Goal: Task Accomplishment & Management: Complete application form

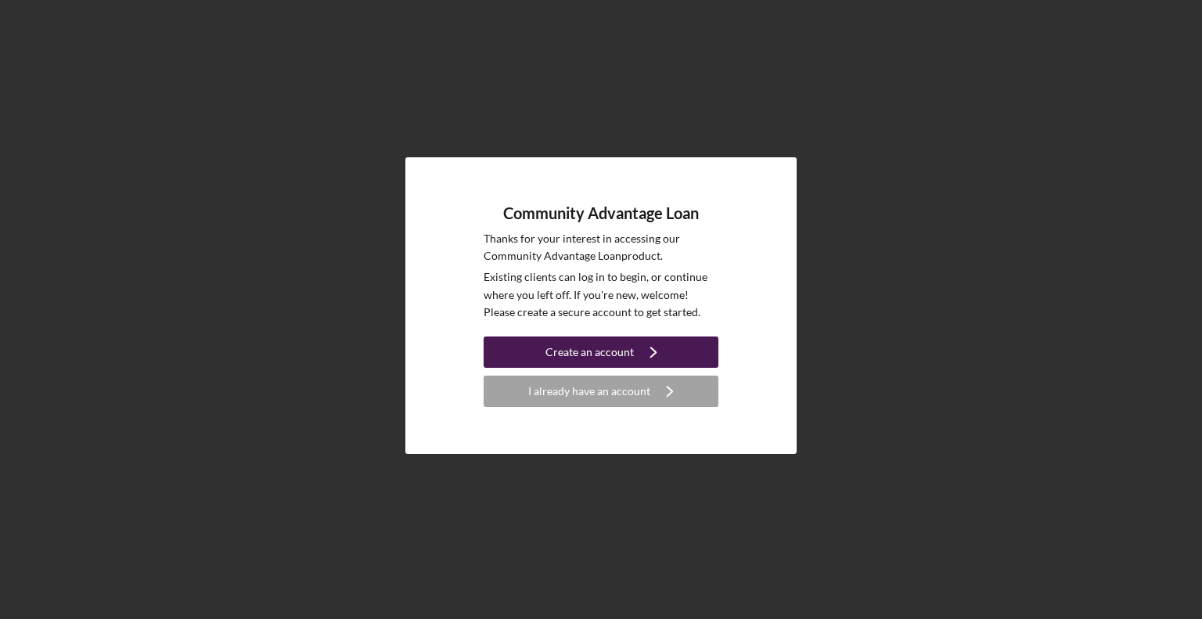
click at [601, 347] on div "Create an account" at bounding box center [589, 352] width 88 height 31
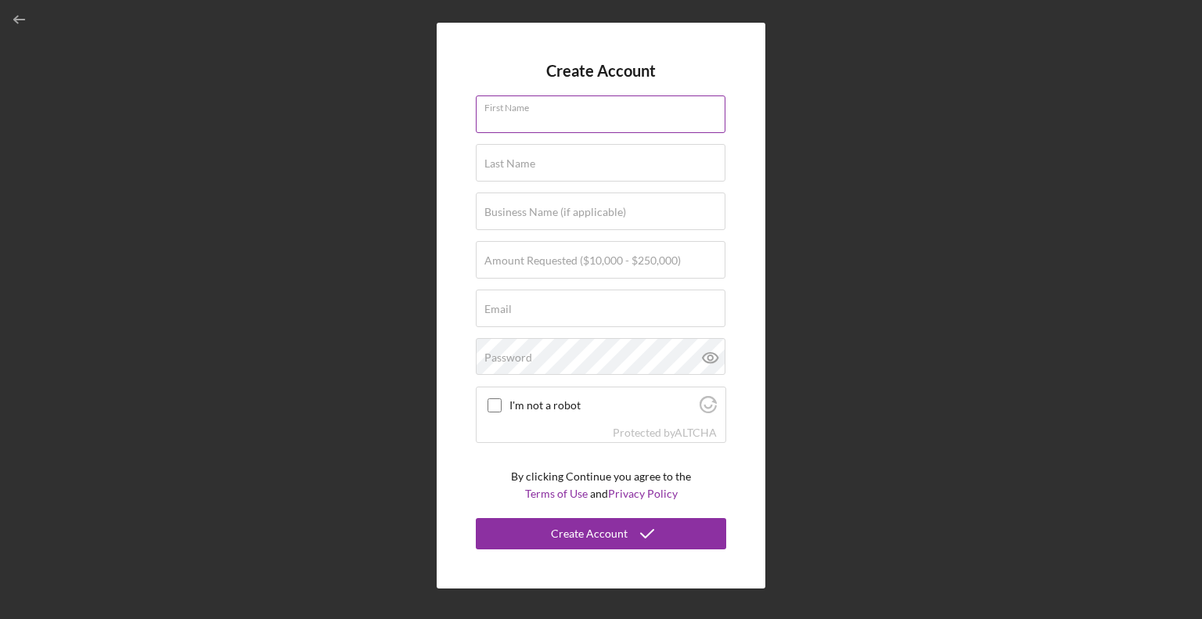
click at [588, 121] on input "First Name" at bounding box center [601, 114] width 250 height 38
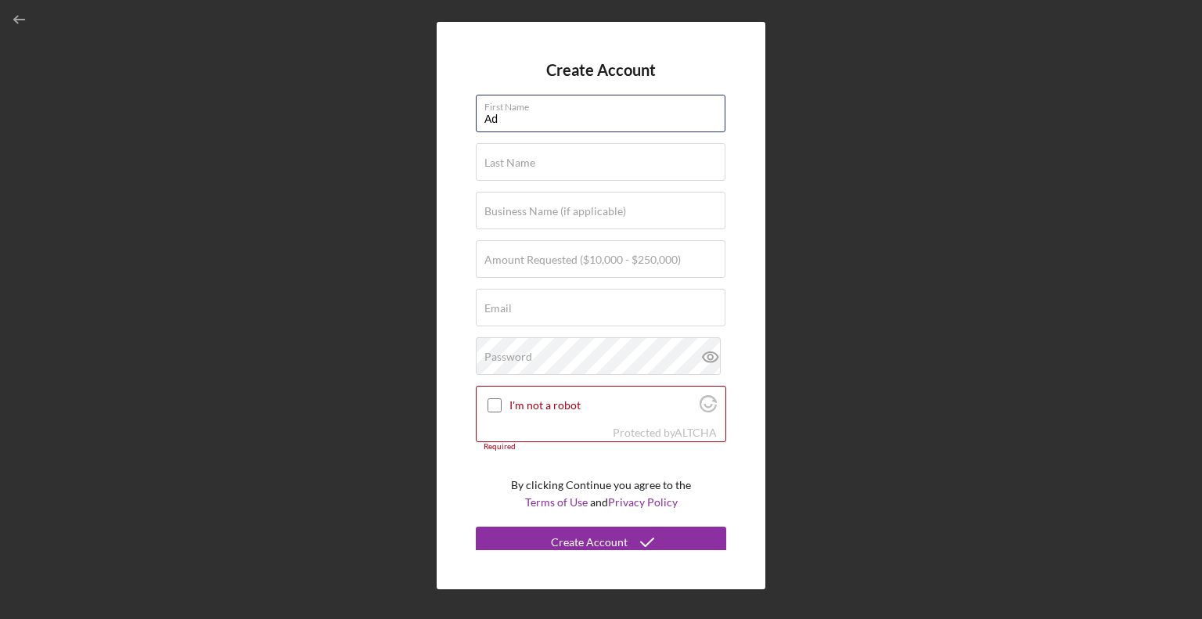
type input "adisatu"
type input "zakaria"
click at [549, 221] on input "Business Name (if applicable)" at bounding box center [601, 211] width 250 height 38
type input "Bright Wash Laundry Inc"
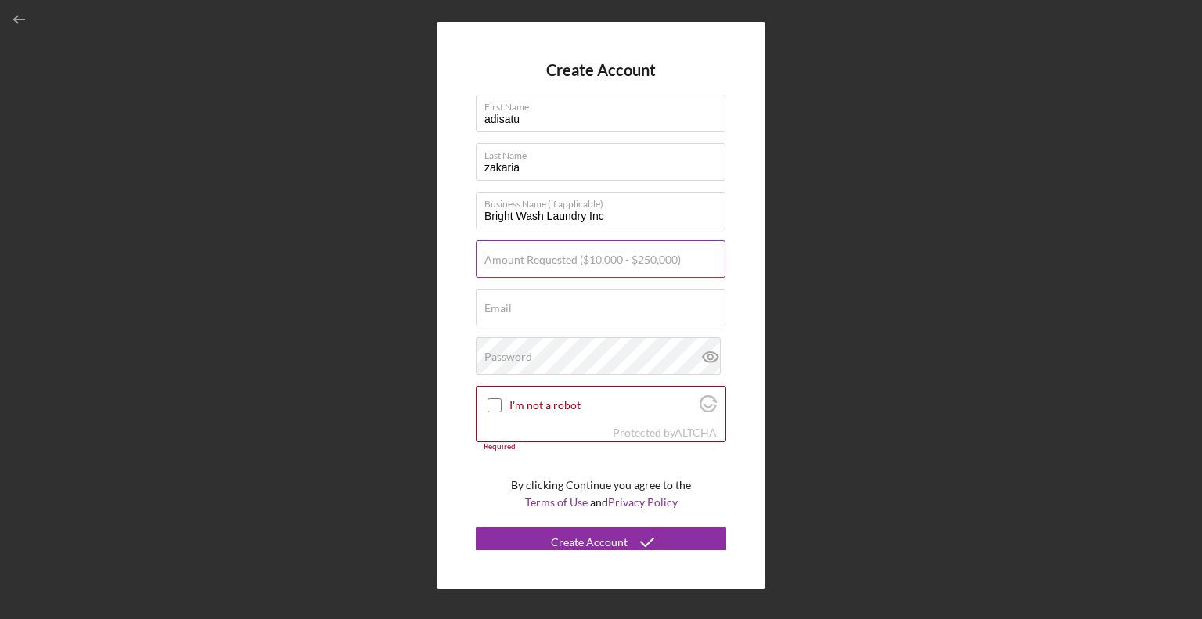
click at [592, 254] on label "Amount Requested ($10,000 - $250,000)" at bounding box center [582, 260] width 196 height 13
click at [592, 253] on input "Amount Requested ($10,000 - $250,000)" at bounding box center [601, 259] width 250 height 38
type input "$75,000"
click at [621, 293] on div "Email Required" at bounding box center [601, 308] width 250 height 39
type input "[EMAIL_ADDRESS][DOMAIN_NAME]"
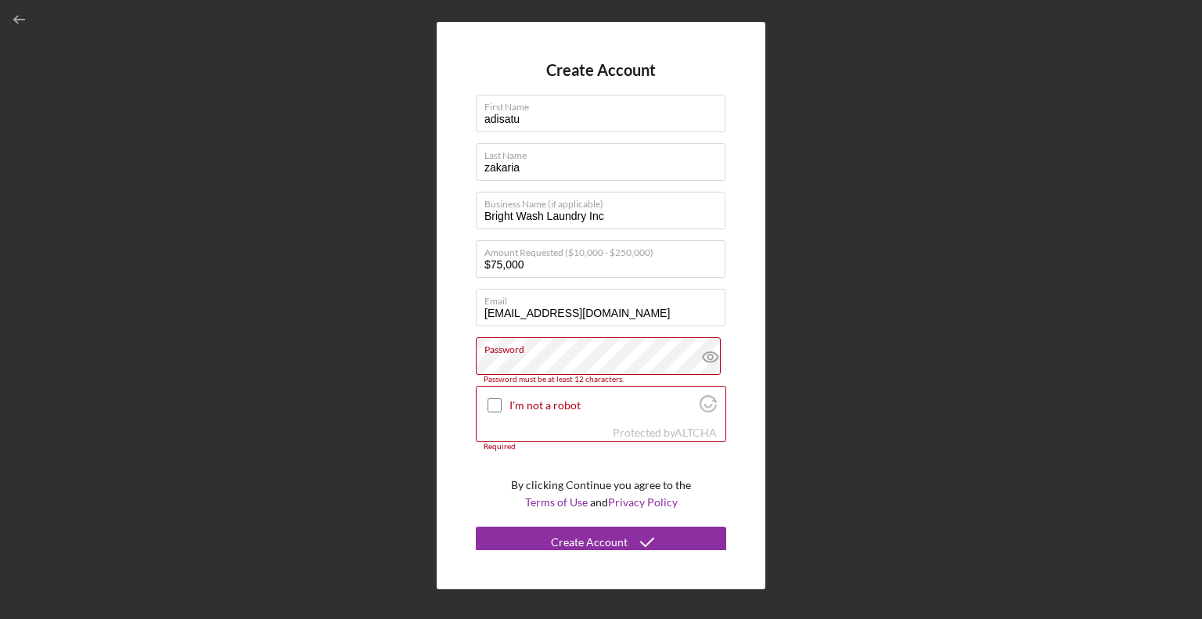
click at [765, 377] on div "Create Account First Name adisatu Last Name [PERSON_NAME] Business Name (if app…" at bounding box center [601, 305] width 329 height 567
click at [700, 356] on icon at bounding box center [710, 356] width 39 height 39
click at [744, 284] on div "Create Account First Name adisatu Last Name [PERSON_NAME] Business Name (if app…" at bounding box center [601, 305] width 329 height 567
click at [495, 405] on input "I'm not a robot" at bounding box center [495, 405] width 14 height 14
checkbox input "true"
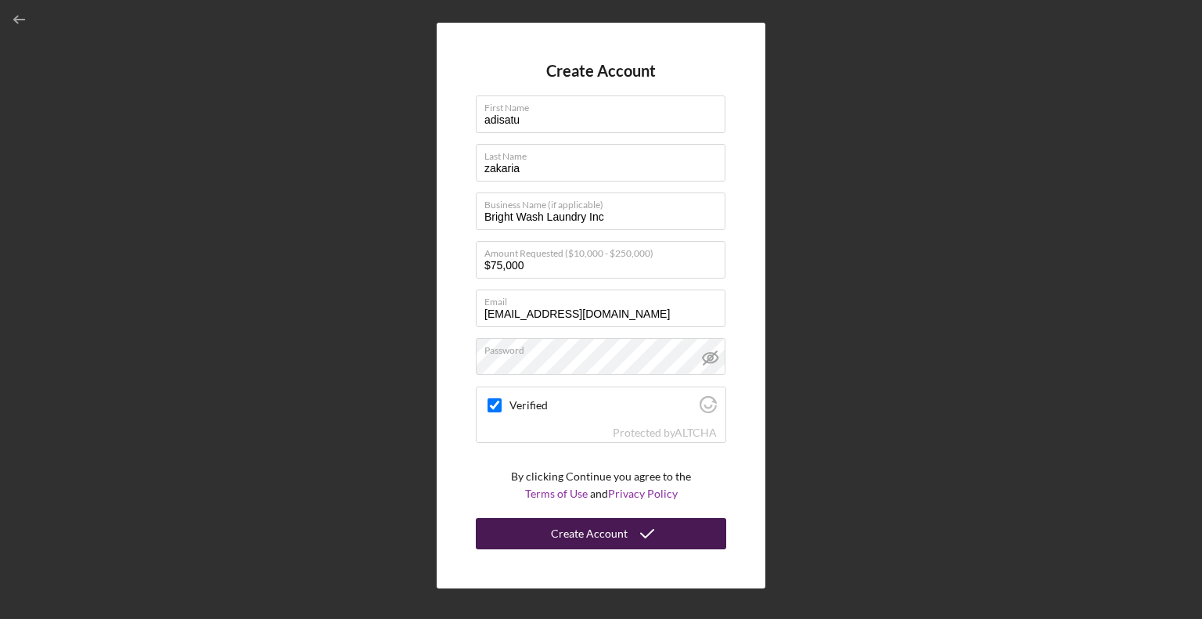
click at [592, 529] on div "Create Account" at bounding box center [589, 533] width 77 height 31
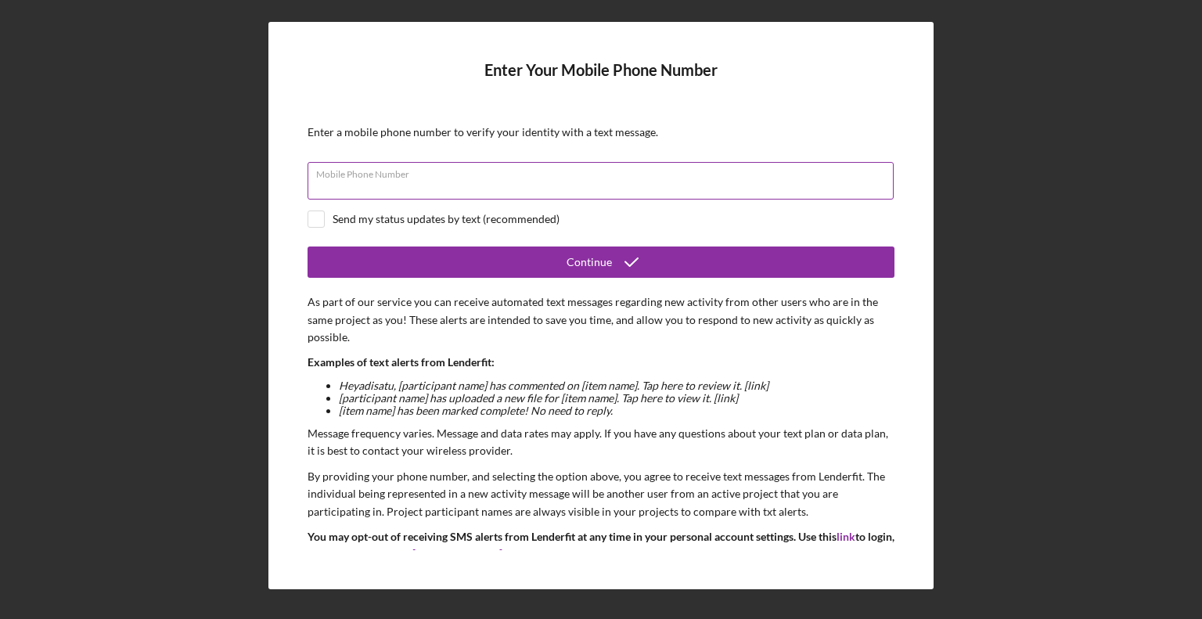
click at [585, 190] on input "Mobile Phone Number" at bounding box center [601, 181] width 586 height 38
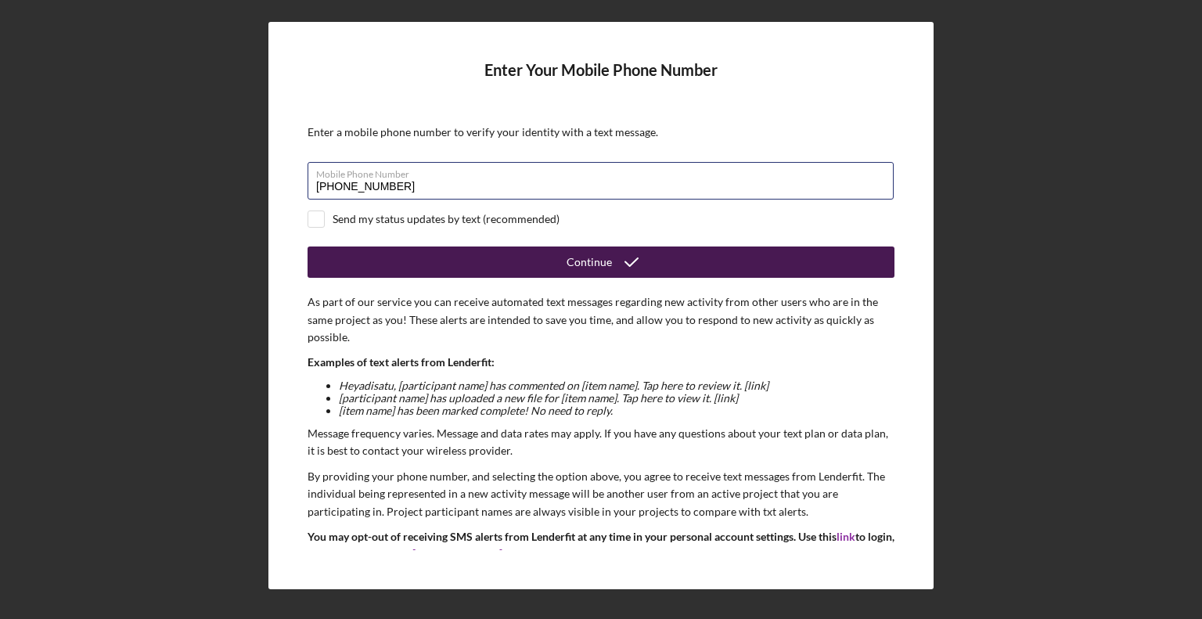
type input "[PHONE_NUMBER]"
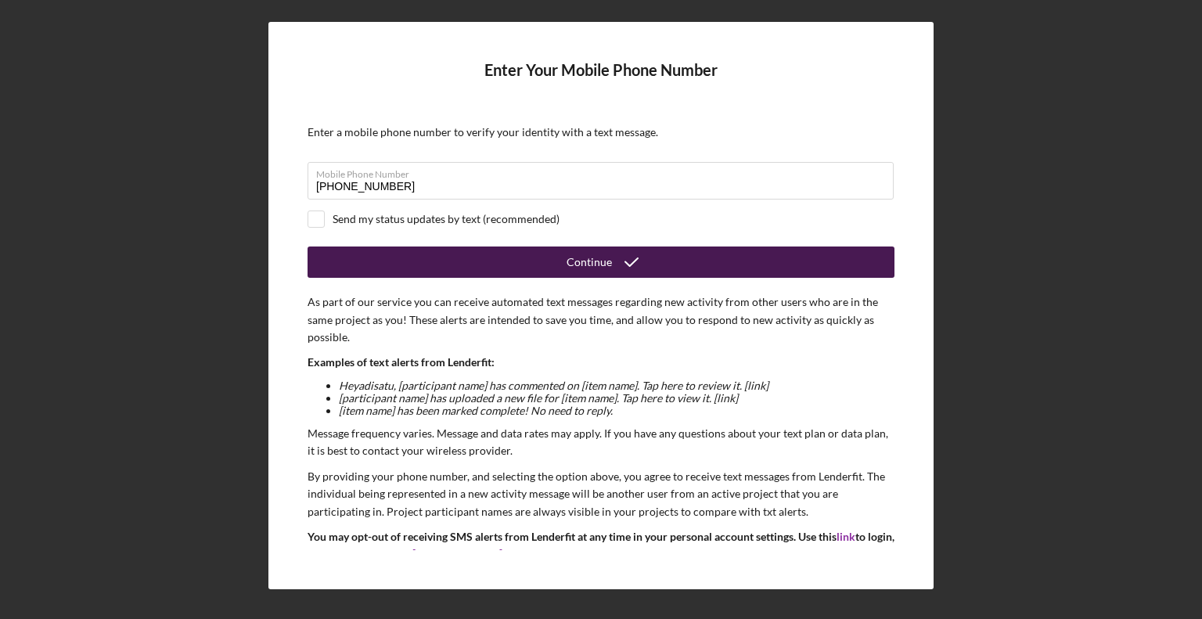
click at [596, 267] on div "Continue" at bounding box center [589, 262] width 45 height 31
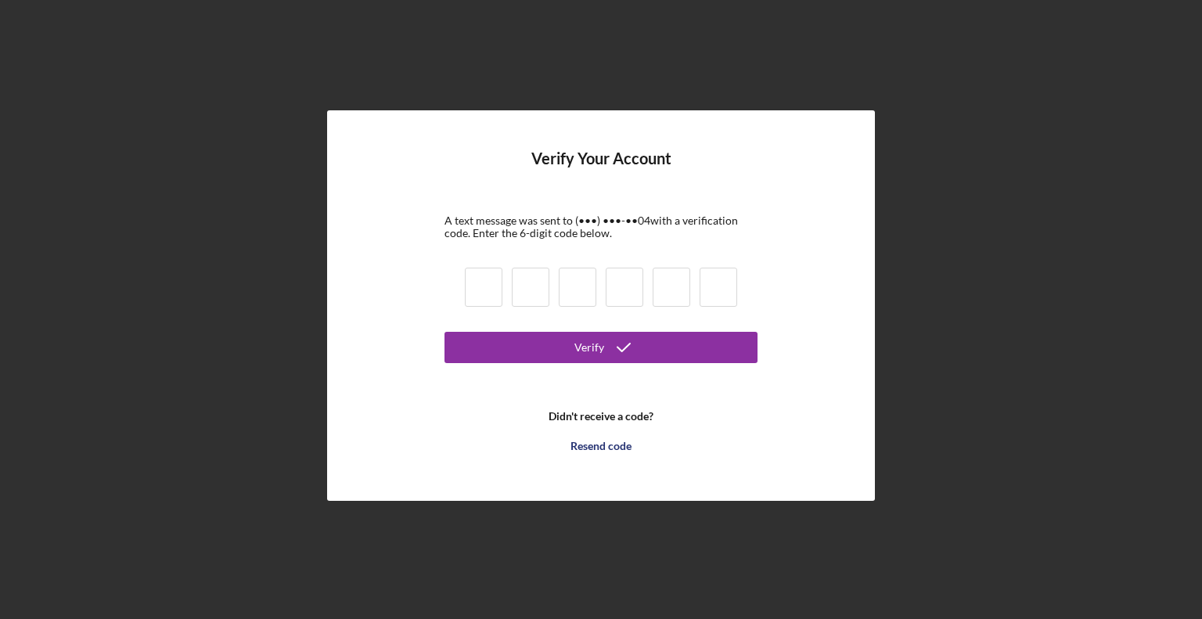
click at [463, 282] on div at bounding box center [601, 289] width 282 height 53
click at [476, 289] on input at bounding box center [484, 287] width 38 height 39
type input "1"
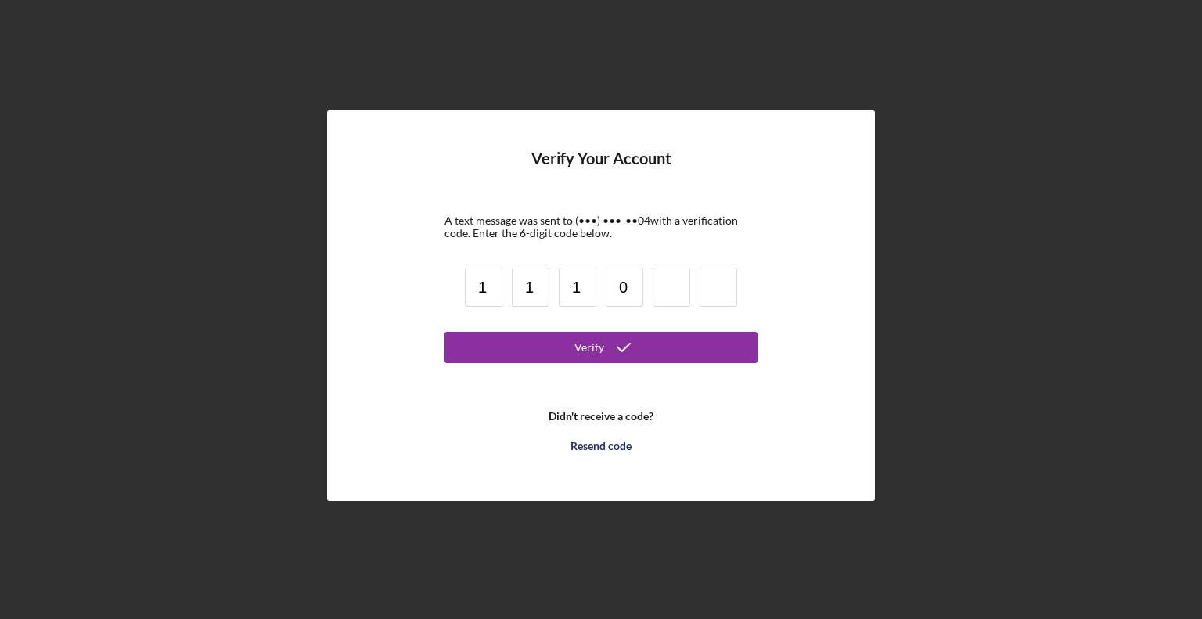
type input "0"
type input "9"
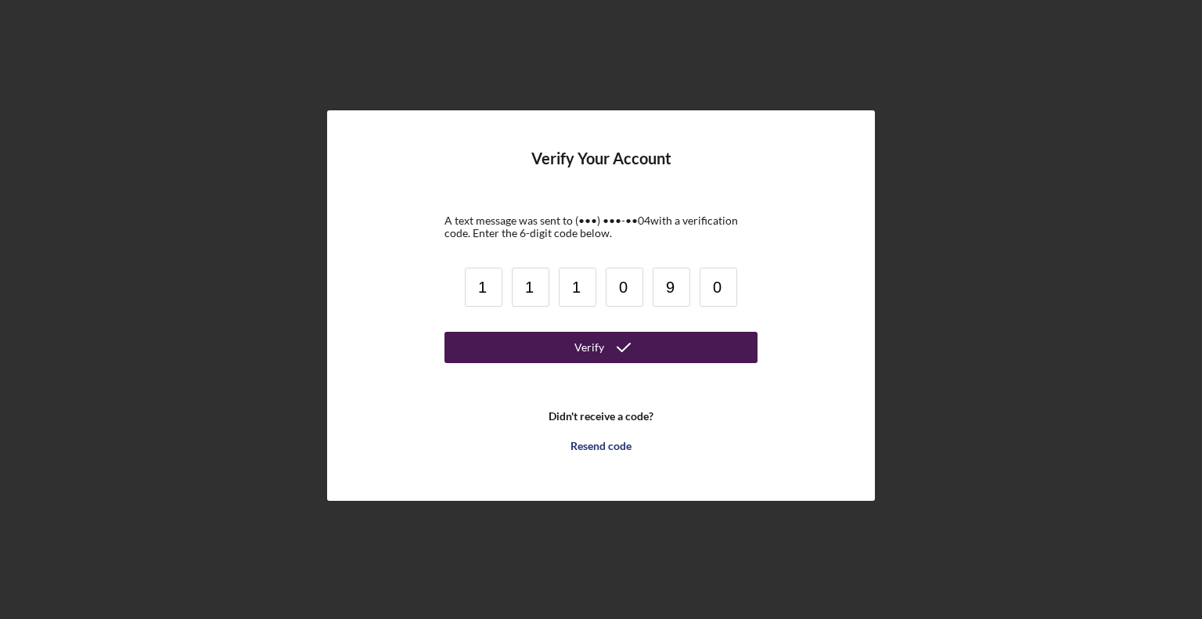
type input "0"
click at [490, 343] on button "Verify" at bounding box center [601, 347] width 313 height 31
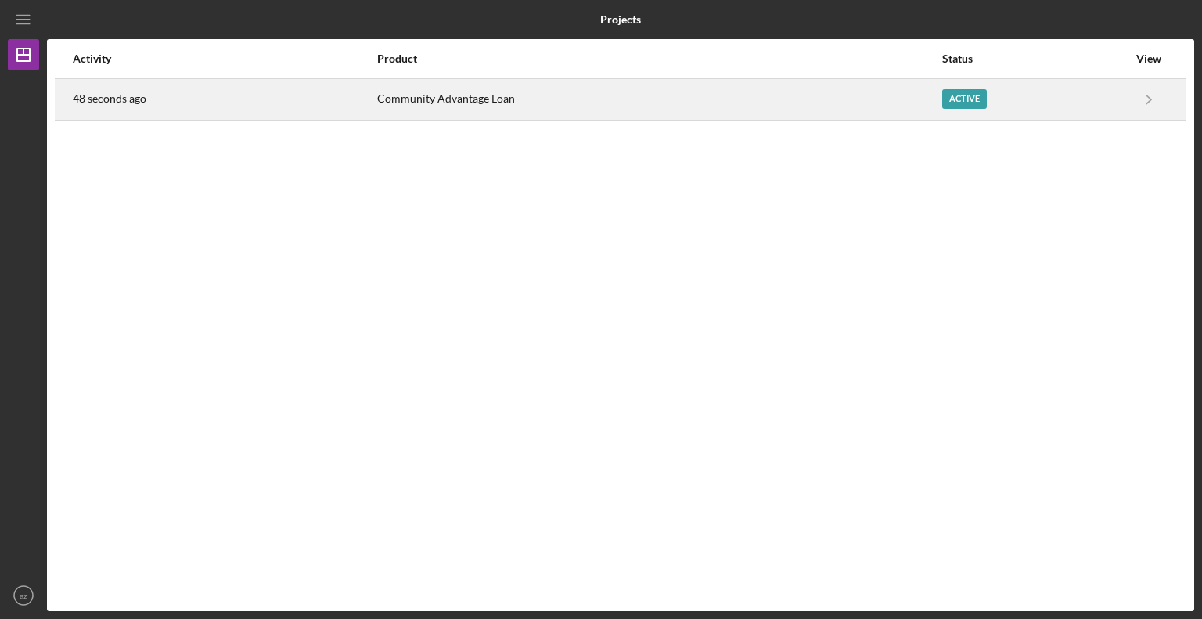
click at [974, 96] on div "Active" at bounding box center [964, 99] width 45 height 20
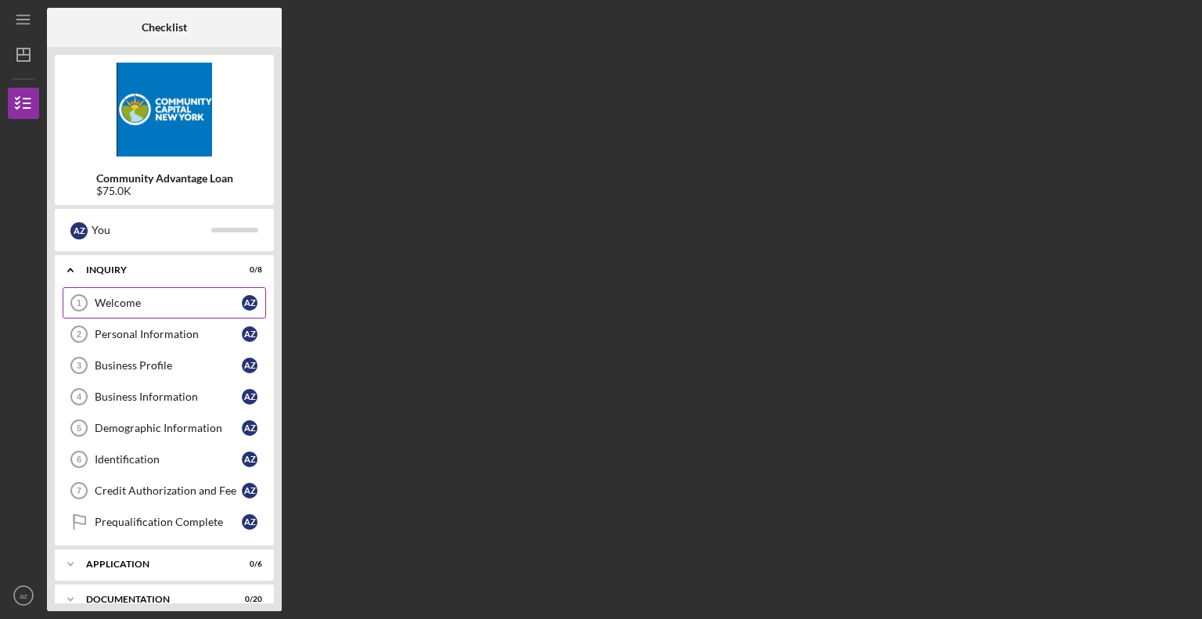
click at [134, 305] on div "Welcome" at bounding box center [168, 303] width 147 height 13
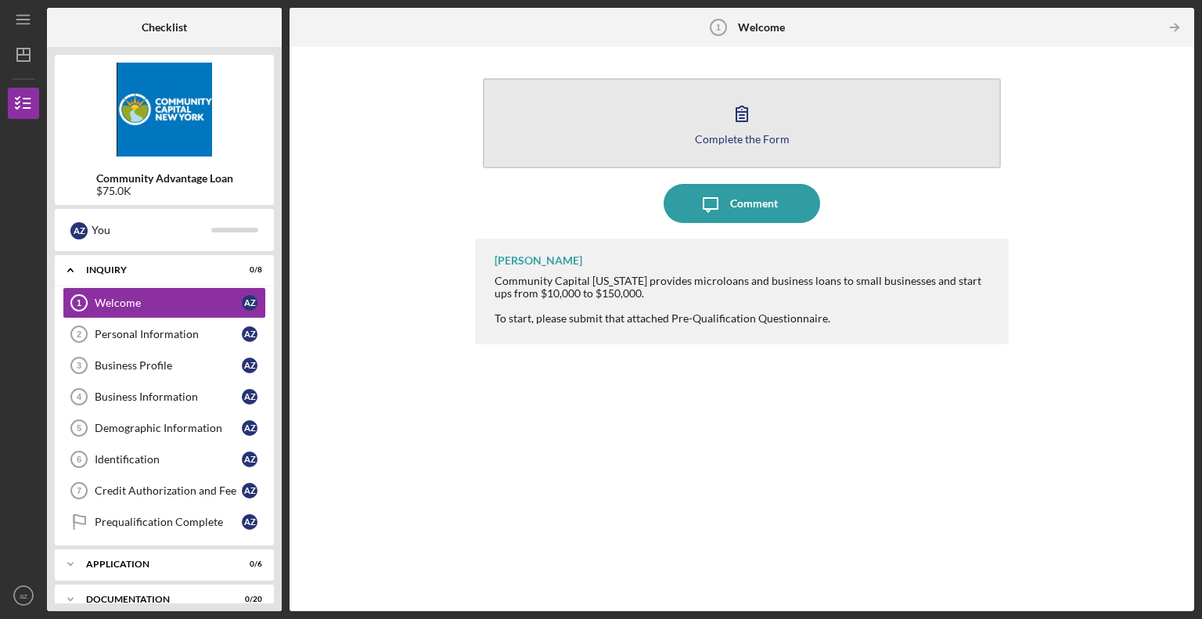
click at [729, 151] on button "Complete the Form Form" at bounding box center [742, 123] width 518 height 90
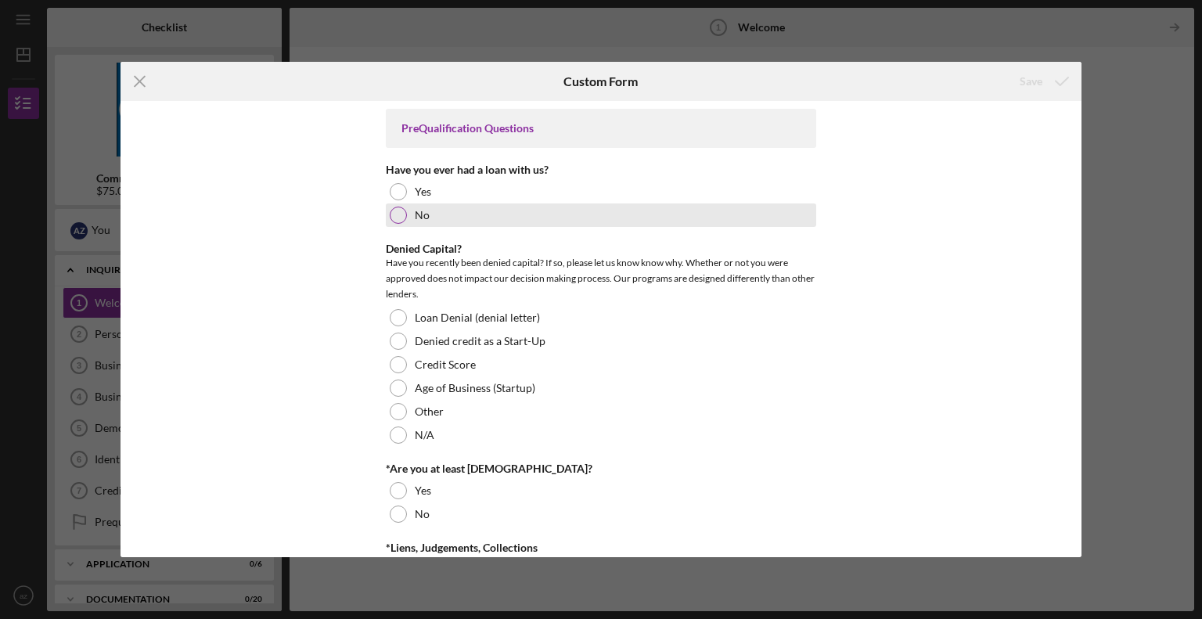
click at [398, 209] on div at bounding box center [398, 215] width 17 height 17
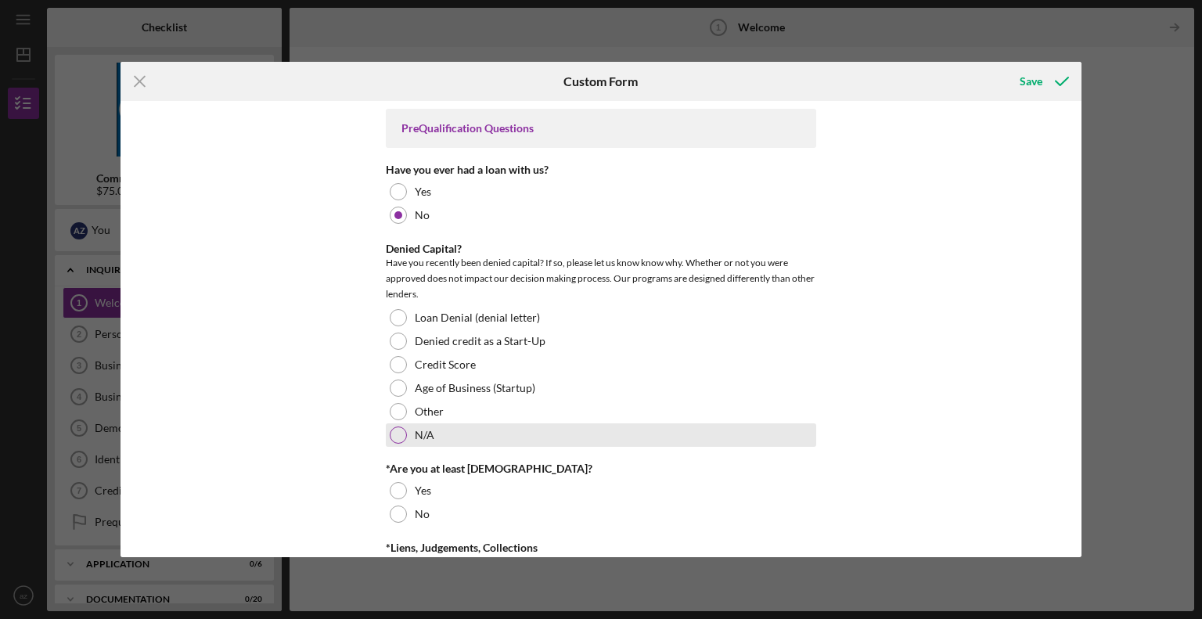
click at [395, 437] on div at bounding box center [398, 435] width 17 height 17
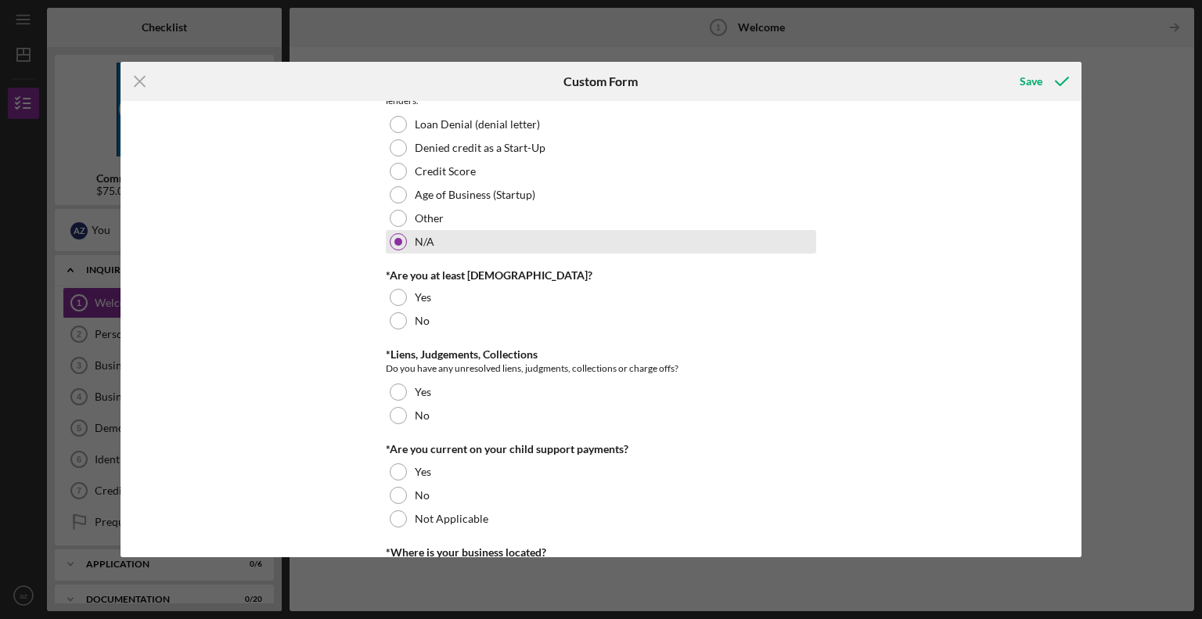
scroll to position [194, 0]
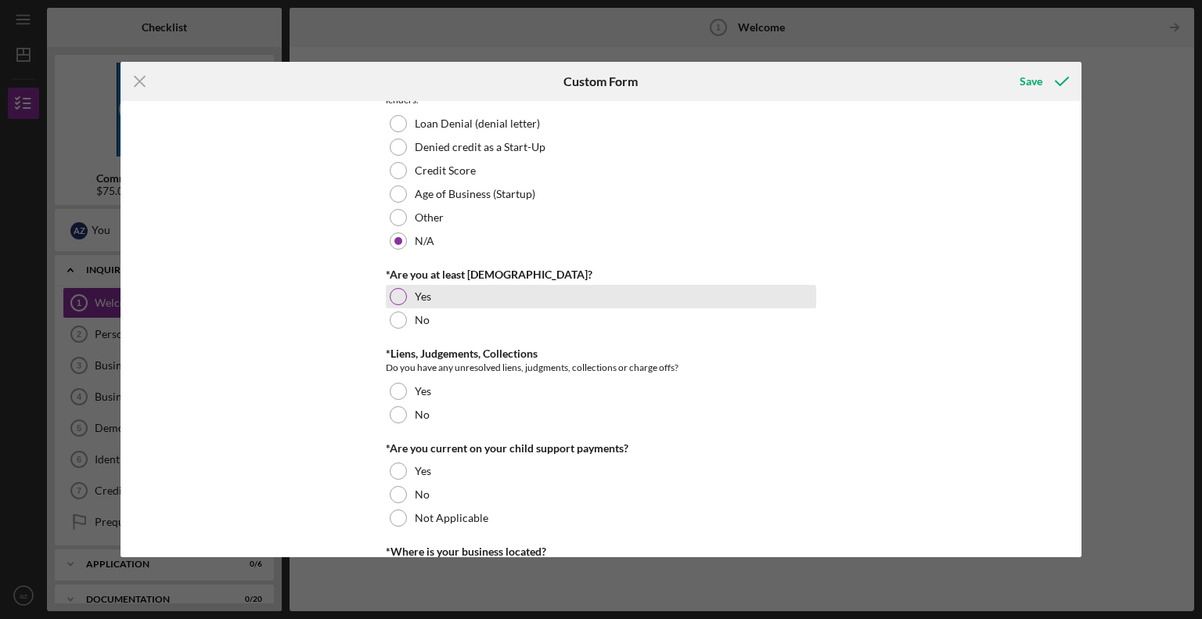
click at [400, 296] on div at bounding box center [398, 296] width 17 height 17
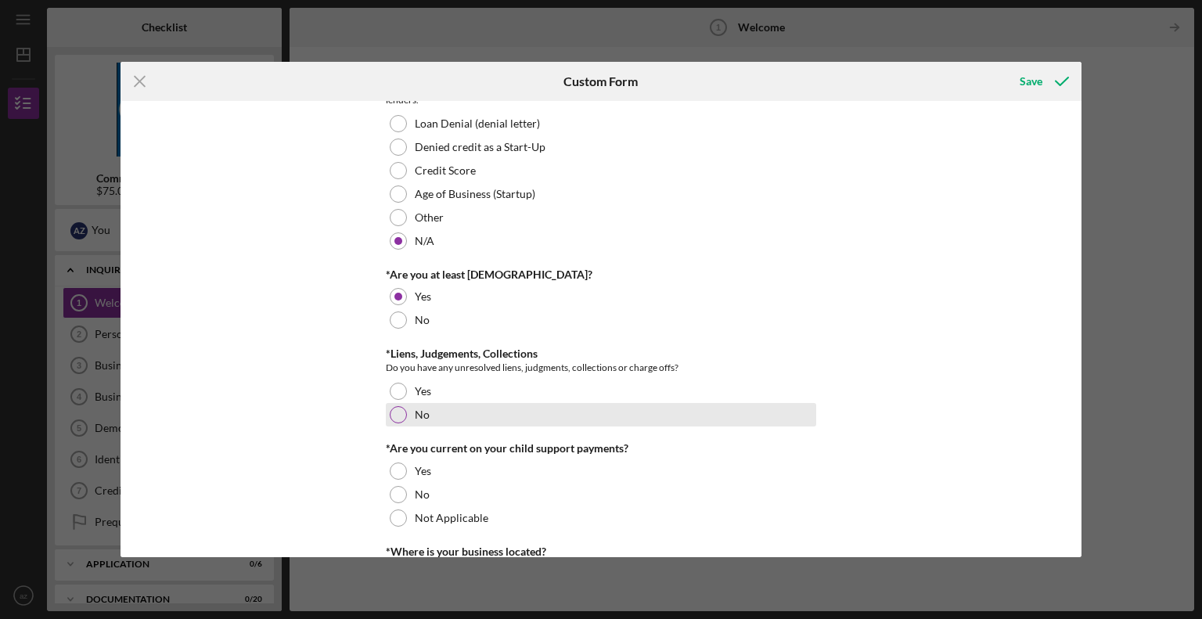
click at [400, 412] on div at bounding box center [398, 414] width 17 height 17
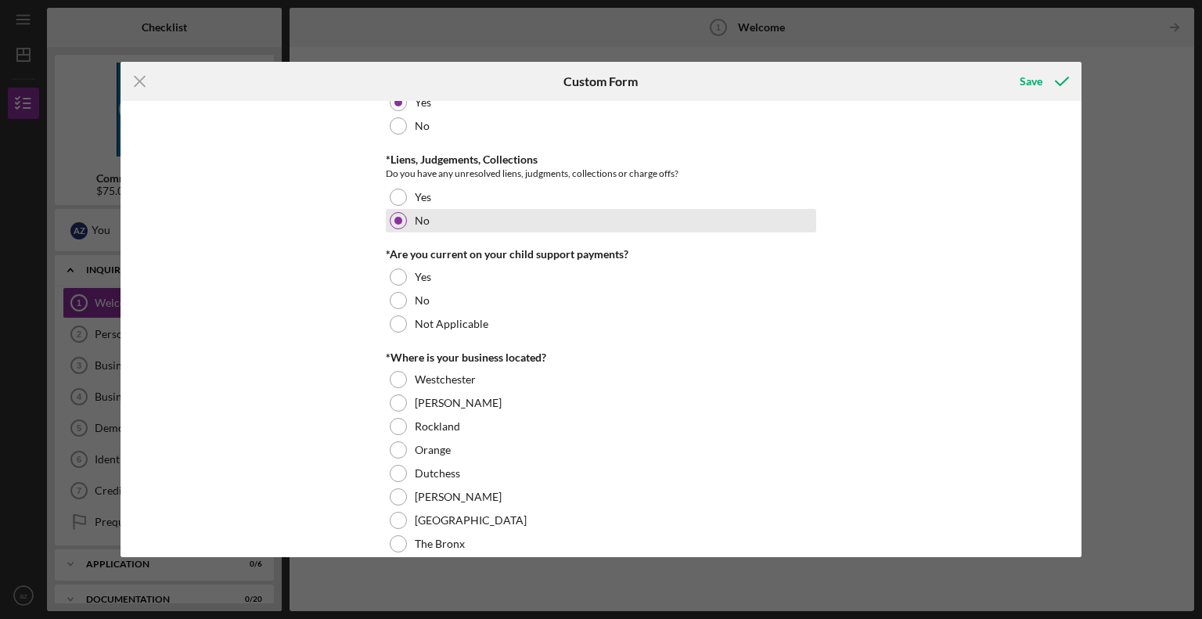
scroll to position [392, 0]
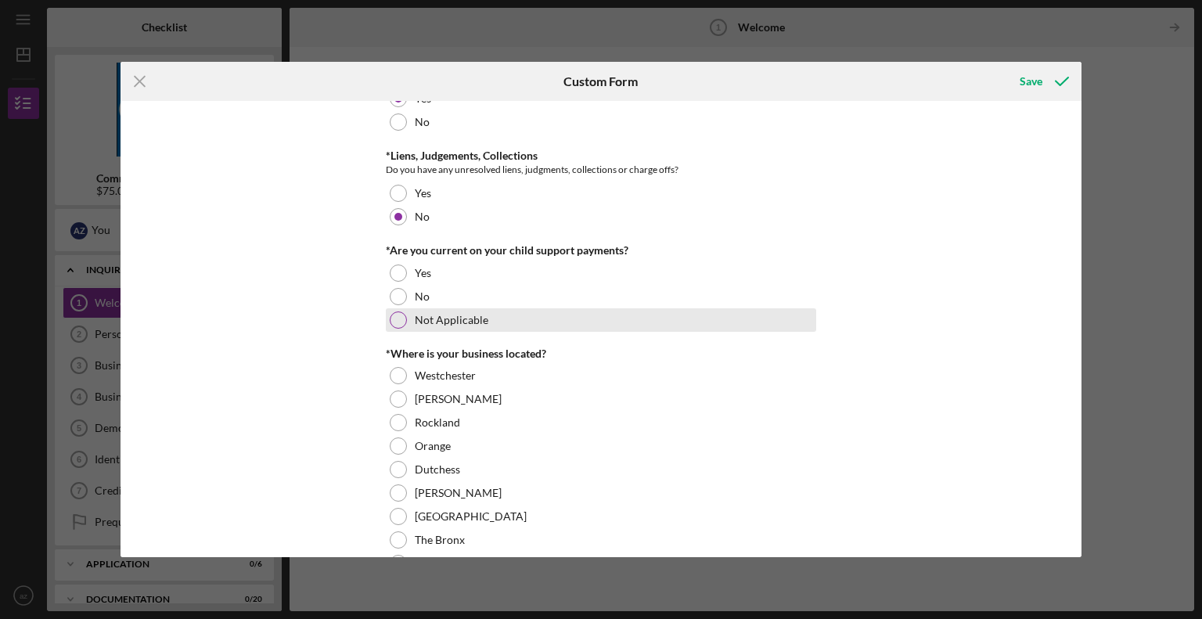
click at [394, 321] on div at bounding box center [398, 319] width 17 height 17
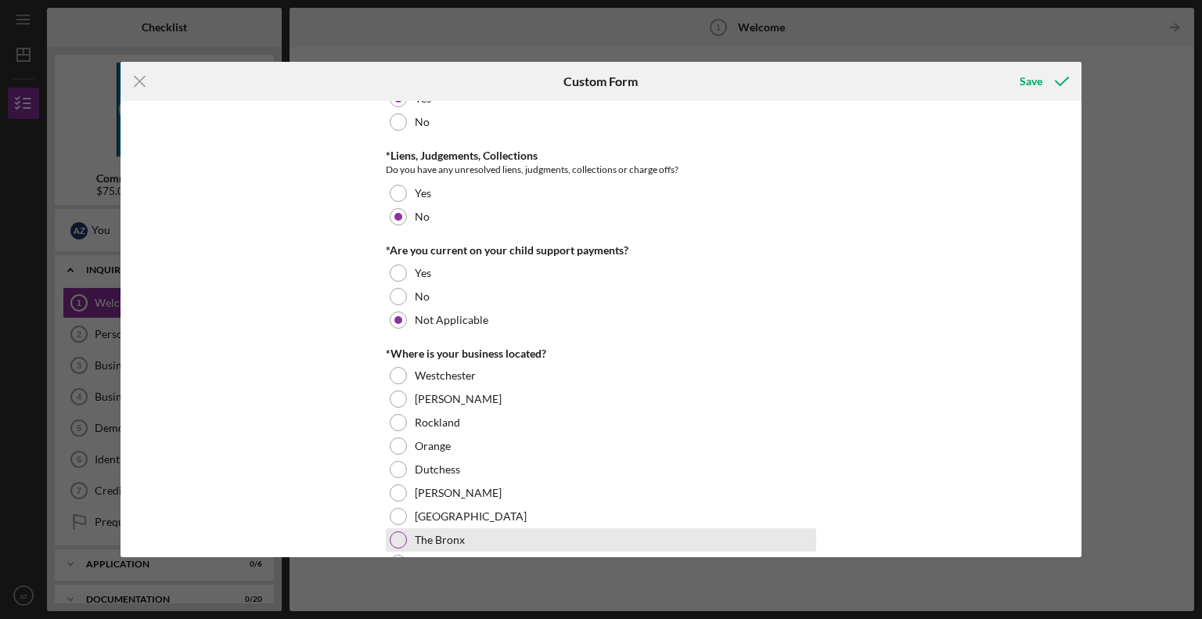
click at [398, 535] on div at bounding box center [398, 539] width 17 height 17
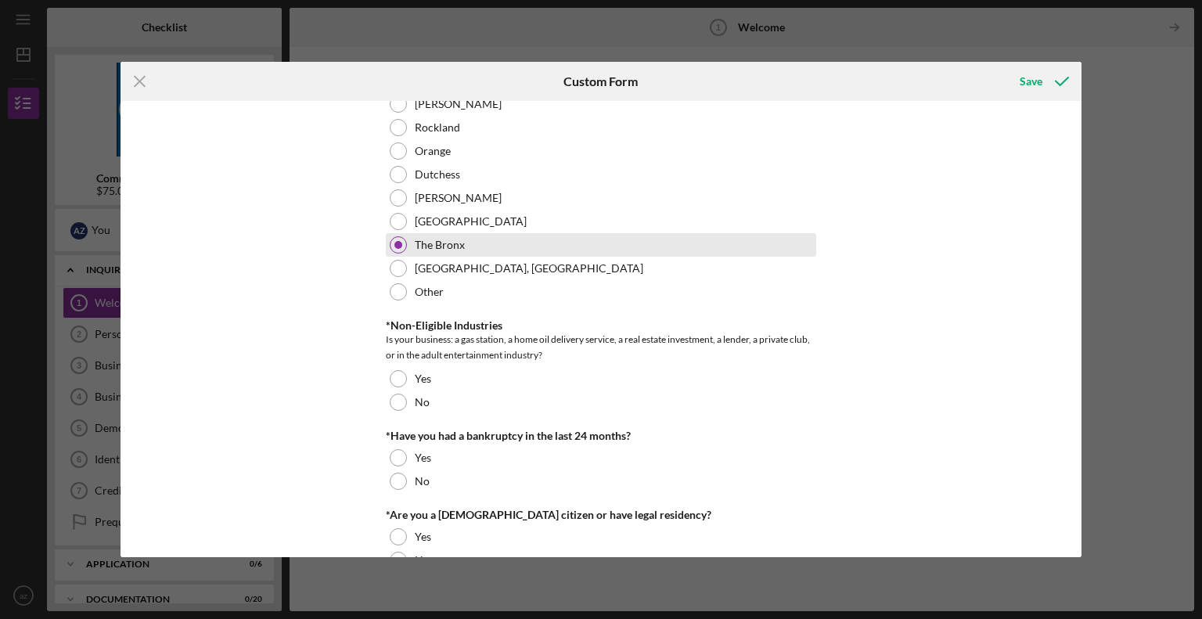
scroll to position [725, 0]
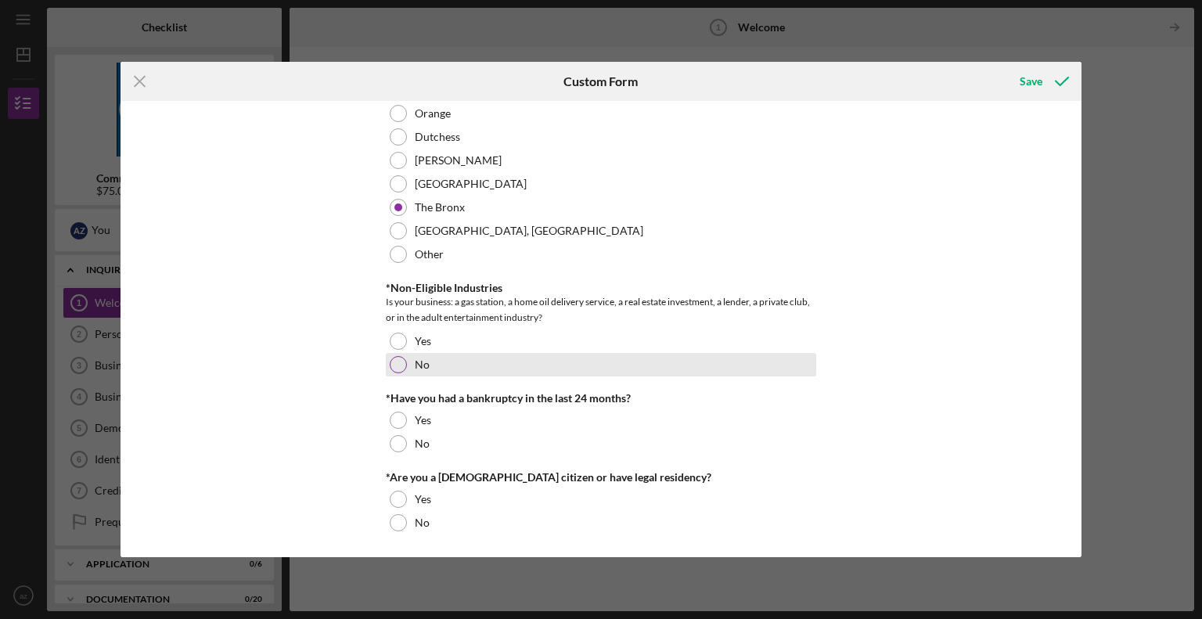
click at [390, 362] on div at bounding box center [398, 364] width 17 height 17
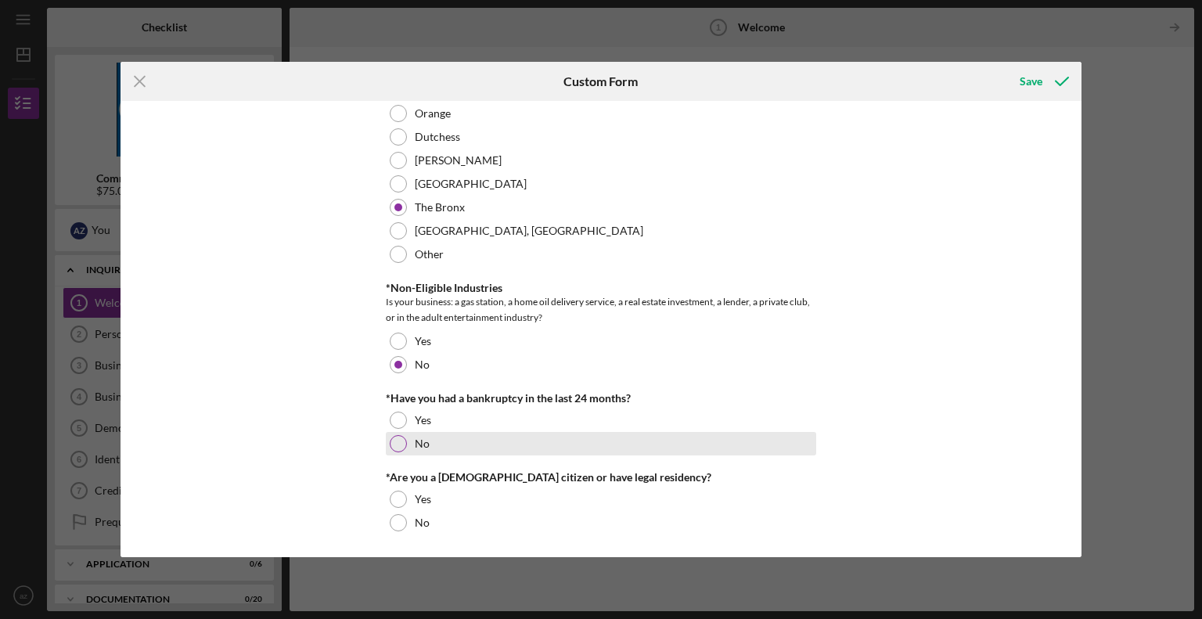
click at [400, 443] on div at bounding box center [398, 443] width 17 height 17
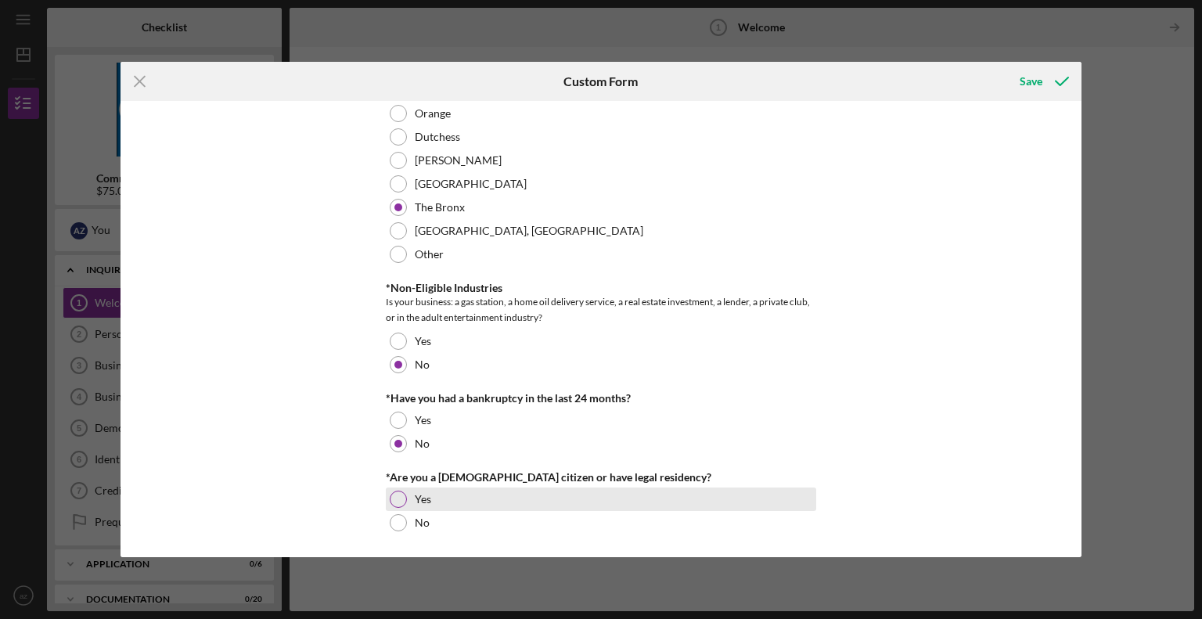
click at [397, 495] on div at bounding box center [398, 499] width 17 height 17
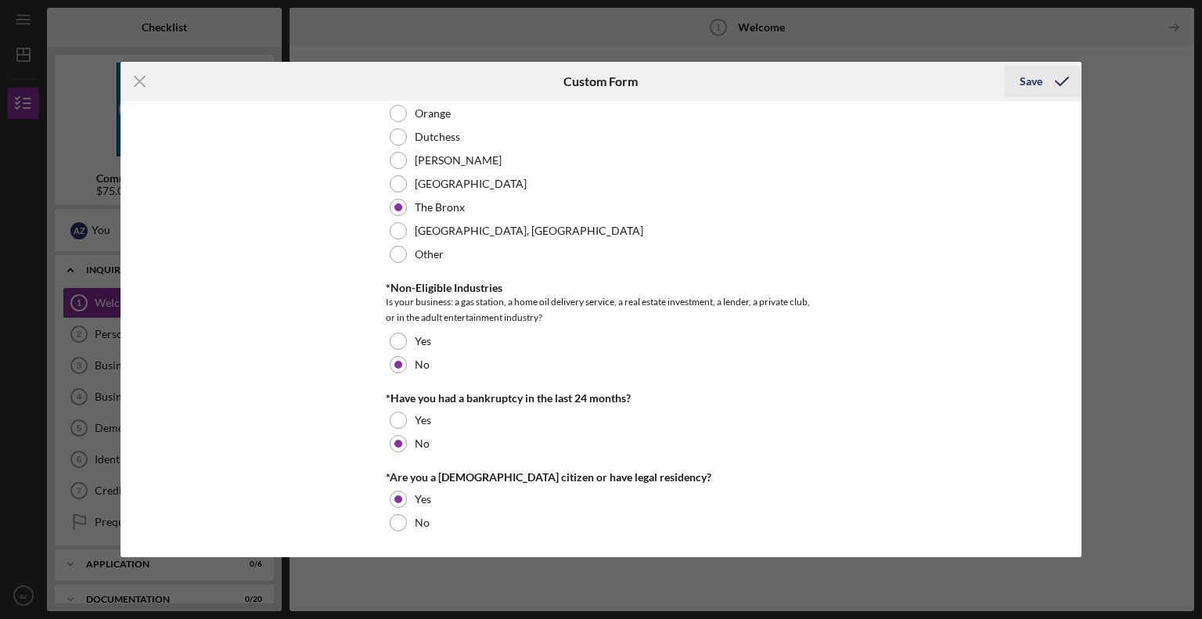
click at [1028, 84] on div "Save" at bounding box center [1031, 81] width 23 height 31
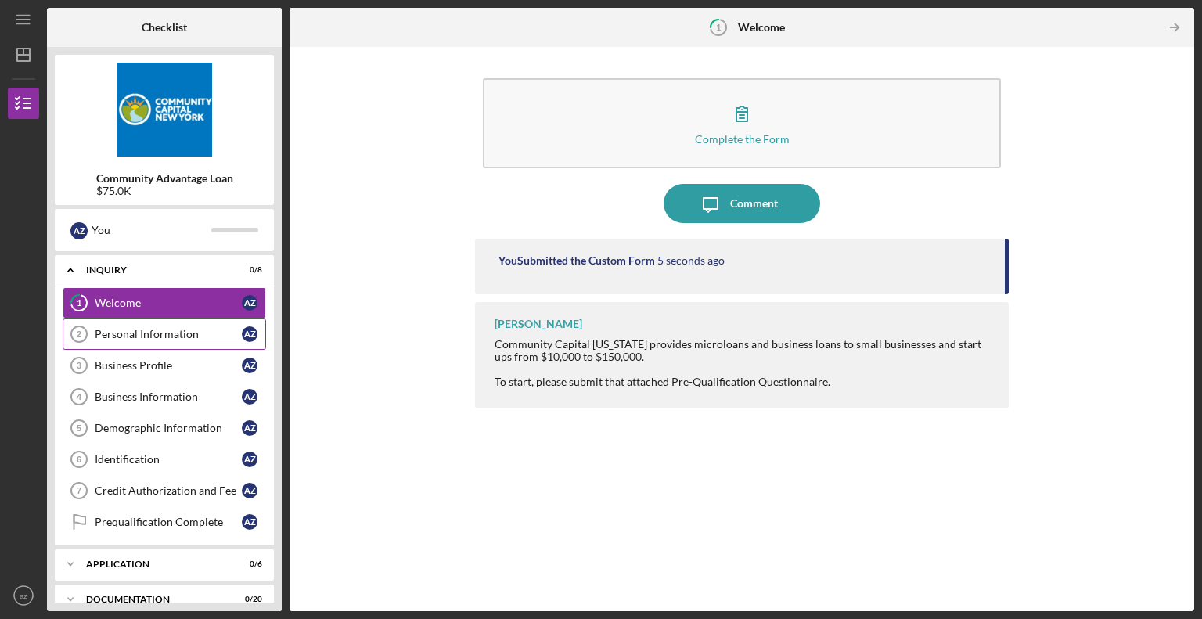
click at [166, 332] on div "Personal Information" at bounding box center [168, 334] width 147 height 13
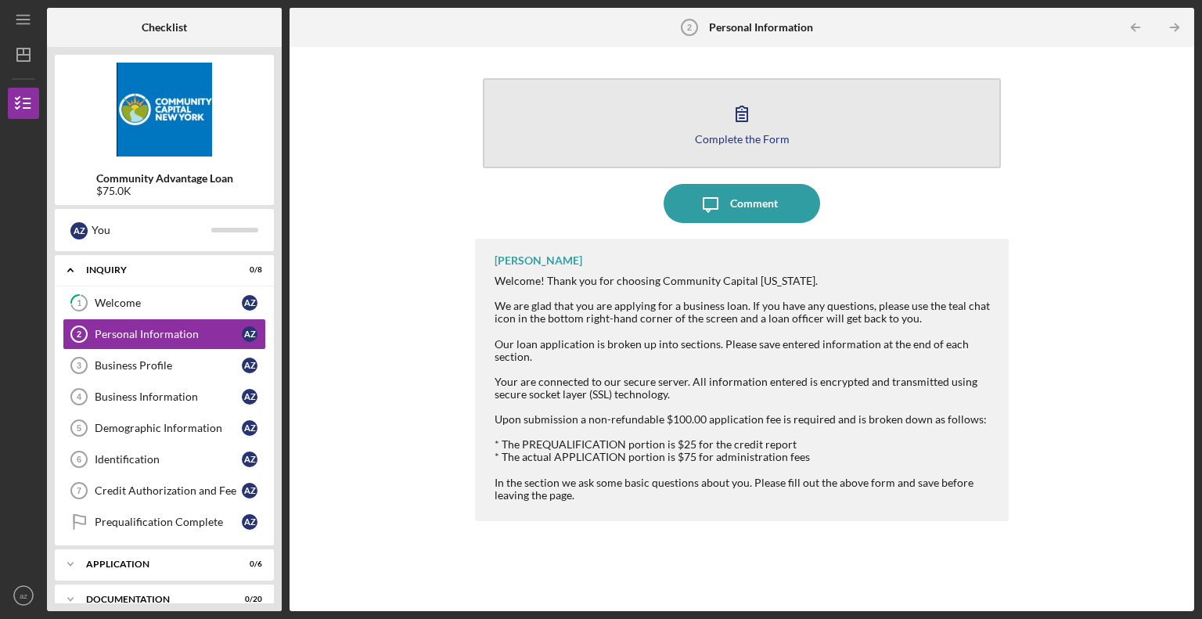
click at [733, 128] on icon "button" at bounding box center [741, 113] width 39 height 39
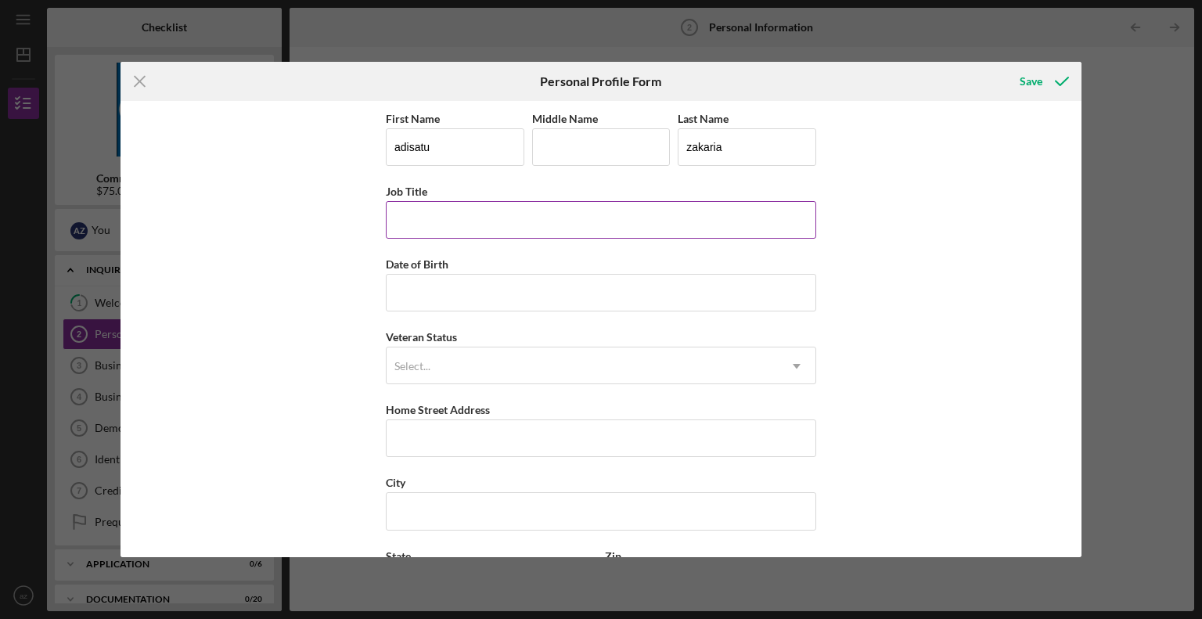
click at [513, 208] on input "Job Title" at bounding box center [601, 220] width 430 height 38
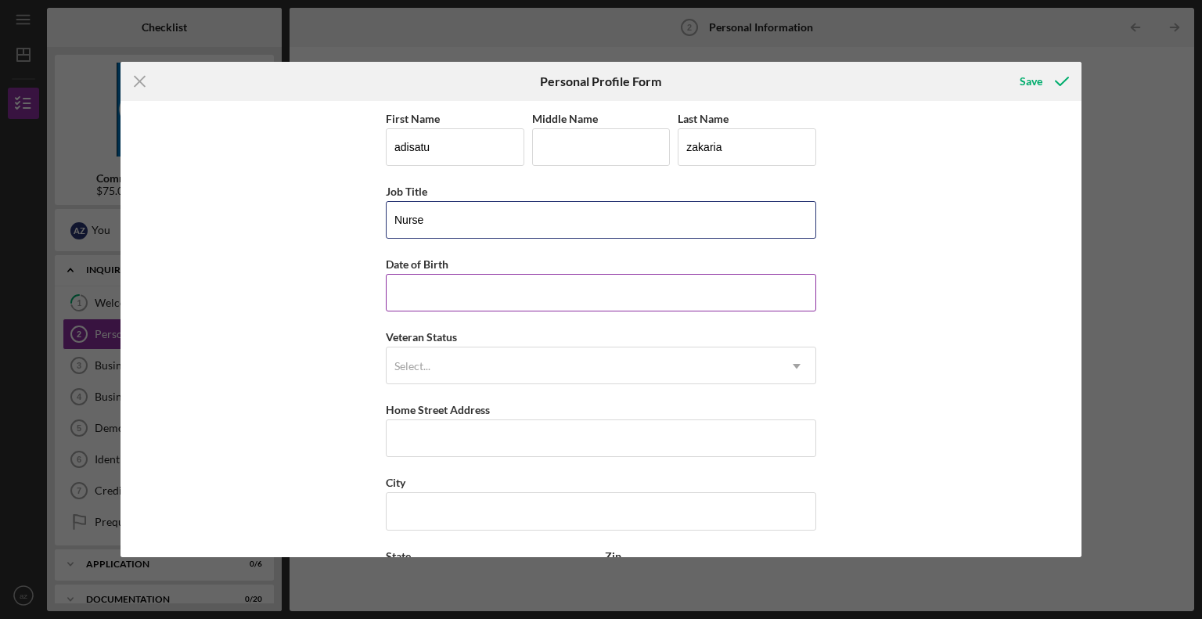
type input "Nurse"
click at [476, 294] on input "Date of Birth" at bounding box center [601, 293] width 430 height 38
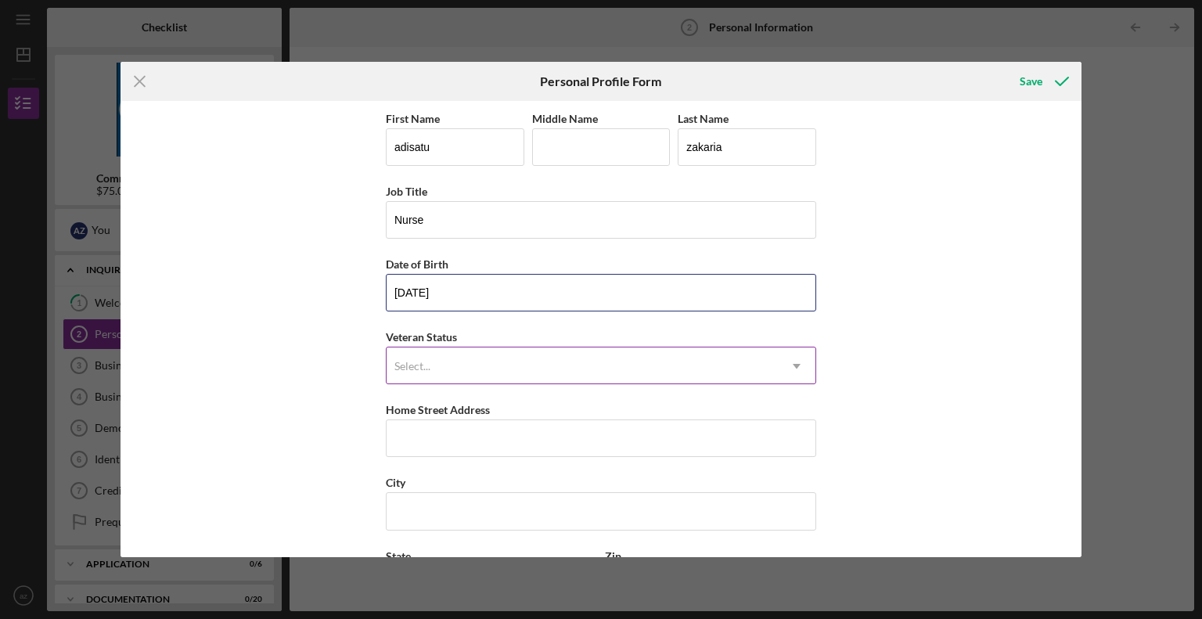
type input "[DATE]"
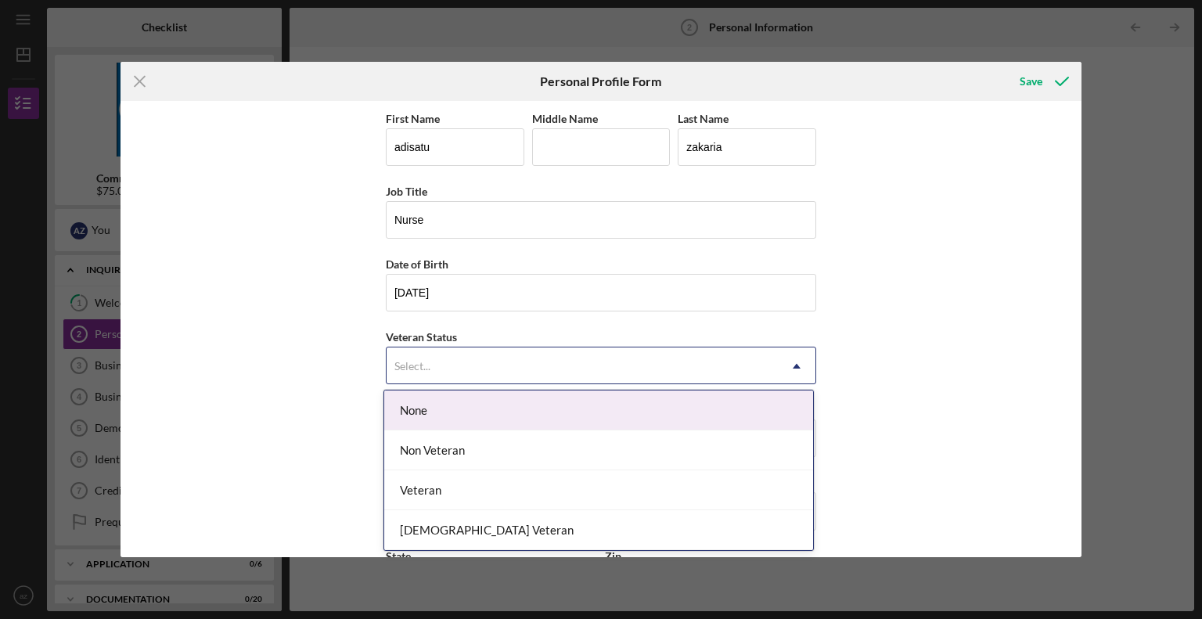
click at [457, 362] on div "Select..." at bounding box center [582, 366] width 391 height 36
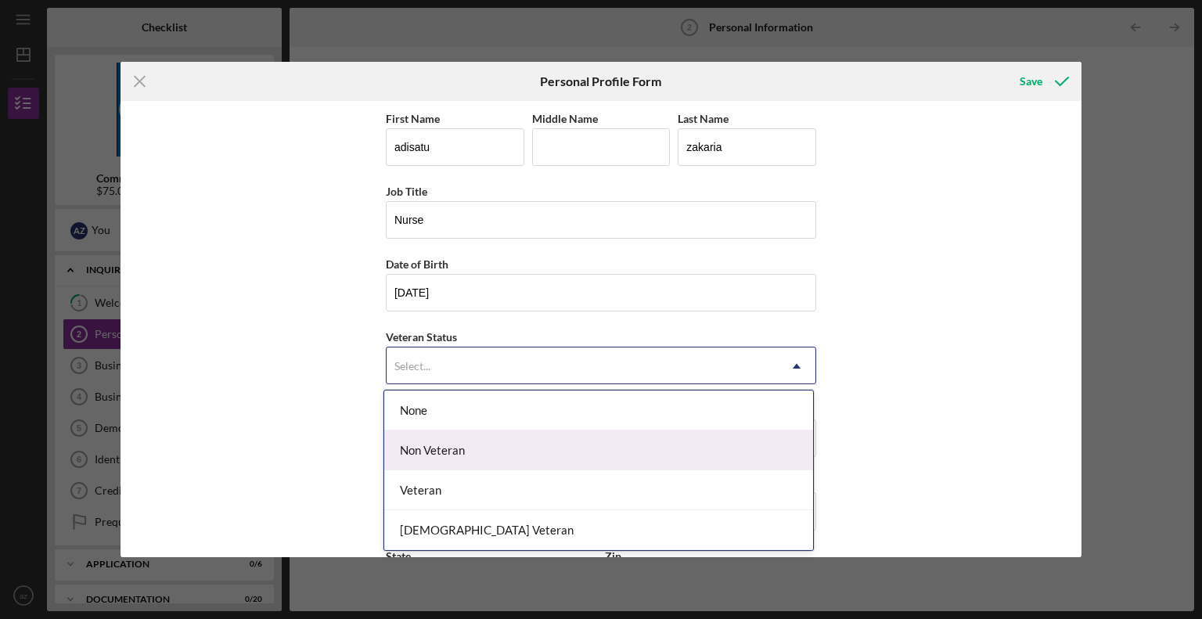
click at [438, 452] on div "Non Veteran" at bounding box center [598, 450] width 429 height 40
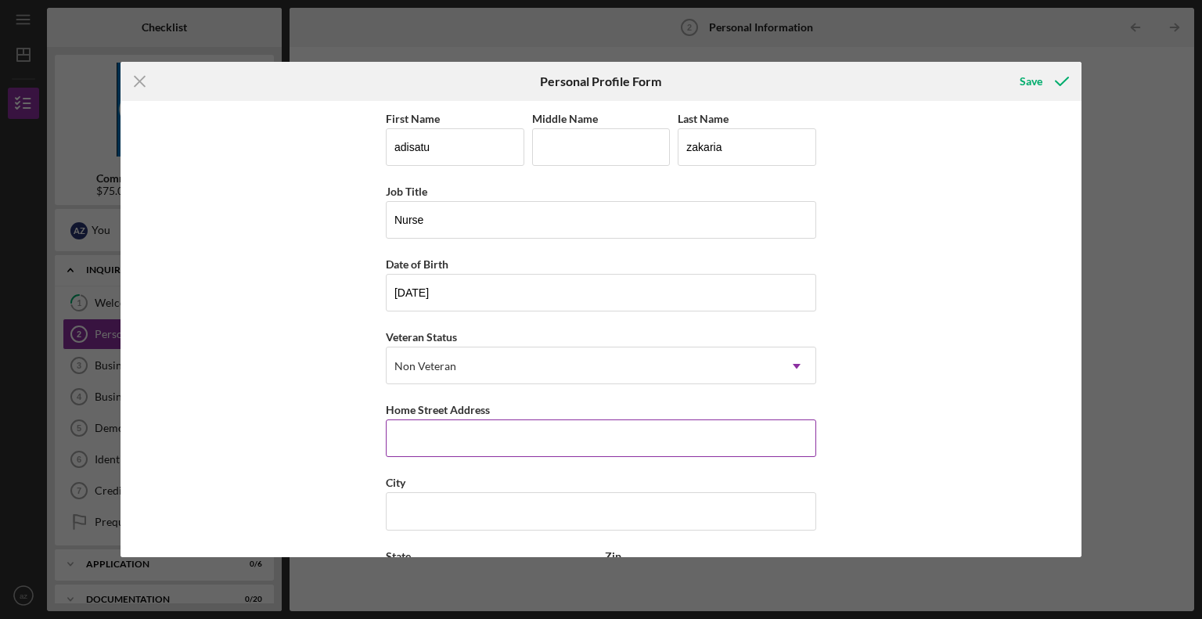
click at [472, 434] on input "Home Street Address" at bounding box center [601, 438] width 430 height 38
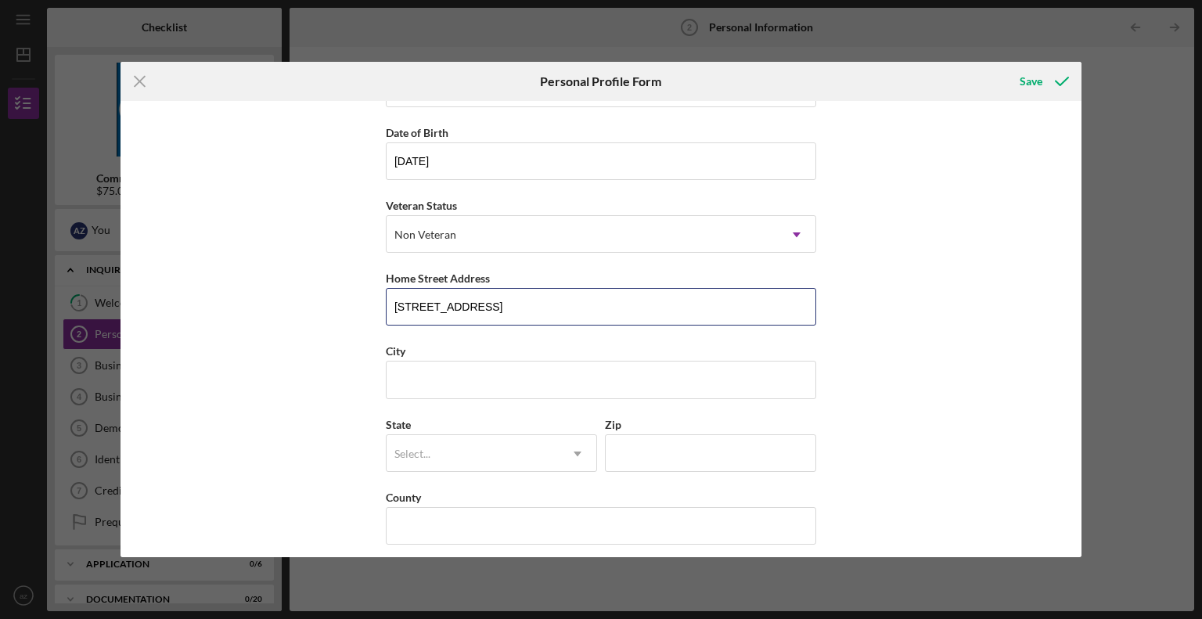
scroll to position [139, 0]
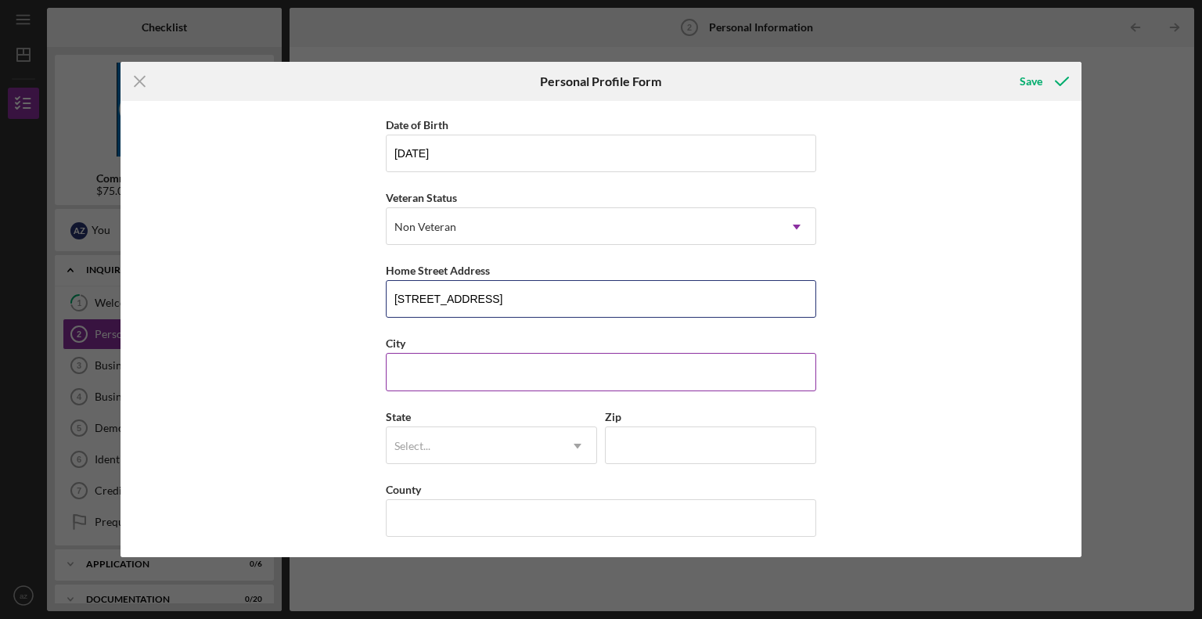
type input "[STREET_ADDRESS]"
click at [672, 368] on input "City" at bounding box center [601, 372] width 430 height 38
type input "[GEOGRAPHIC_DATA]"
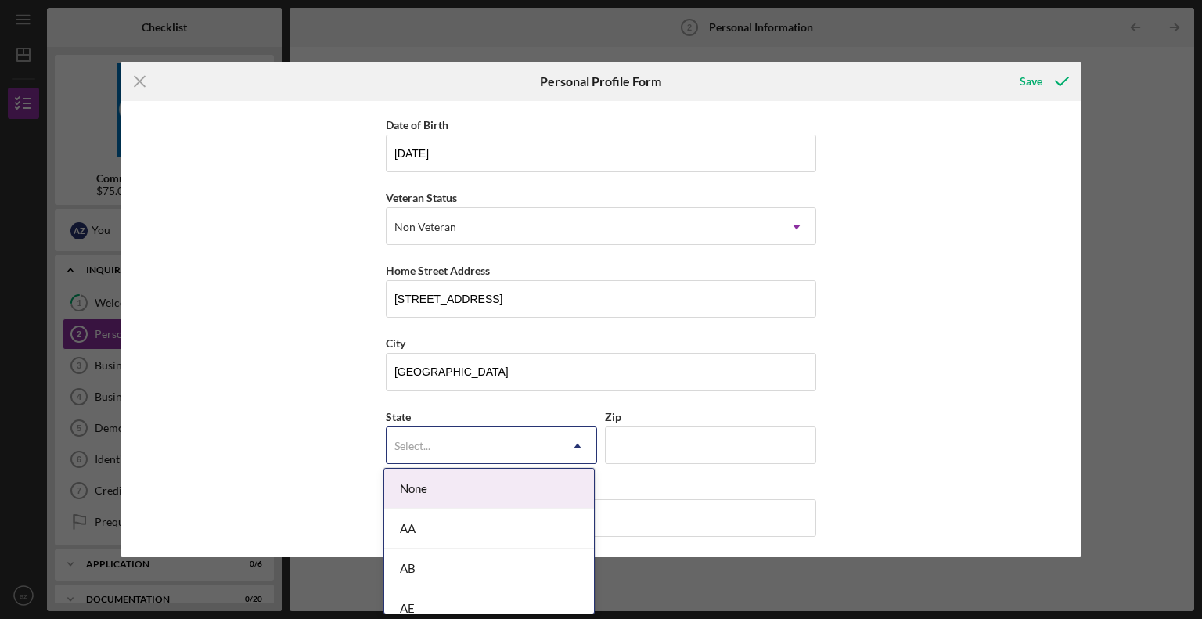
click at [409, 434] on div "Select..." at bounding box center [473, 446] width 172 height 36
type input "ny"
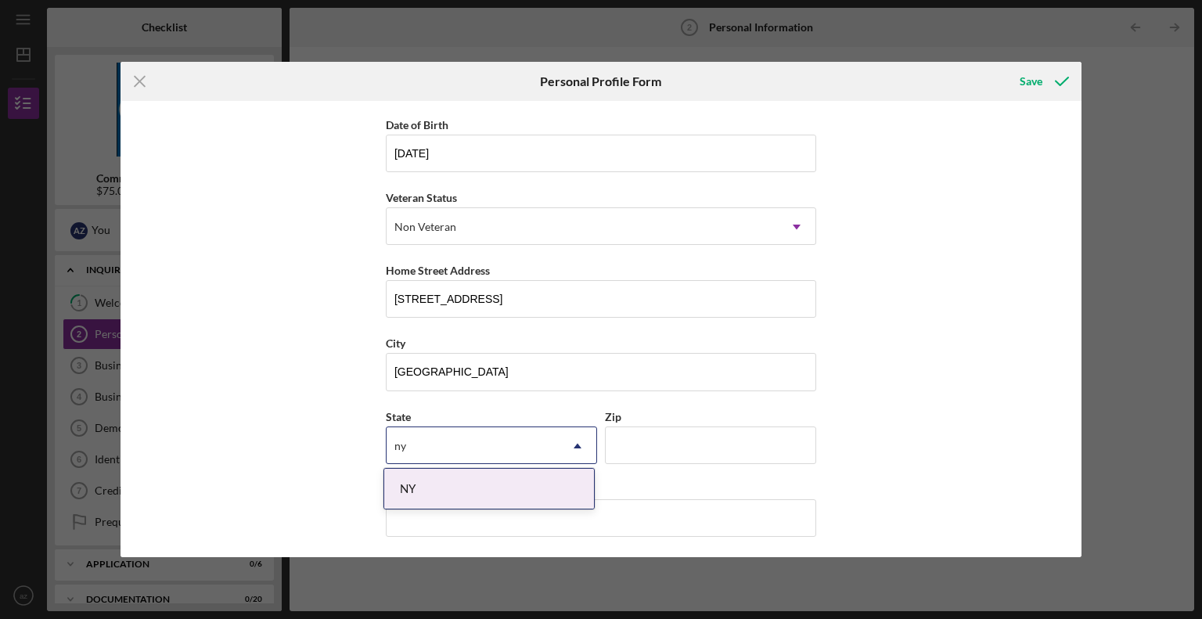
click at [391, 494] on div "NY" at bounding box center [489, 489] width 210 height 40
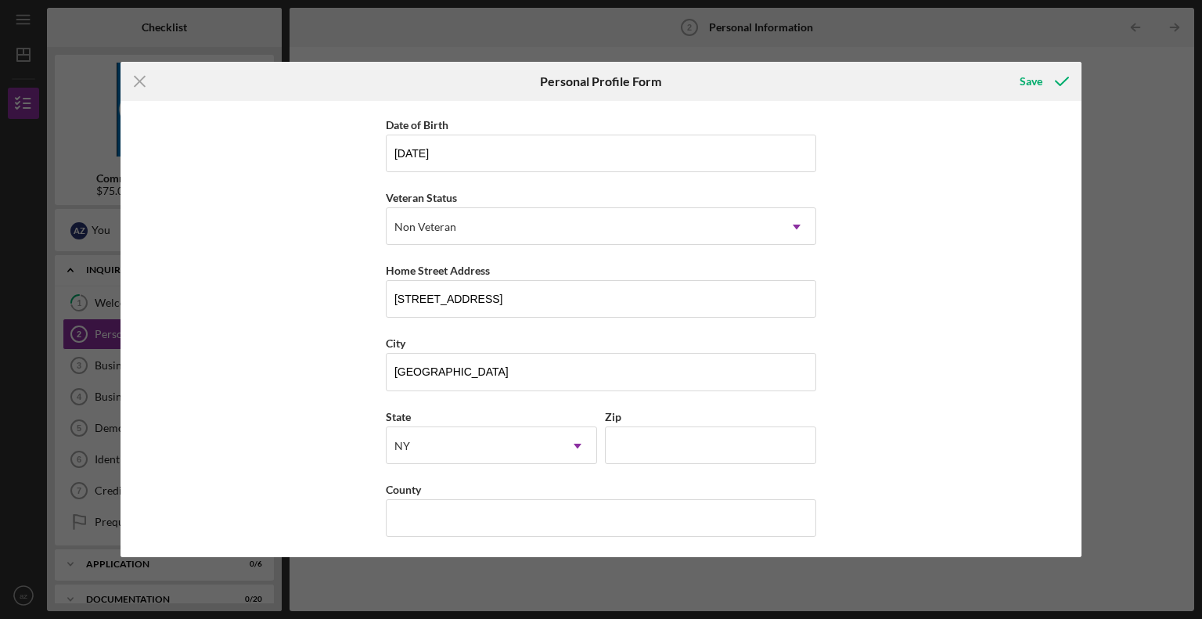
click at [953, 459] on div "First Name adisatu Middle Name Last Name [PERSON_NAME] Title Nurse Date of Birt…" at bounding box center [602, 329] width 962 height 456
click at [662, 441] on input "Zip" at bounding box center [710, 446] width 211 height 38
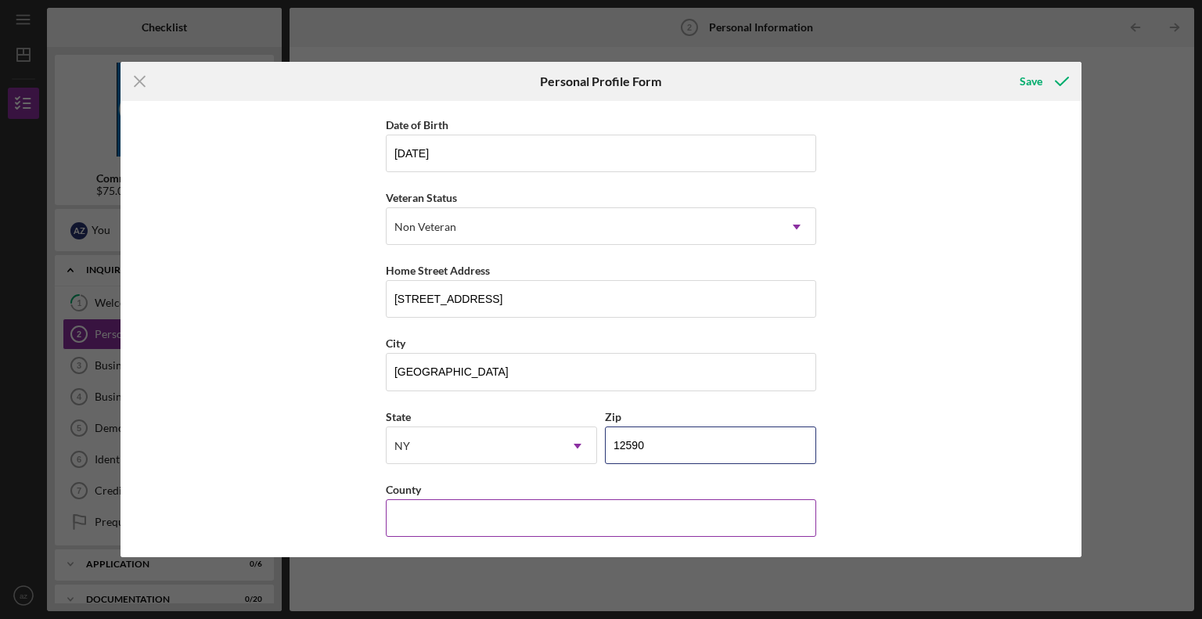
type input "12590"
click at [600, 502] on input "County" at bounding box center [601, 518] width 430 height 38
type input "d"
type input "Dutchess"
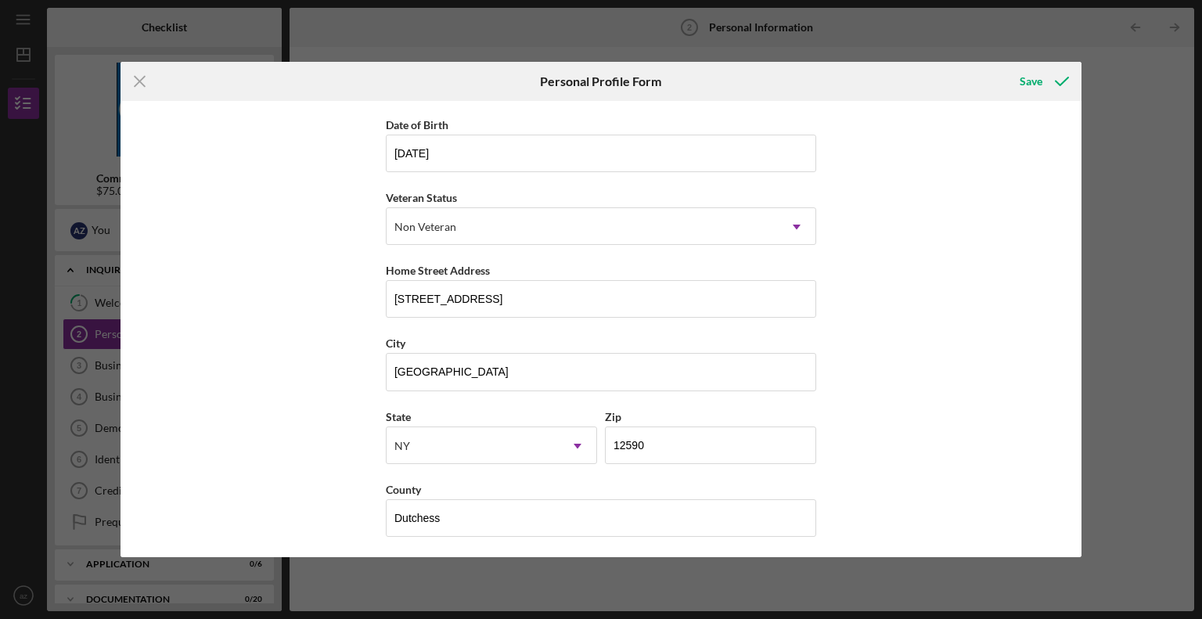
click at [858, 448] on div "First Name adisatu Middle Name Last Name [PERSON_NAME] Title Nurse Date of Birt…" at bounding box center [602, 329] width 962 height 456
click at [1033, 77] on div "Save" at bounding box center [1031, 81] width 23 height 31
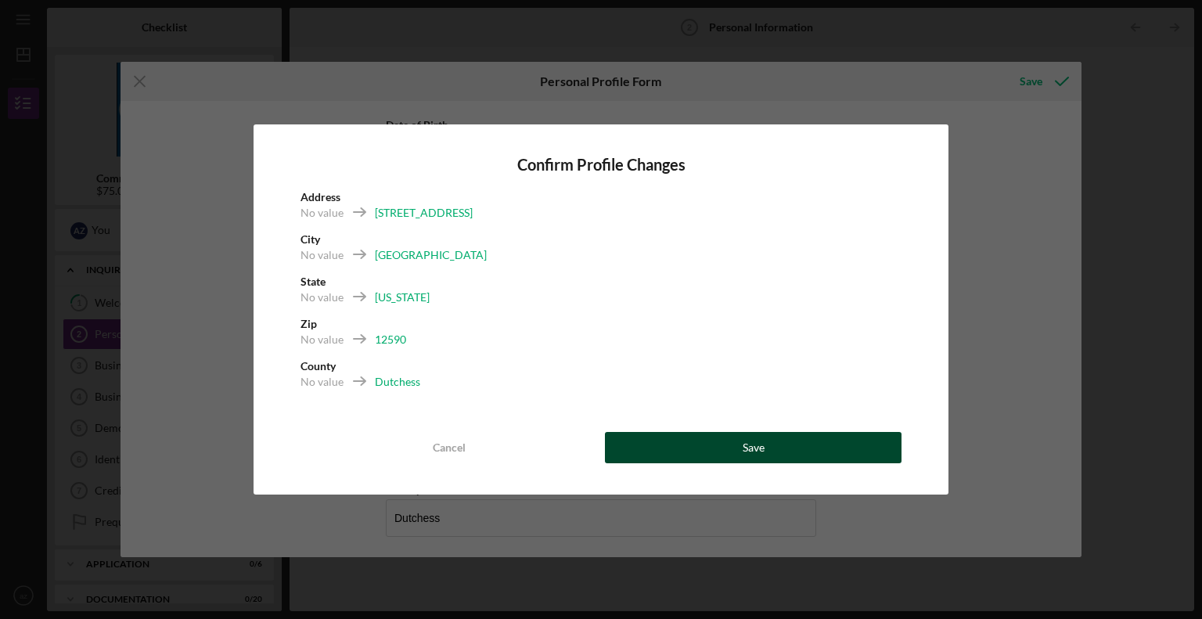
click at [750, 455] on div "Save" at bounding box center [754, 447] width 22 height 31
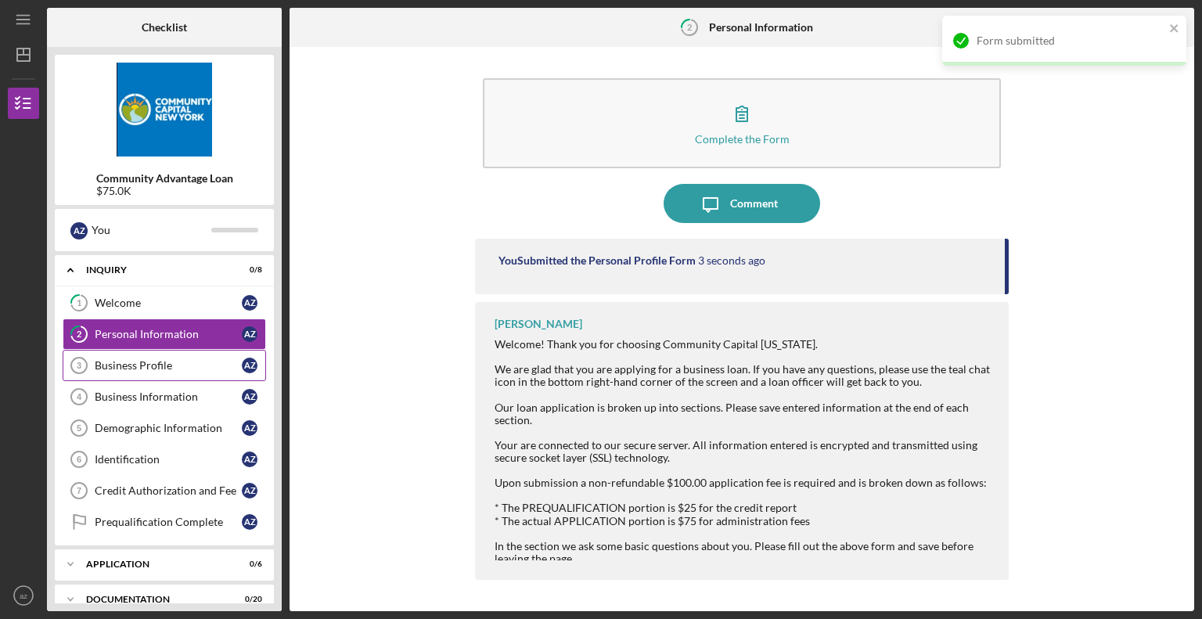
click at [161, 362] on div "Business Profile" at bounding box center [168, 365] width 147 height 13
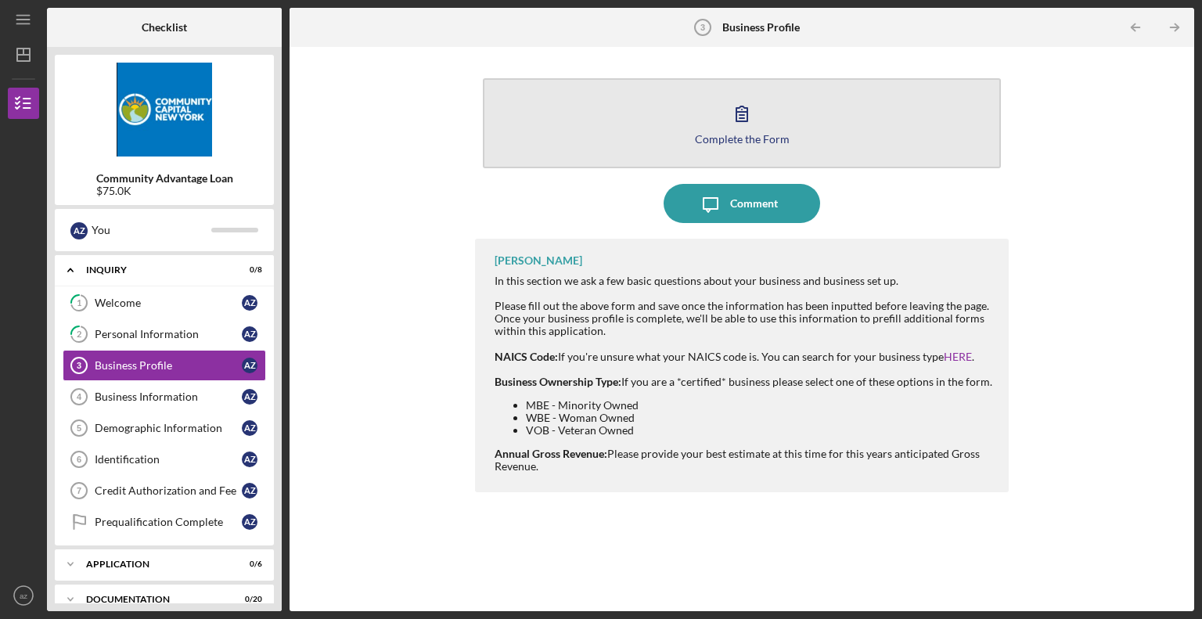
click at [736, 120] on icon "button" at bounding box center [741, 113] width 11 height 15
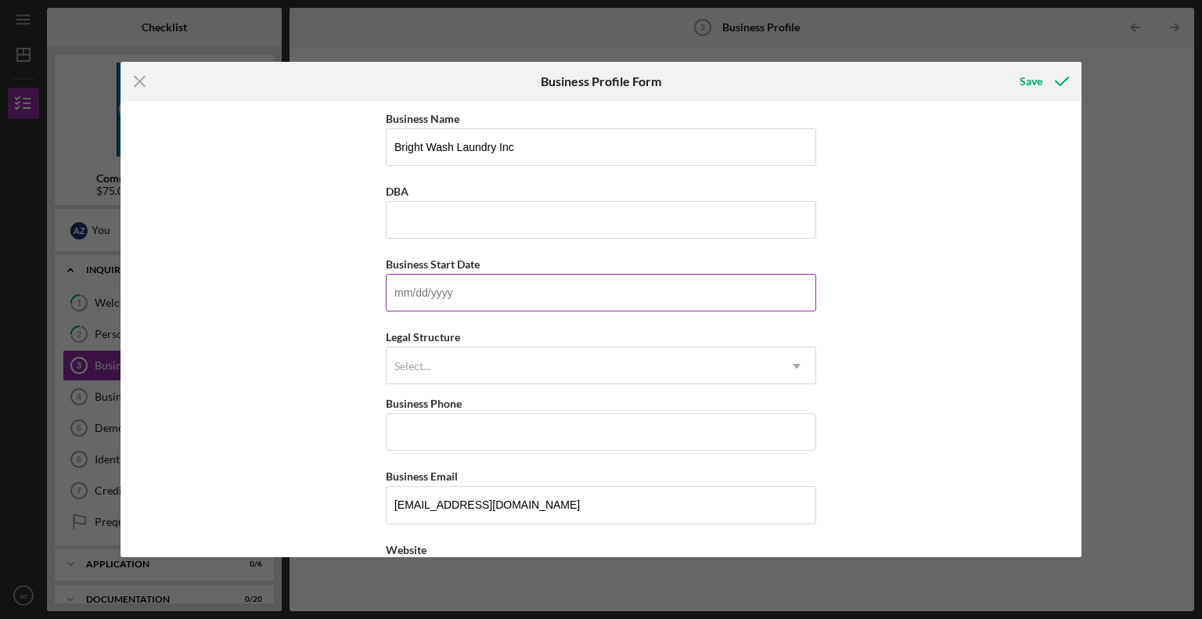
click at [527, 301] on input "Business Start Date" at bounding box center [601, 293] width 430 height 38
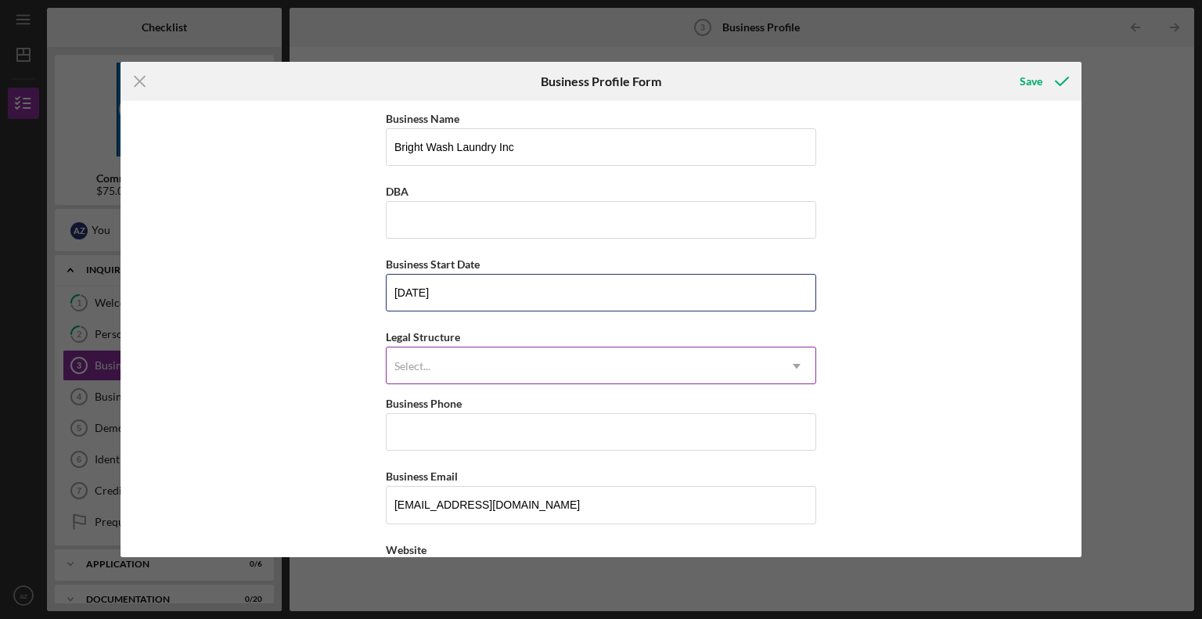
type input "[DATE]"
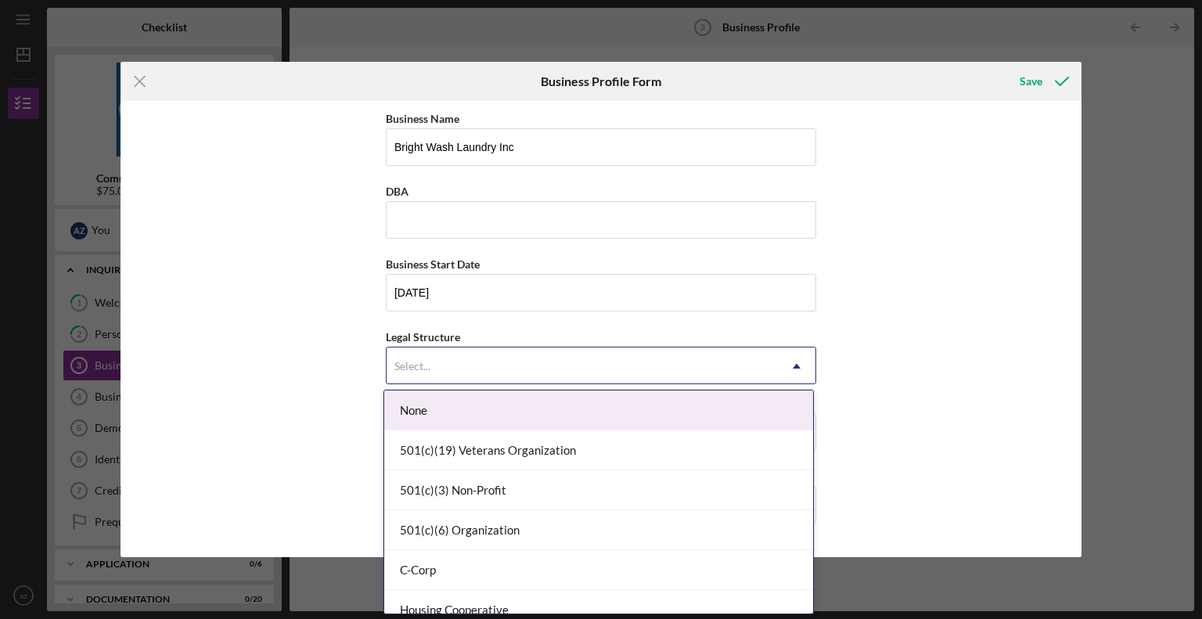
click at [514, 365] on div "Select..." at bounding box center [582, 366] width 391 height 36
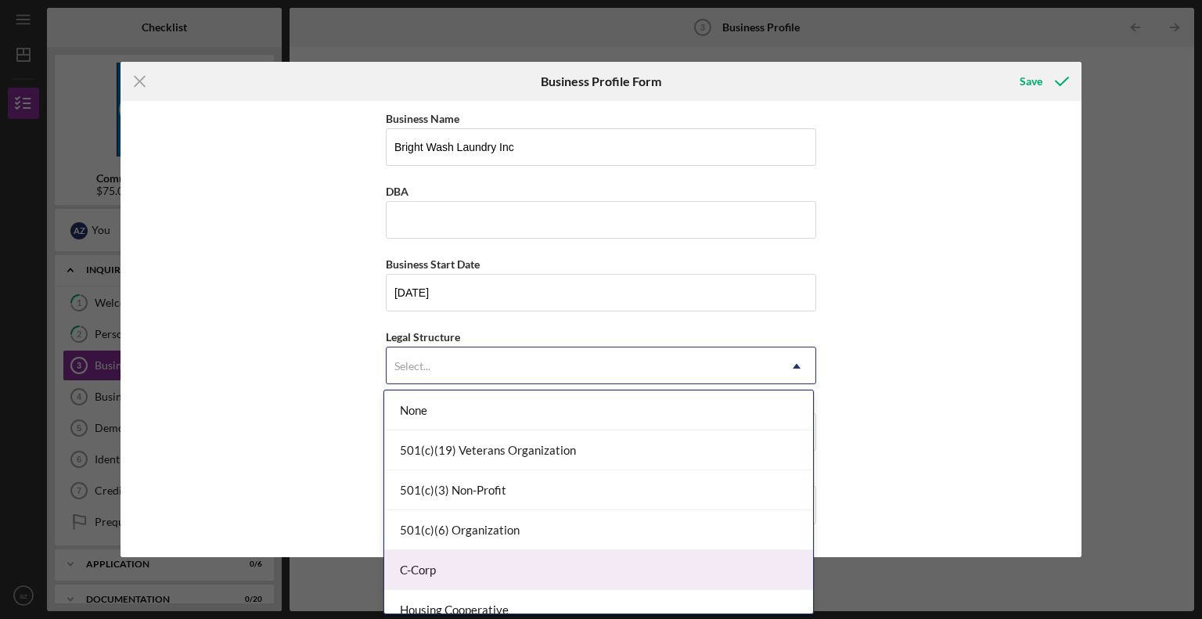
click at [455, 578] on div "C-Corp" at bounding box center [598, 570] width 429 height 40
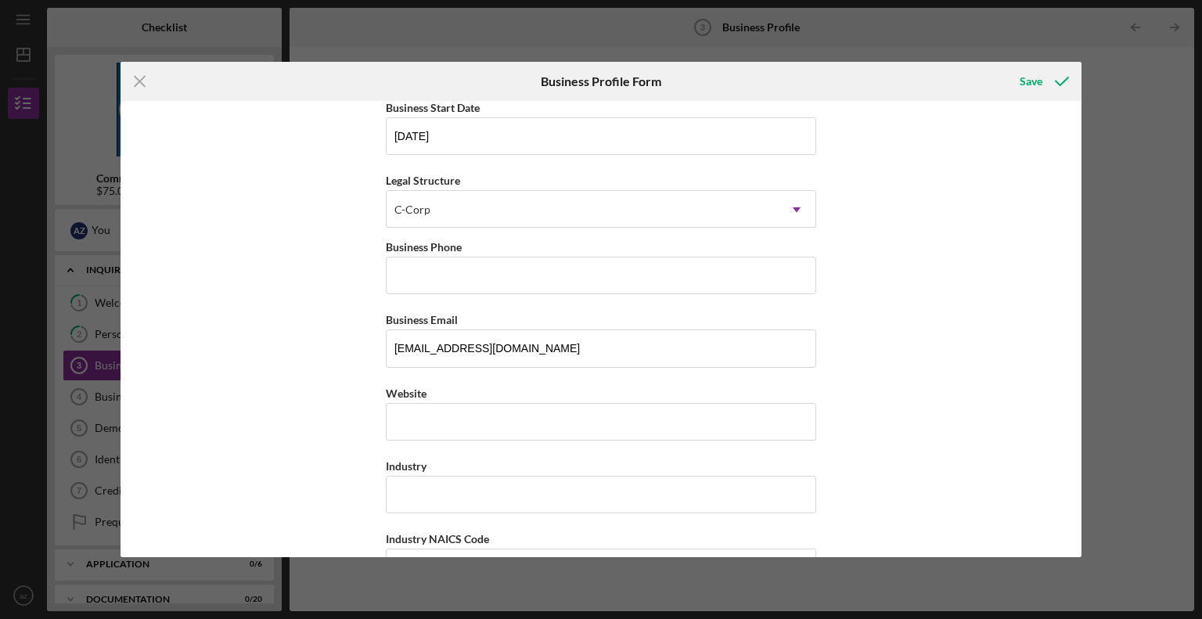
scroll to position [160, 0]
click at [535, 278] on input "Business Phone" at bounding box center [601, 272] width 430 height 38
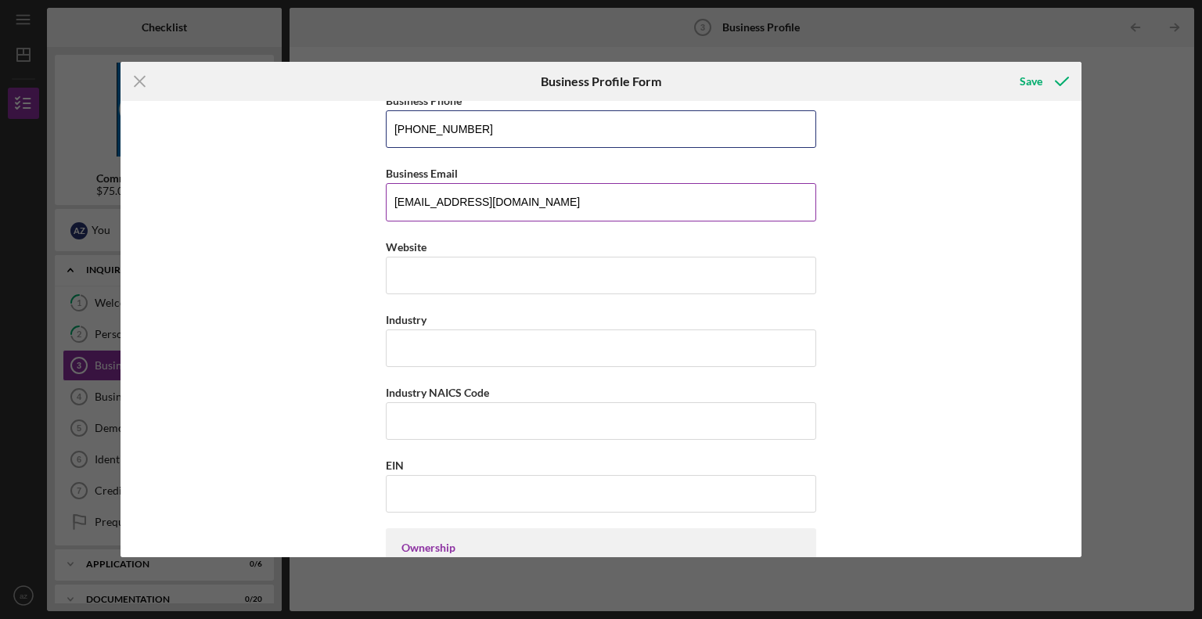
scroll to position [309, 0]
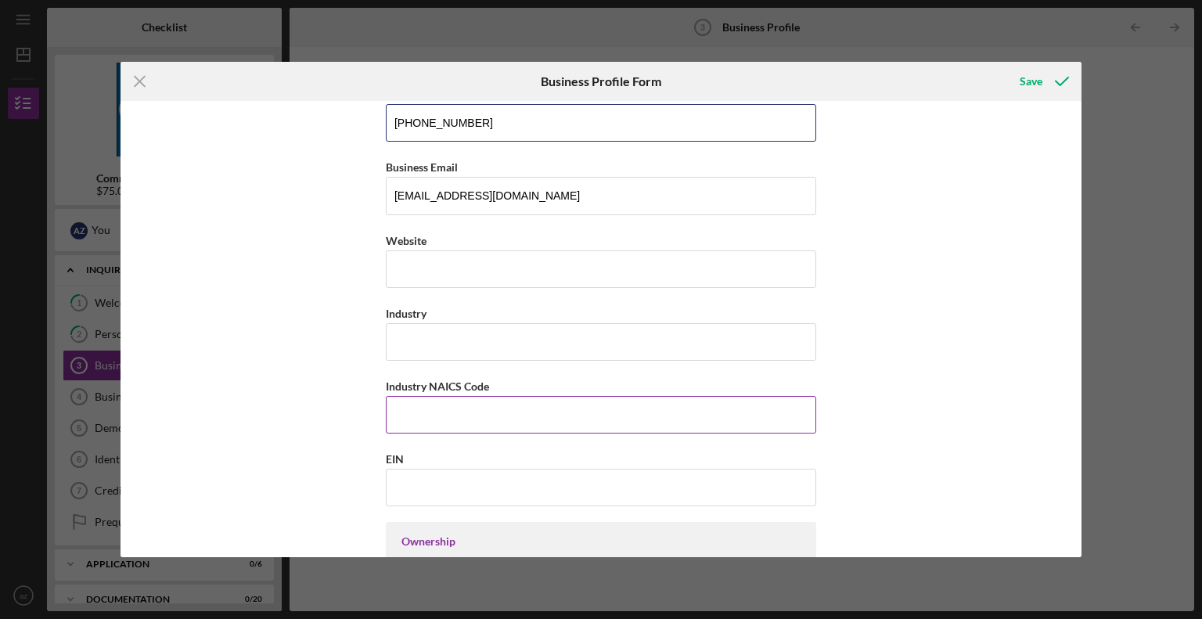
type input "[PHONE_NUMBER]"
click at [601, 409] on input "Industry NAICS Code" at bounding box center [601, 415] width 430 height 38
paste input "812320"
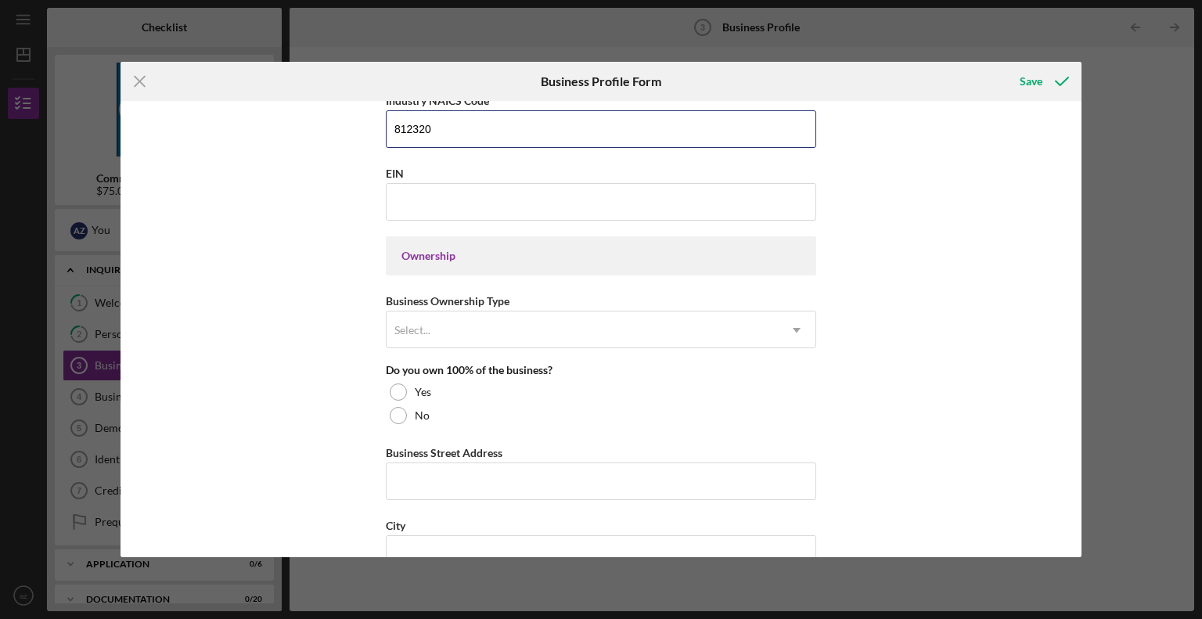
scroll to position [595, 0]
type input "812320"
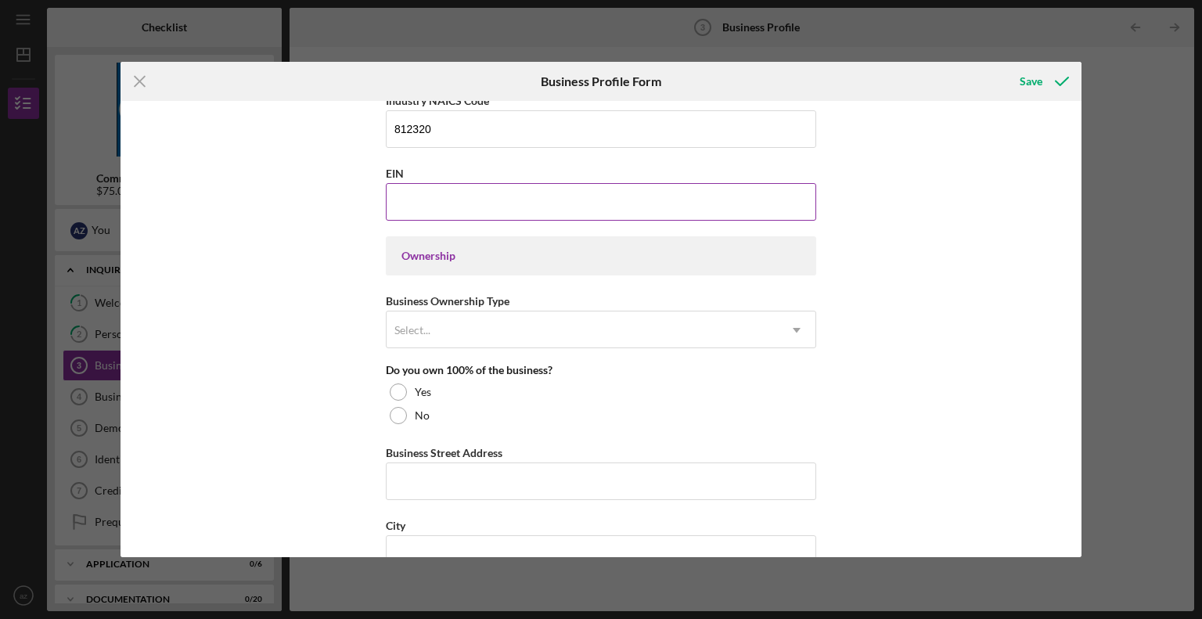
click at [412, 204] on input "EIN" at bounding box center [601, 202] width 430 height 38
type input "[US_EMPLOYER_IDENTIFICATION_NUMBER]"
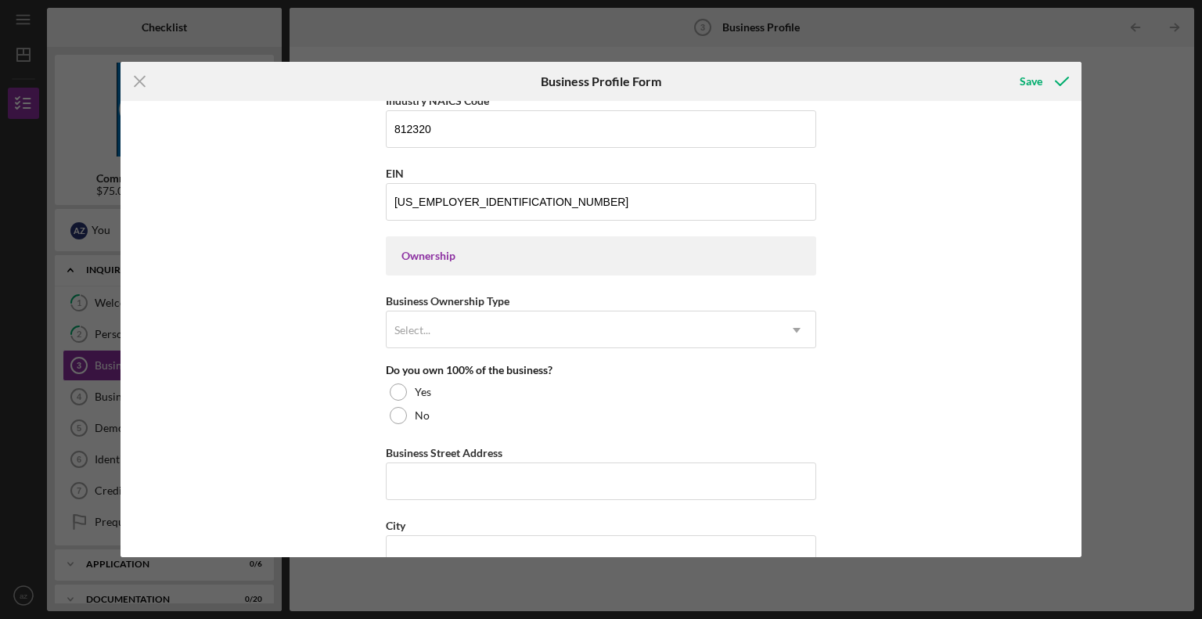
click at [928, 280] on div "Business Name Bright Wash Laundry Inc DBA Business Start Date [DATE] Legal Stru…" at bounding box center [602, 329] width 962 height 456
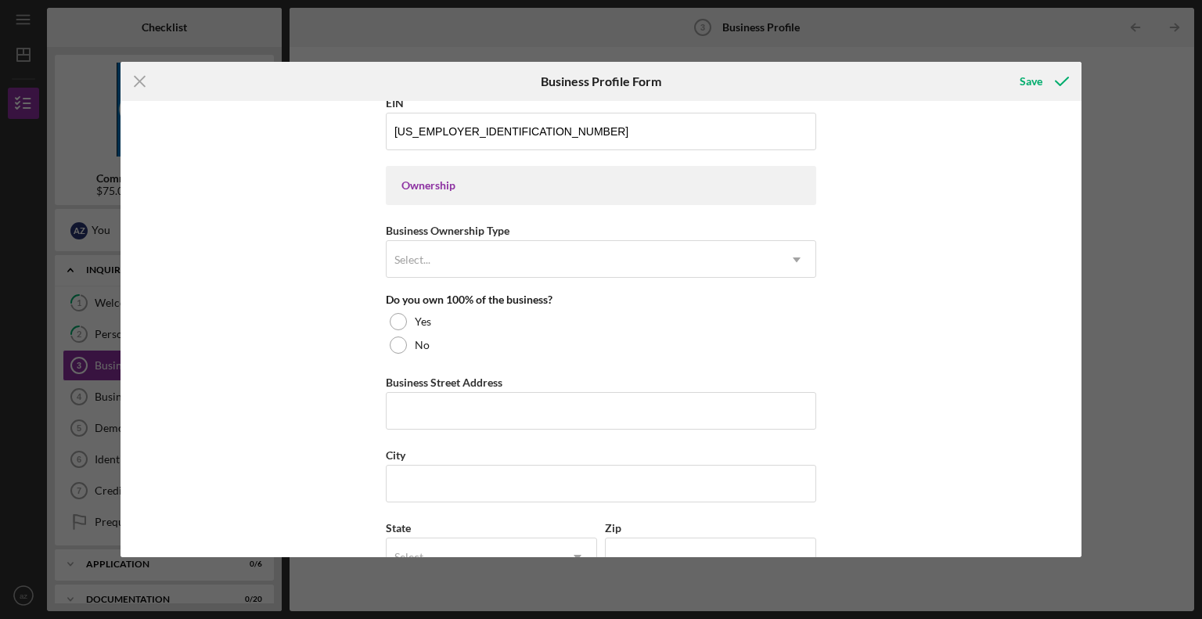
scroll to position [667, 0]
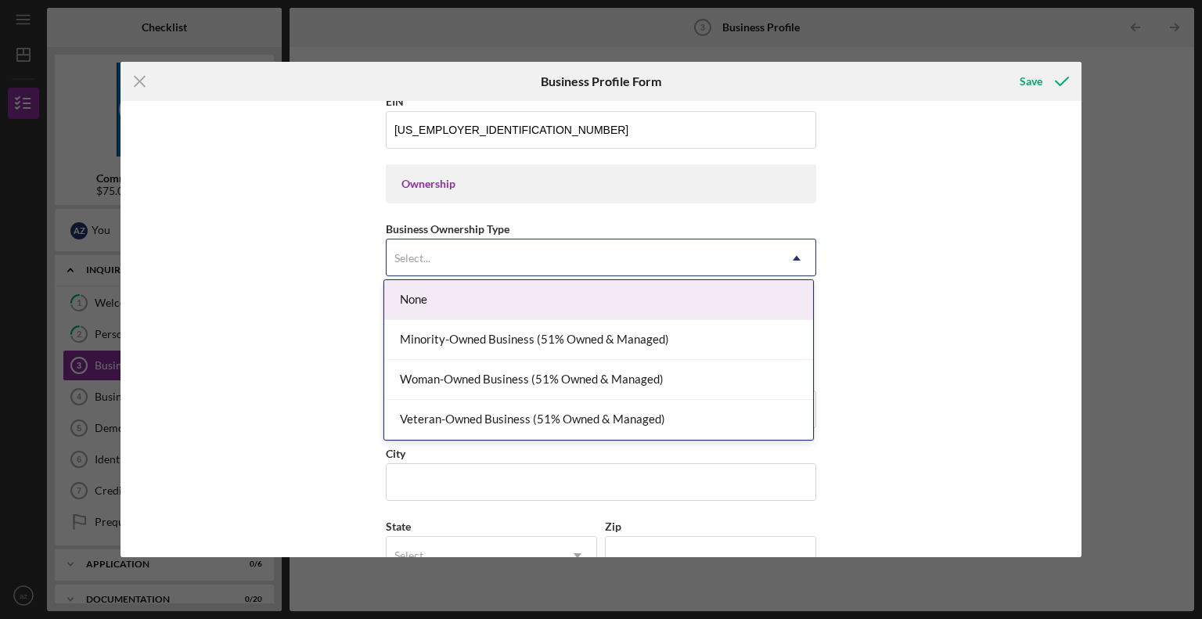
click at [747, 240] on div "Select..." at bounding box center [582, 258] width 391 height 36
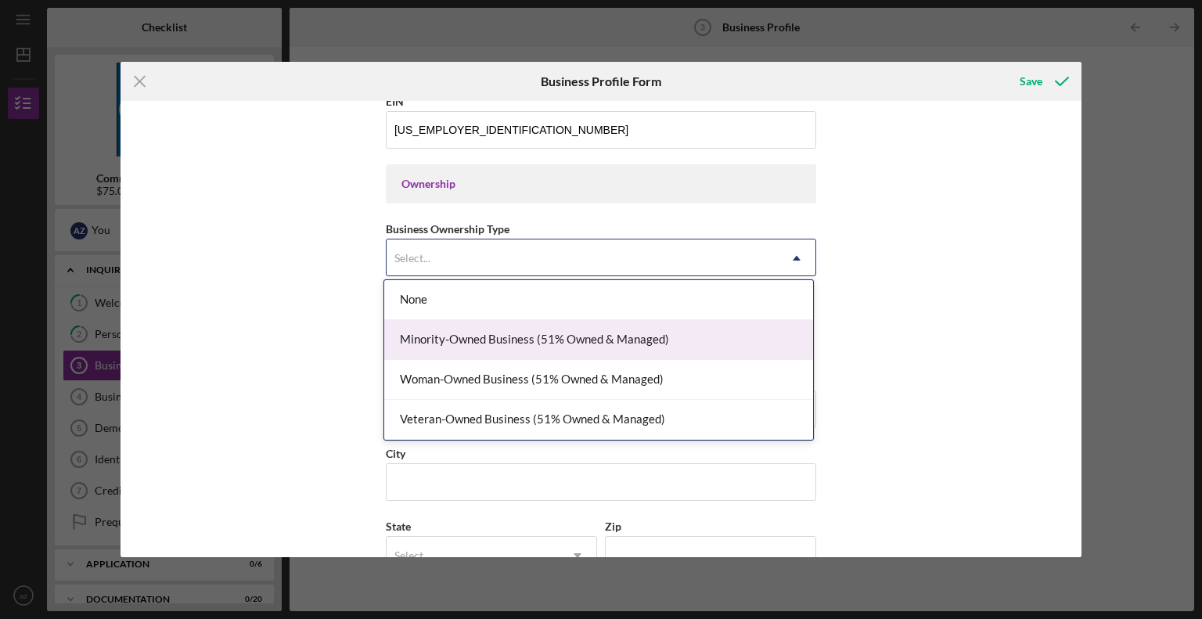
click at [619, 339] on div "Minority-Owned Business (51% Owned & Managed)" at bounding box center [598, 340] width 429 height 40
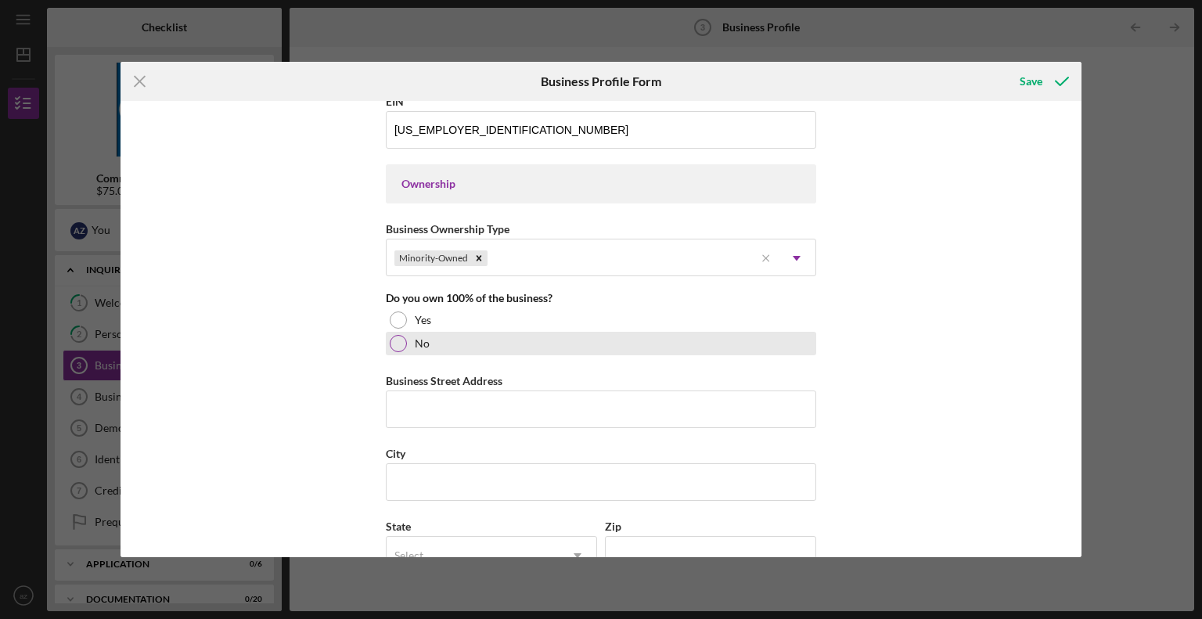
click at [398, 347] on div at bounding box center [398, 343] width 17 height 17
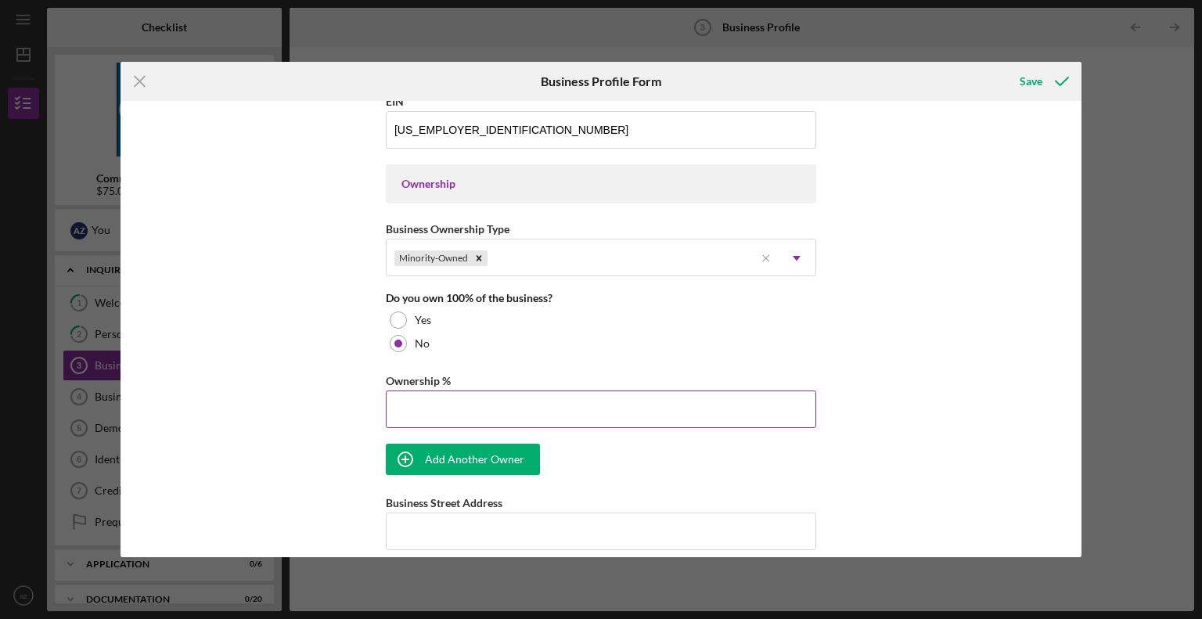
click at [403, 404] on input "Ownership %" at bounding box center [601, 410] width 430 height 38
type input "50.00%"
click at [513, 463] on div "Add Another Owner" at bounding box center [474, 459] width 99 height 31
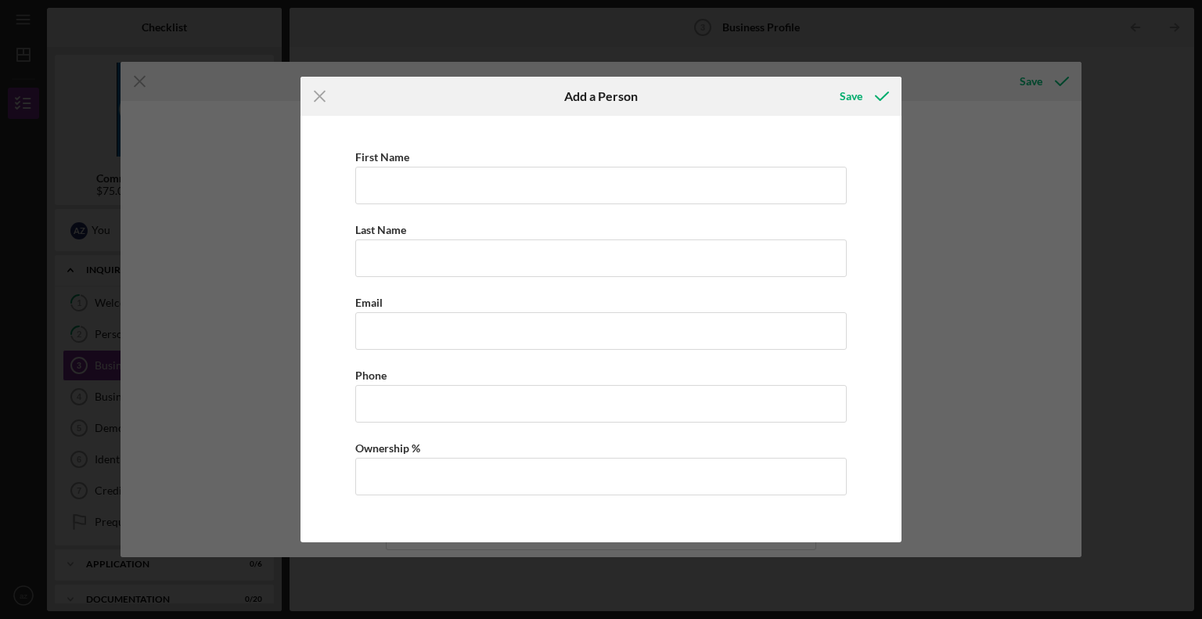
click at [470, 206] on div "First Name Last Name Email Phone Ownership %" at bounding box center [600, 329] width 585 height 411
click at [468, 194] on input "First Name" at bounding box center [600, 186] width 491 height 38
type input "[PERSON_NAME]"
type input "Sayibu"
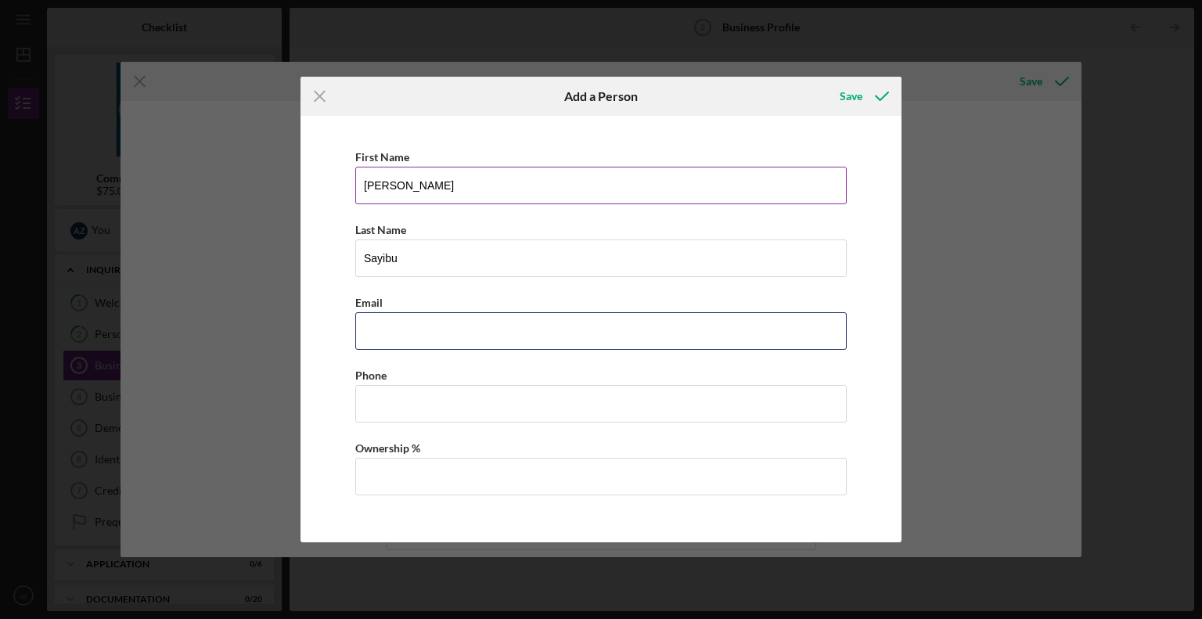
type input "[EMAIL_ADDRESS][DOMAIN_NAME]"
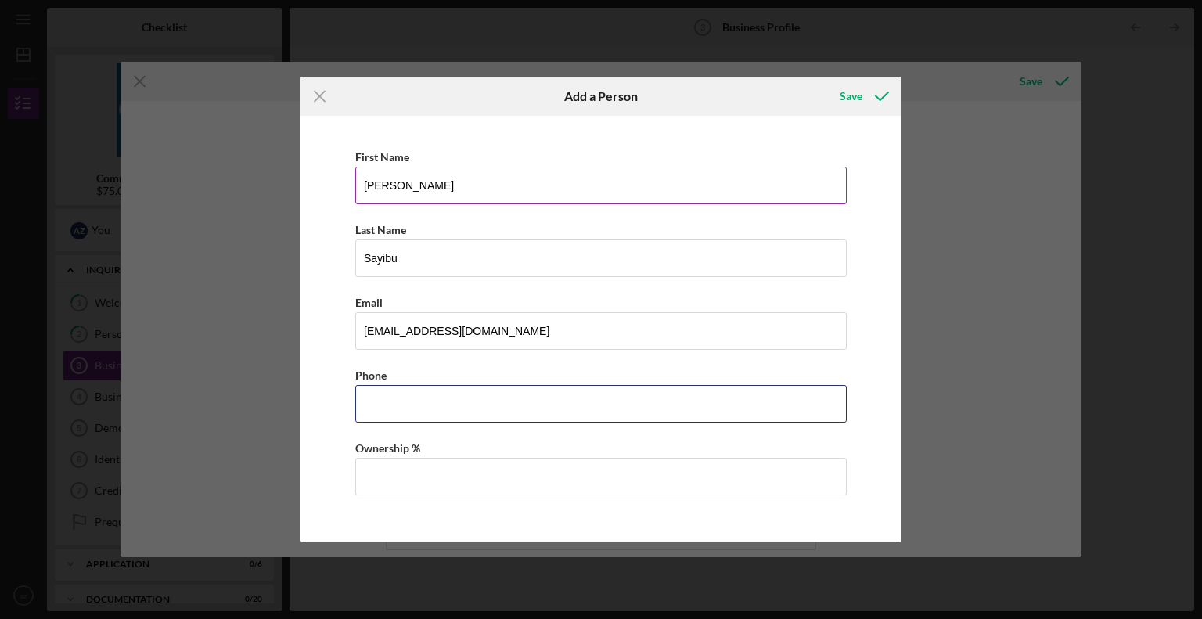
type input "[PHONE_NUMBER]"
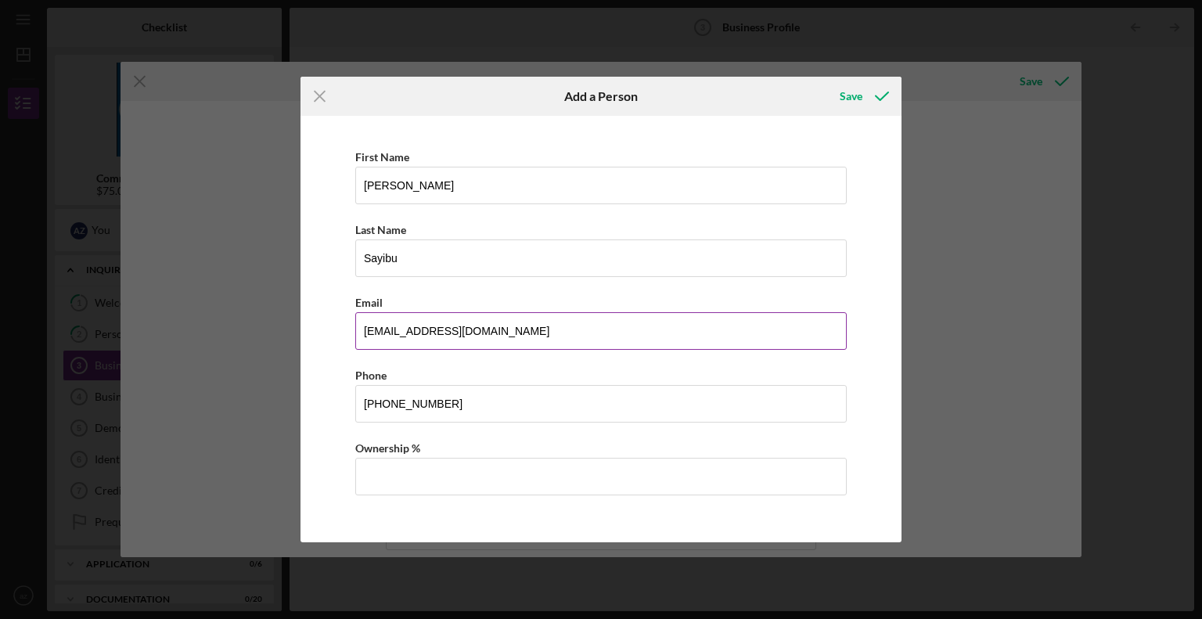
click at [434, 330] on input "[EMAIL_ADDRESS][DOMAIN_NAME]" at bounding box center [600, 331] width 491 height 38
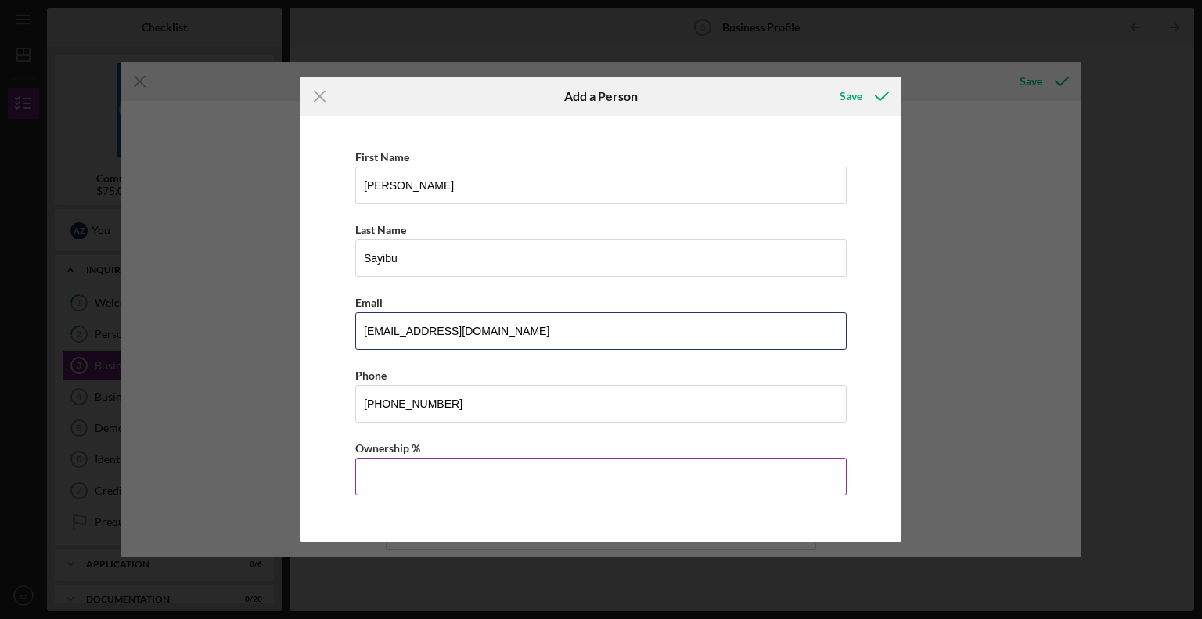
type input "[EMAIL_ADDRESS][DOMAIN_NAME]"
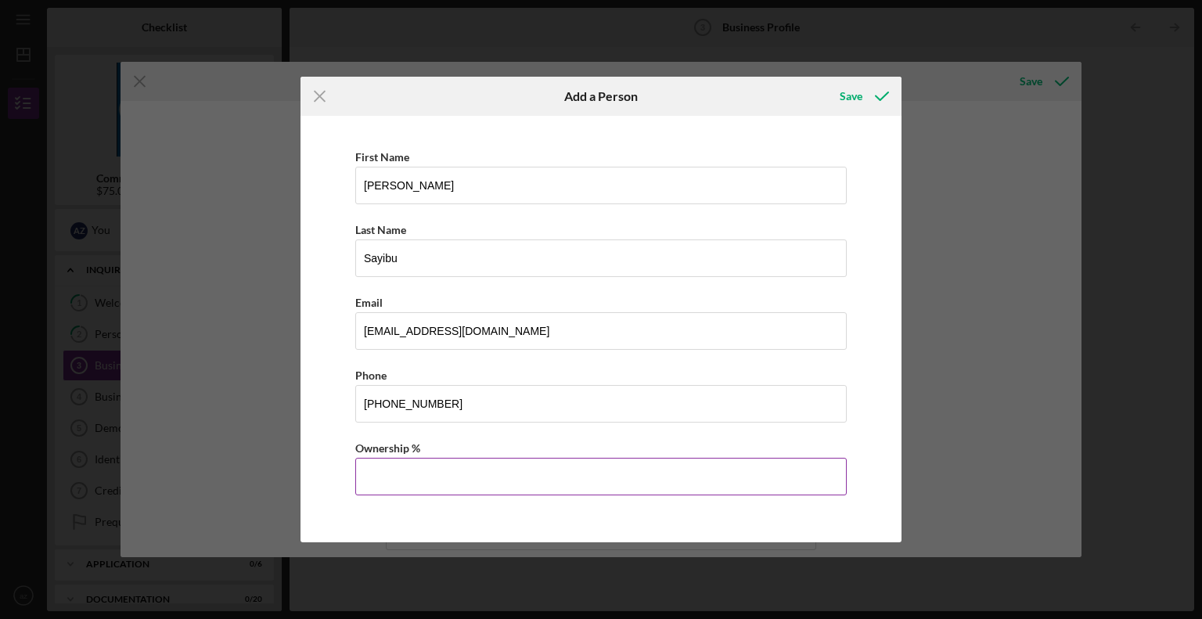
click at [469, 480] on input "Ownership %" at bounding box center [600, 477] width 491 height 38
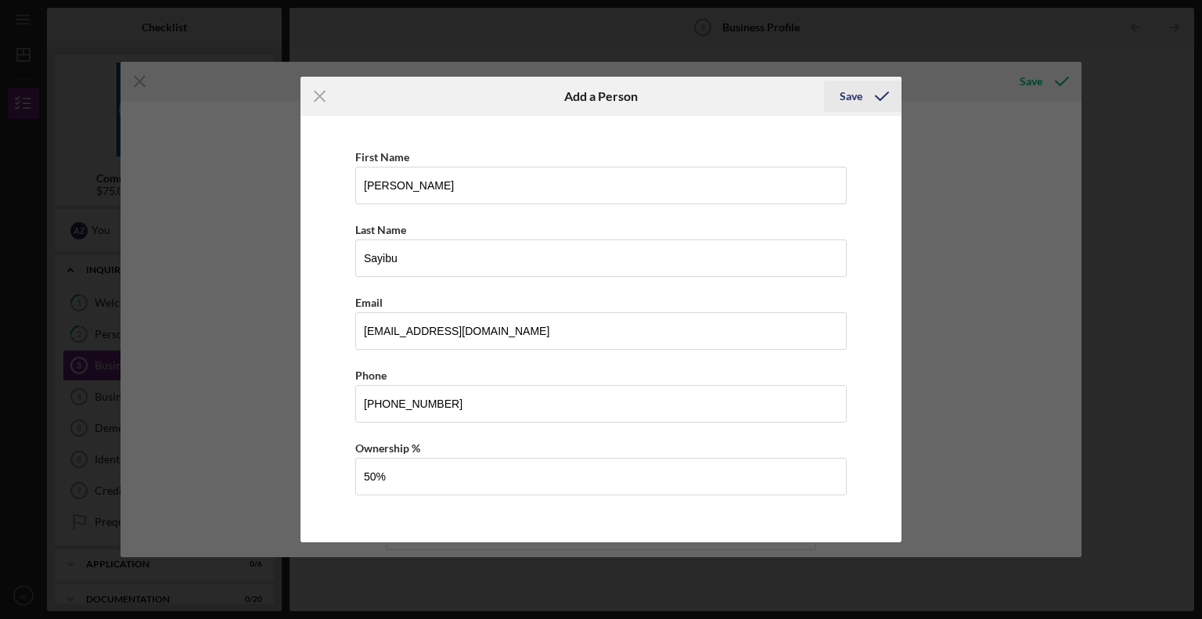
type input "50.00%"
click at [854, 91] on div "Save" at bounding box center [851, 96] width 23 height 31
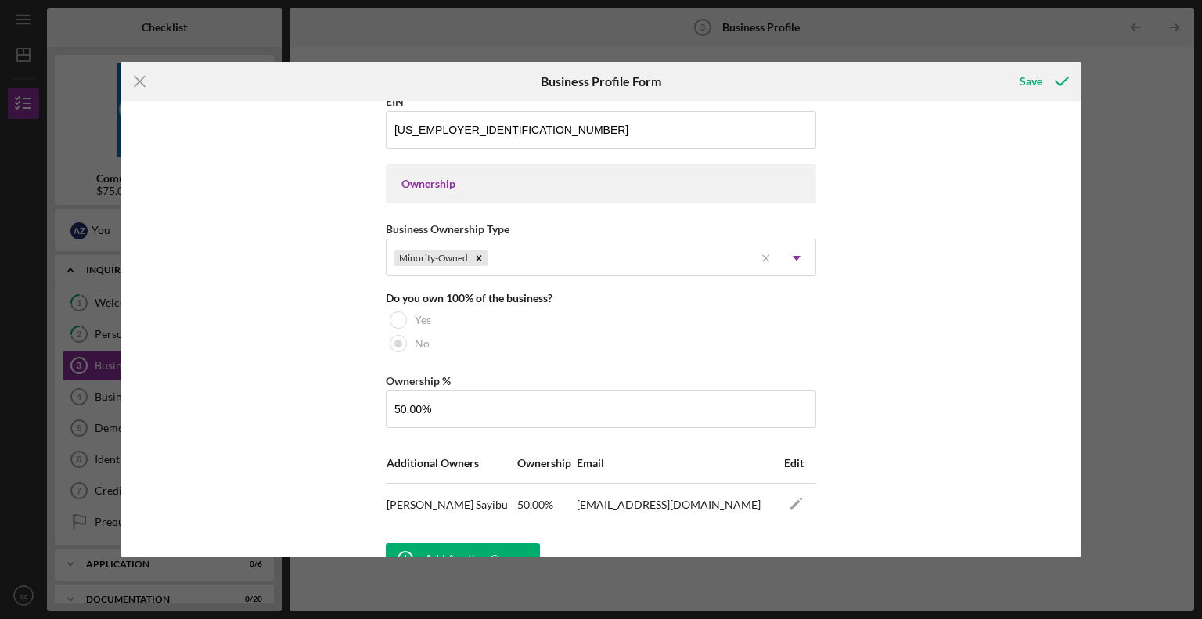
scroll to position [680, 0]
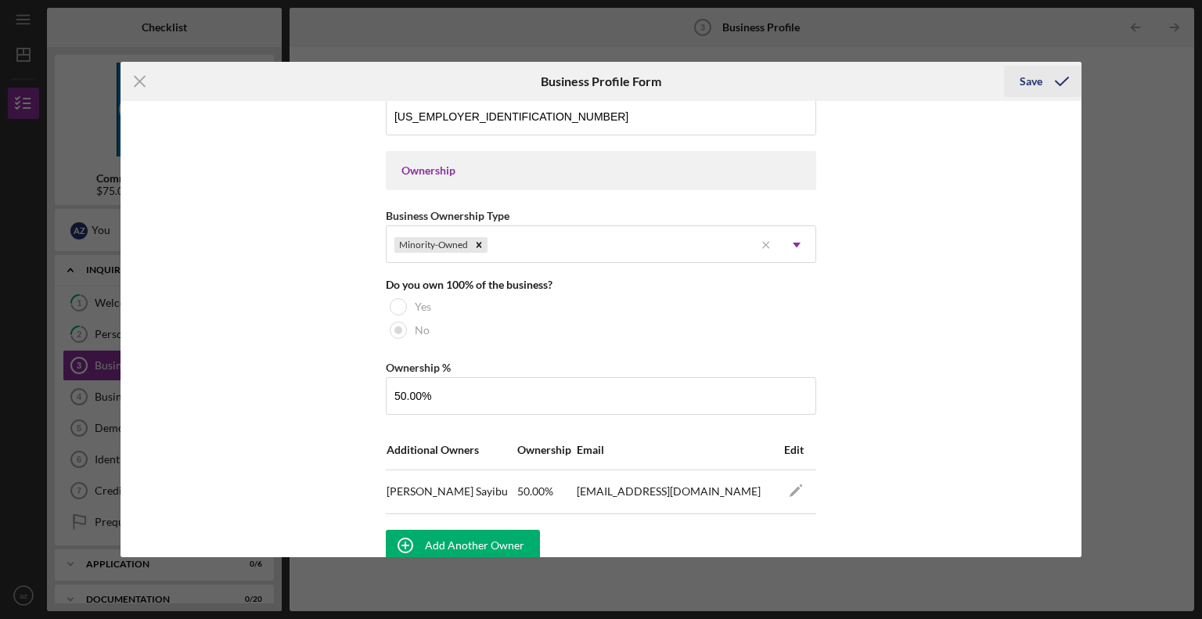
click at [1025, 90] on div "Save" at bounding box center [1031, 81] width 23 height 31
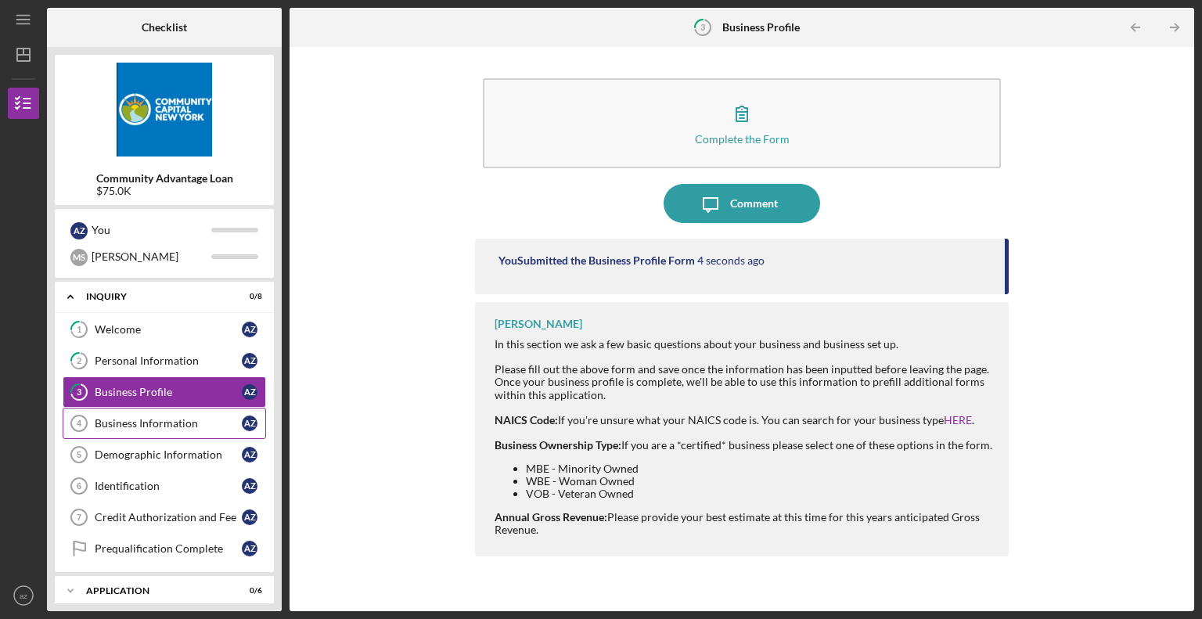
click at [163, 424] on div "Business Information" at bounding box center [168, 423] width 147 height 13
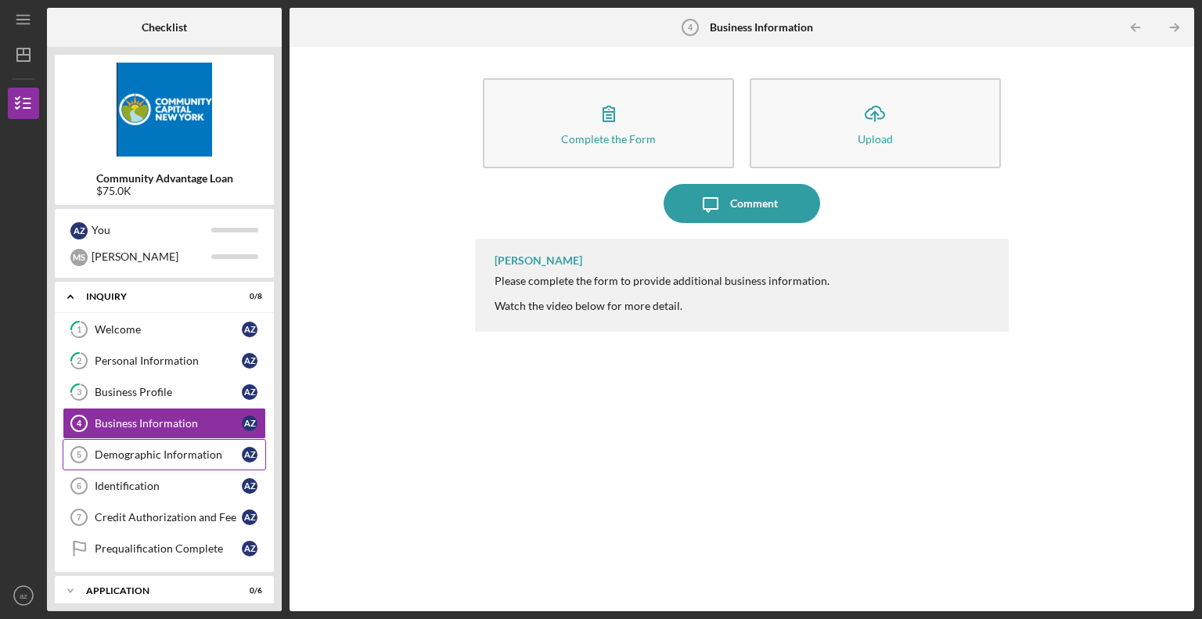
click at [182, 452] on div "Demographic Information" at bounding box center [168, 454] width 147 height 13
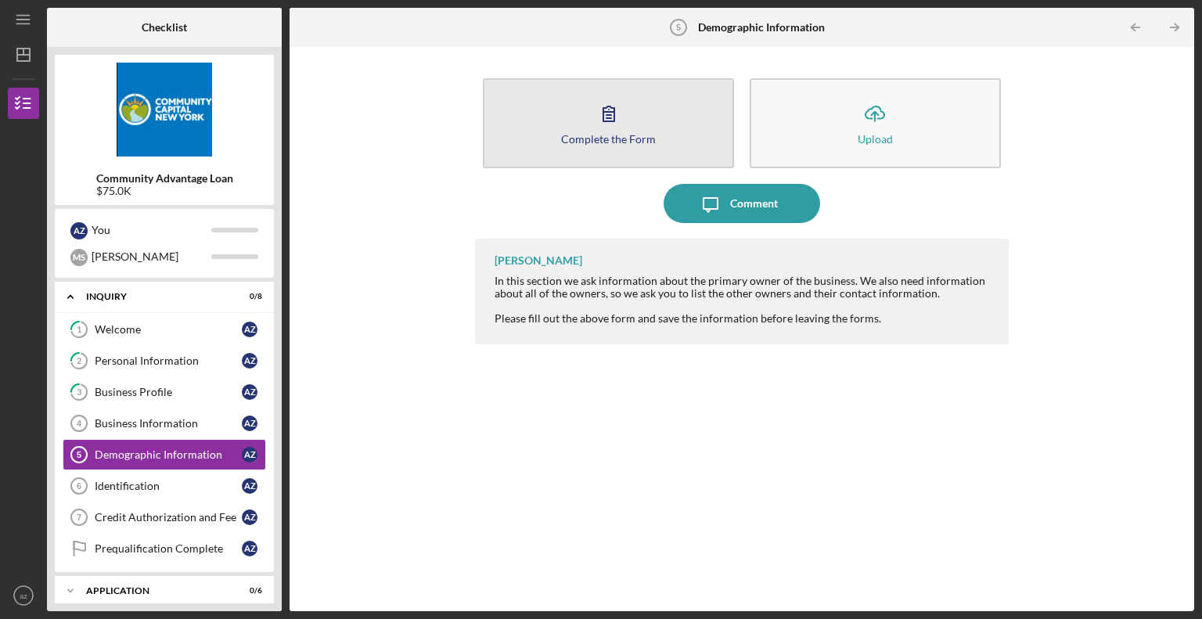
click at [596, 130] on icon "button" at bounding box center [608, 113] width 39 height 39
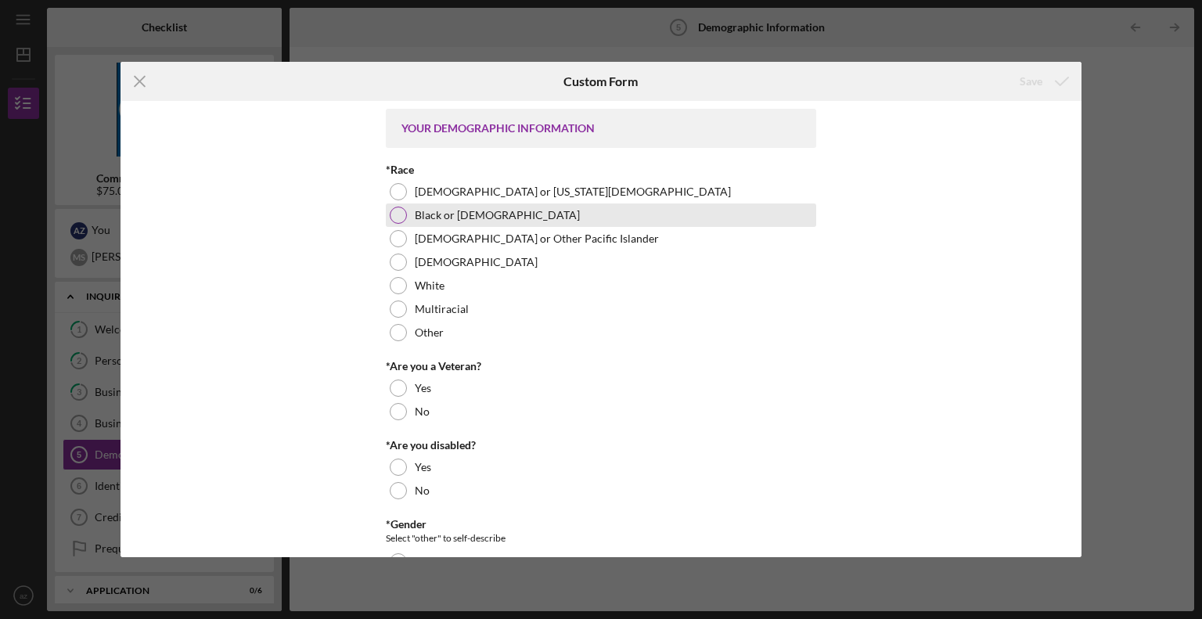
click at [401, 218] on div at bounding box center [398, 215] width 17 height 17
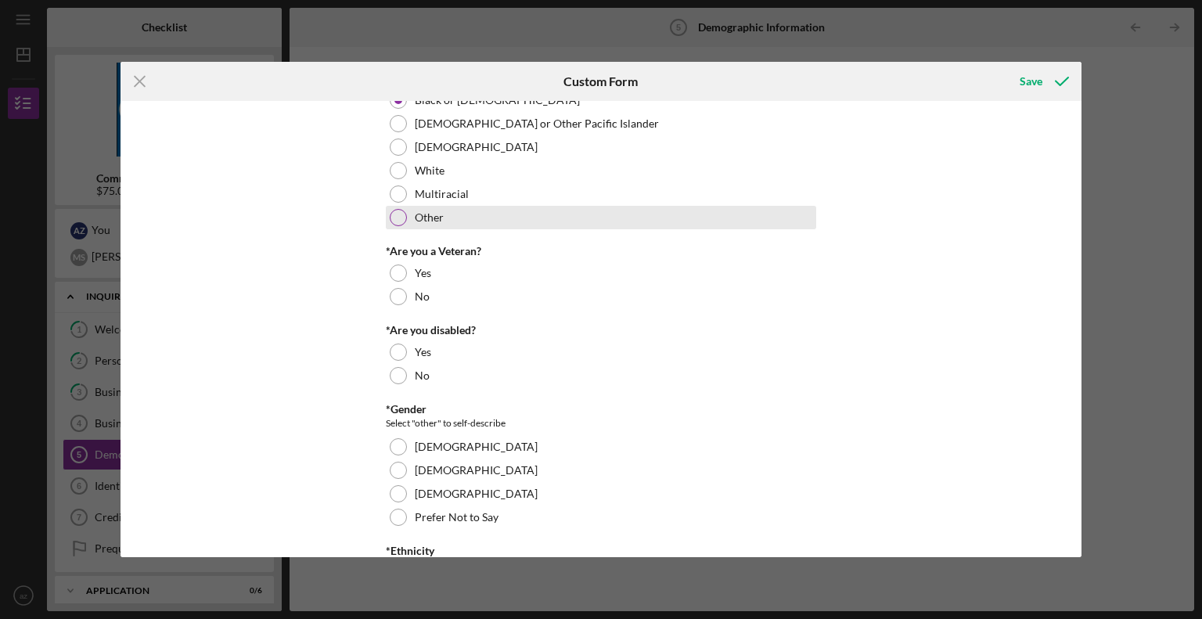
scroll to position [125, 0]
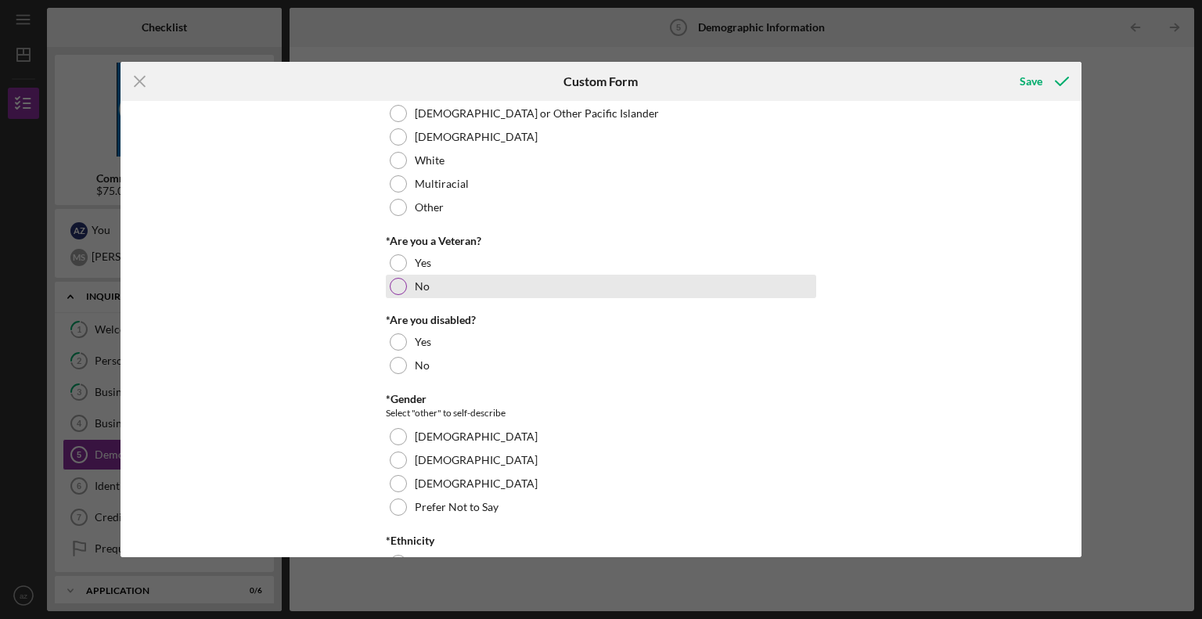
click at [394, 284] on div at bounding box center [398, 286] width 17 height 17
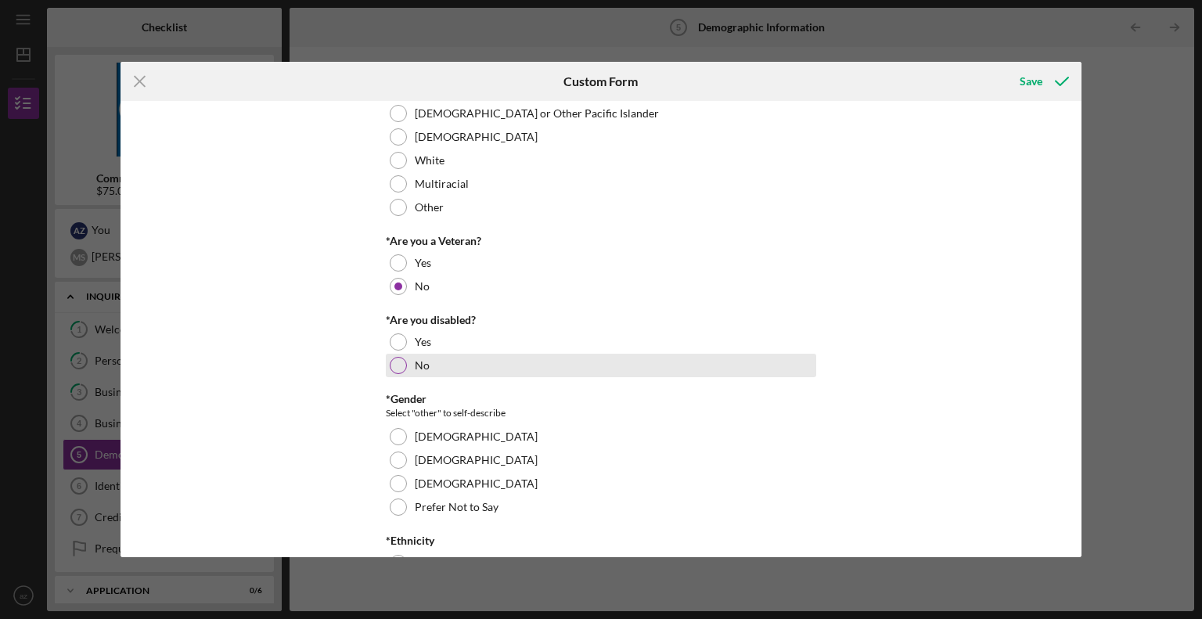
click at [397, 363] on div at bounding box center [398, 365] width 17 height 17
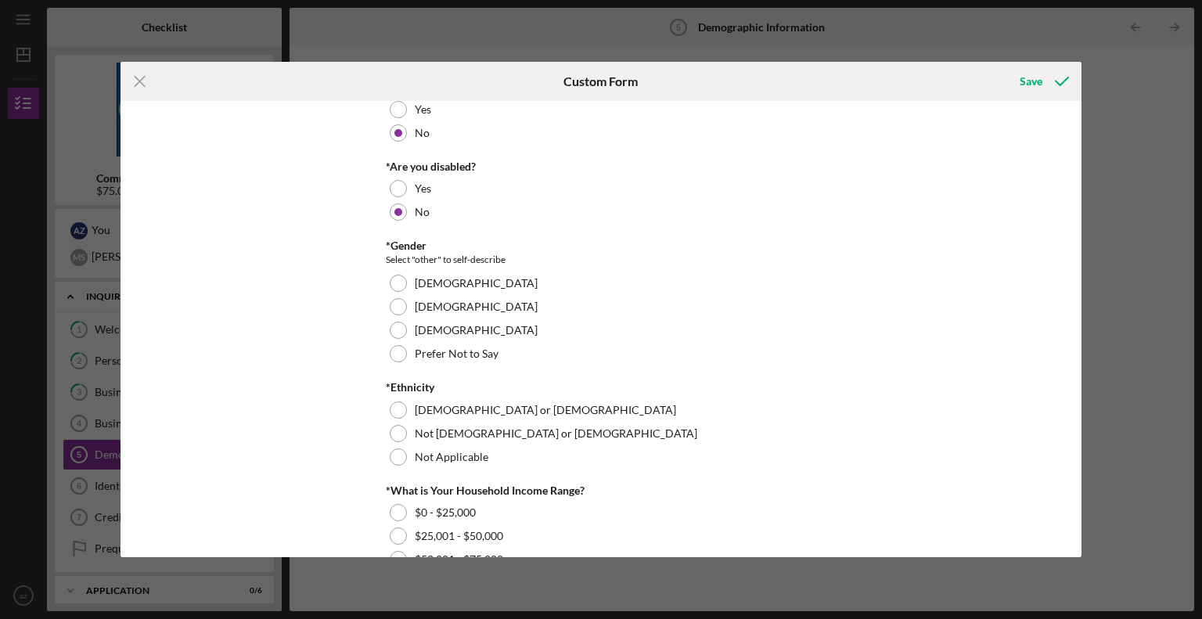
scroll to position [285, 0]
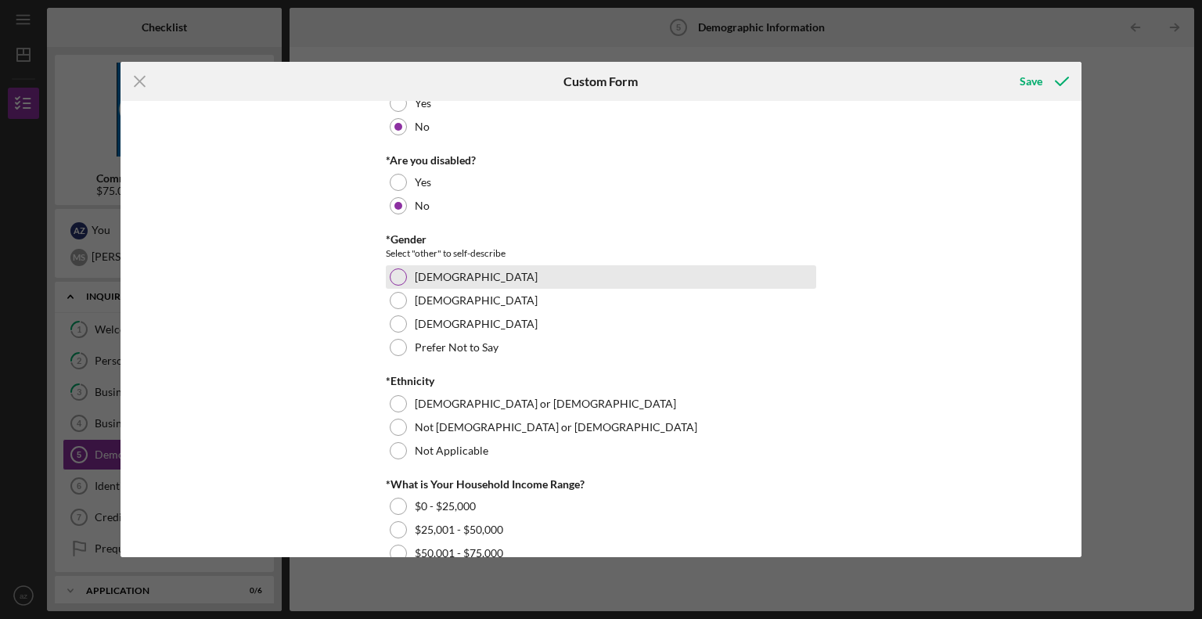
click at [397, 277] on div at bounding box center [398, 276] width 17 height 17
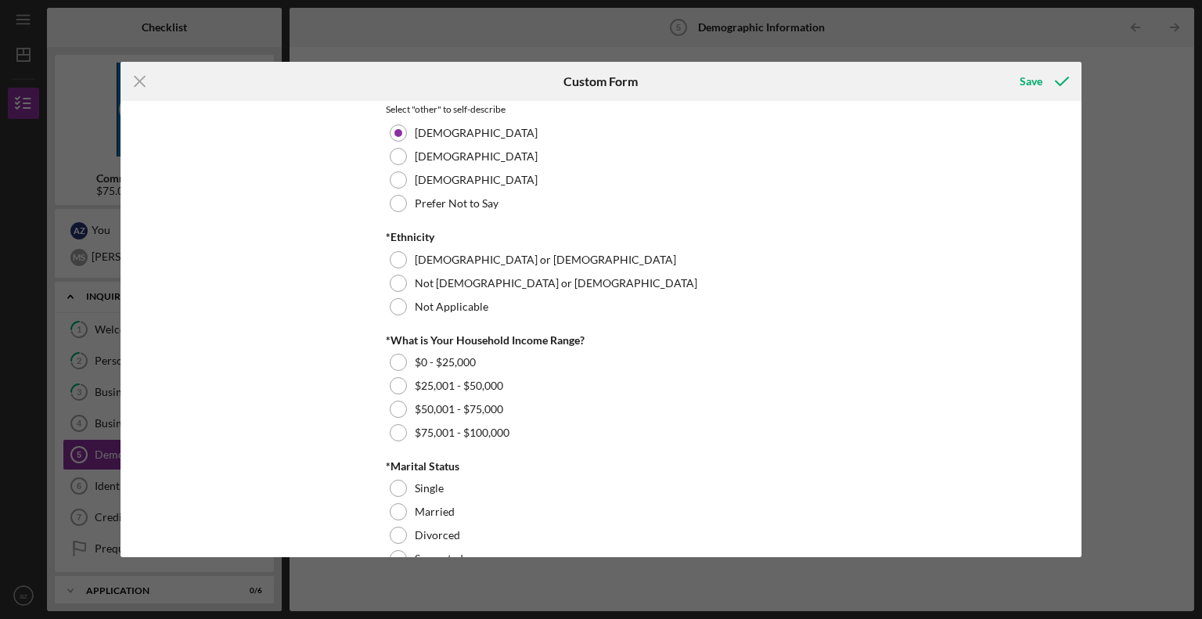
scroll to position [432, 0]
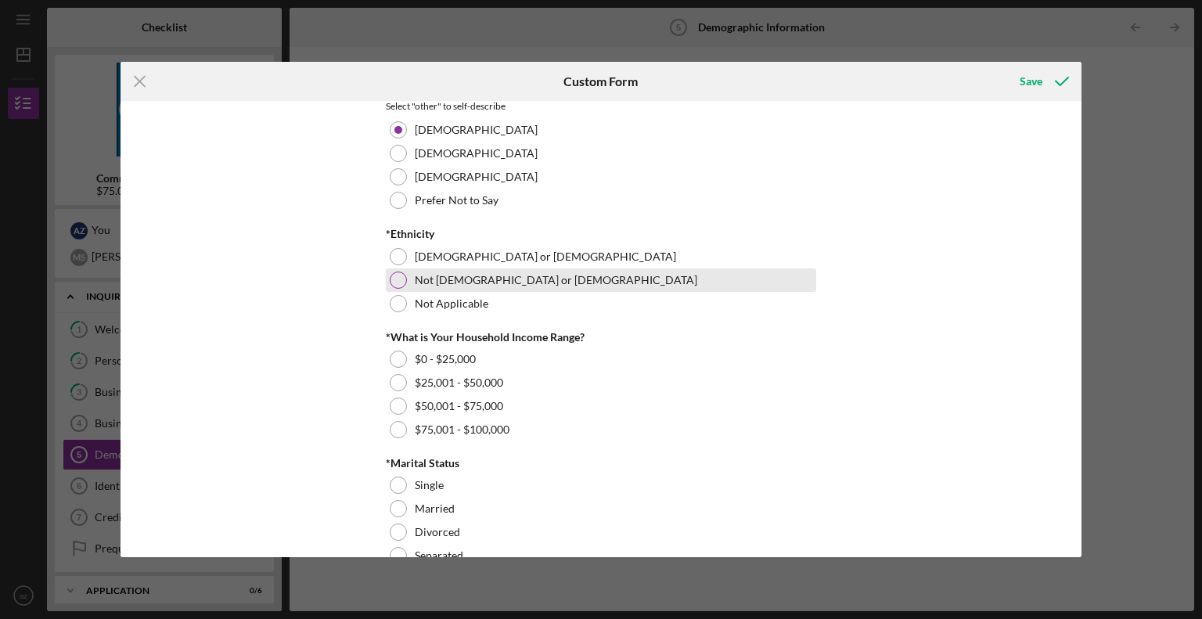
click at [398, 276] on div at bounding box center [398, 280] width 17 height 17
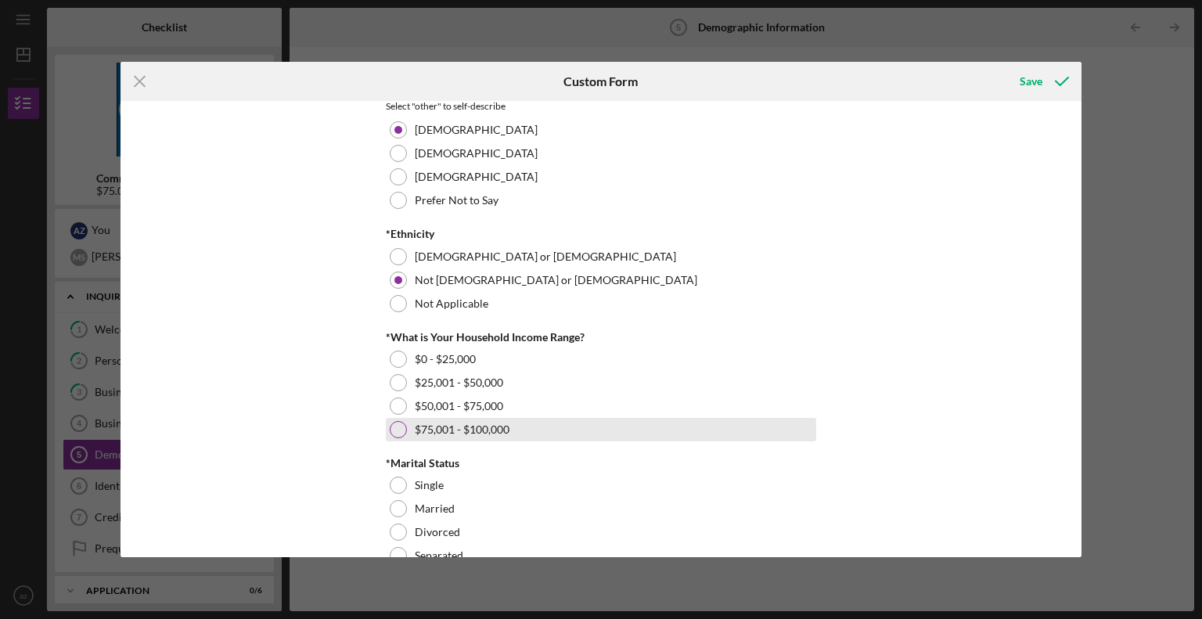
click at [390, 430] on div at bounding box center [398, 429] width 17 height 17
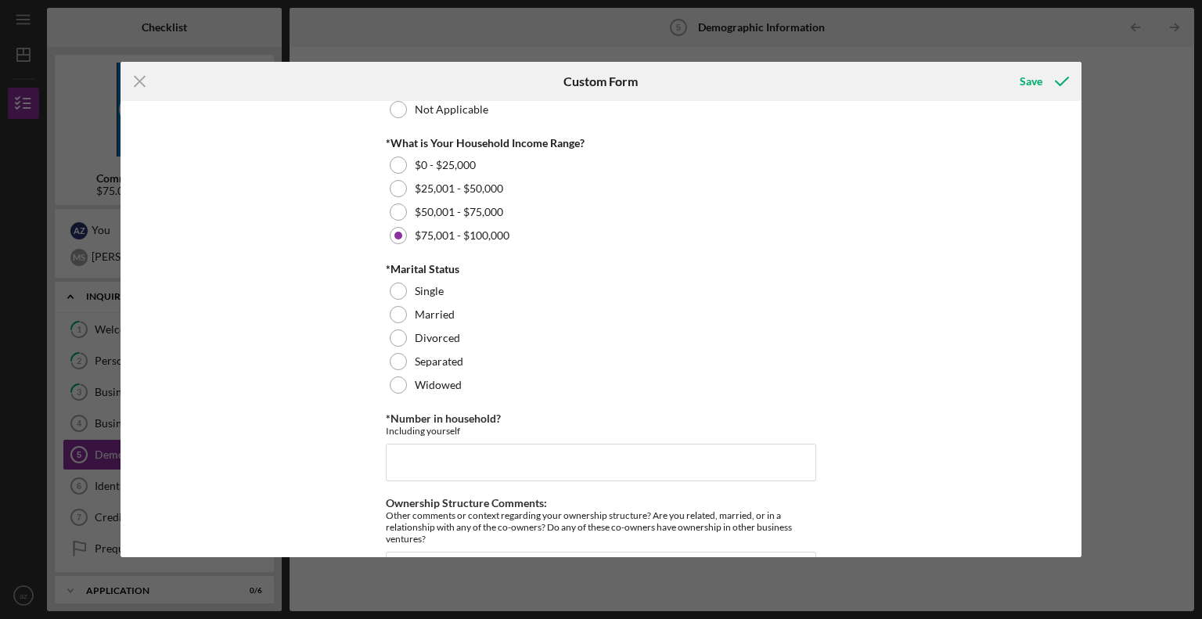
scroll to position [632, 0]
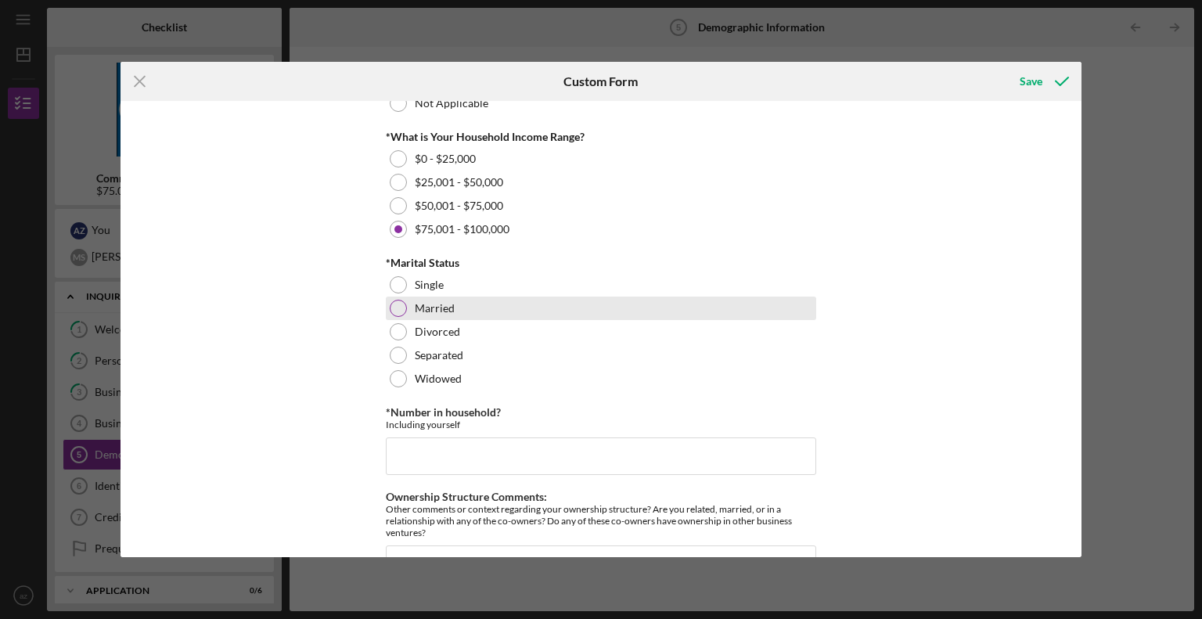
click at [401, 311] on div at bounding box center [398, 308] width 17 height 17
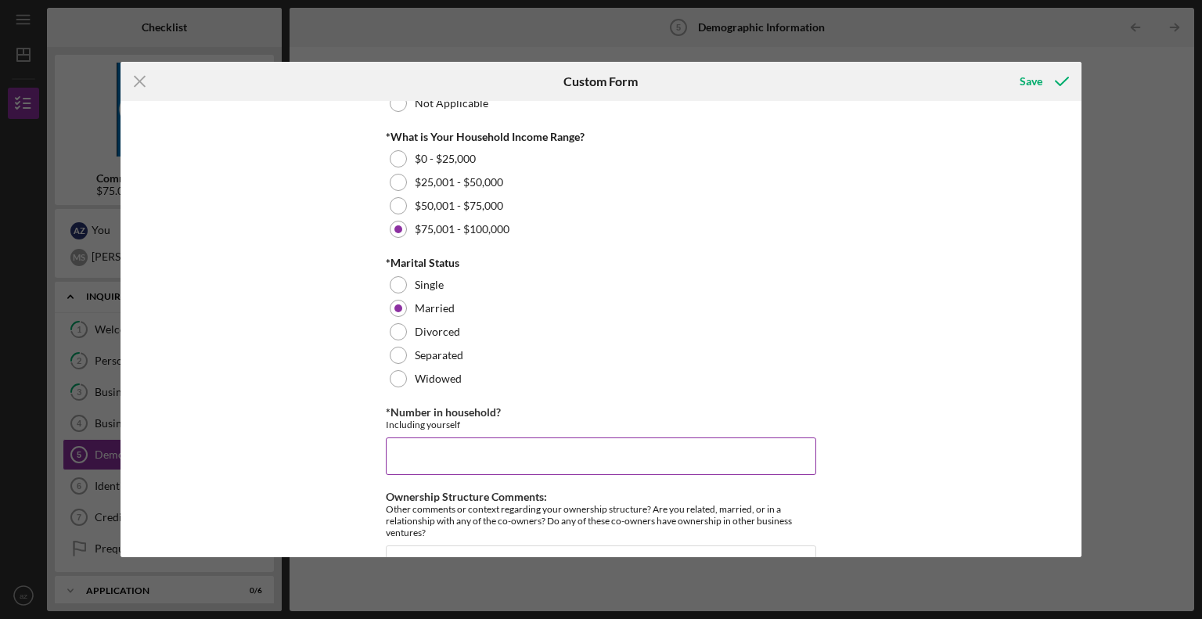
click at [576, 456] on input "*Number in household?" at bounding box center [601, 456] width 430 height 38
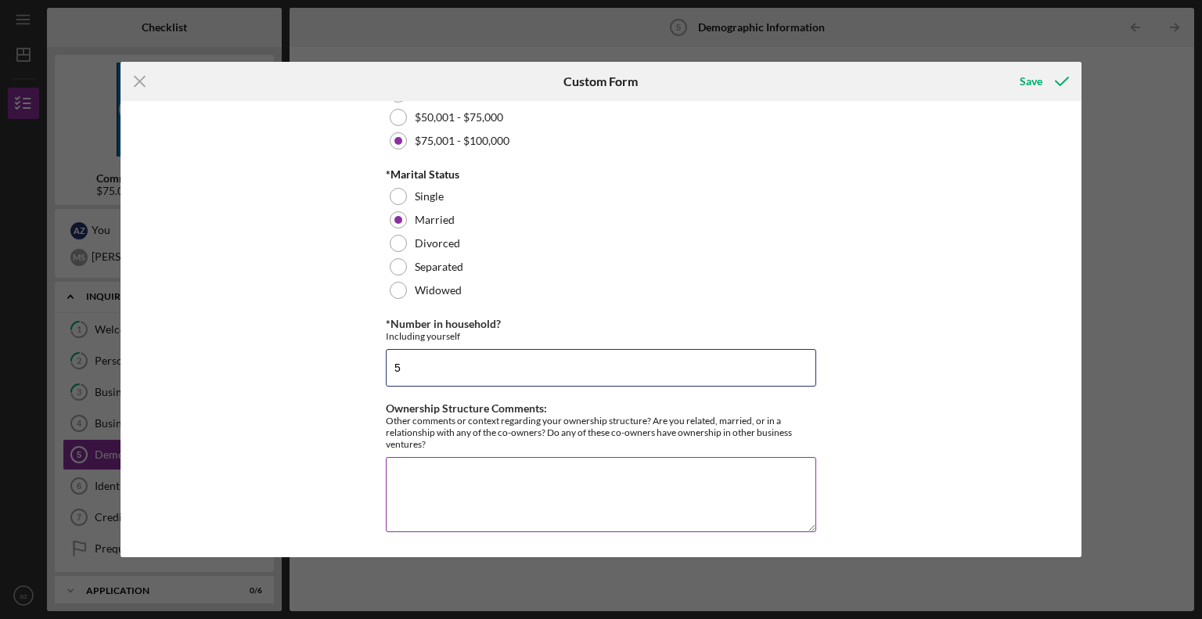
type input "5"
click at [526, 512] on textarea "Ownership Structure Comments:" at bounding box center [601, 494] width 430 height 75
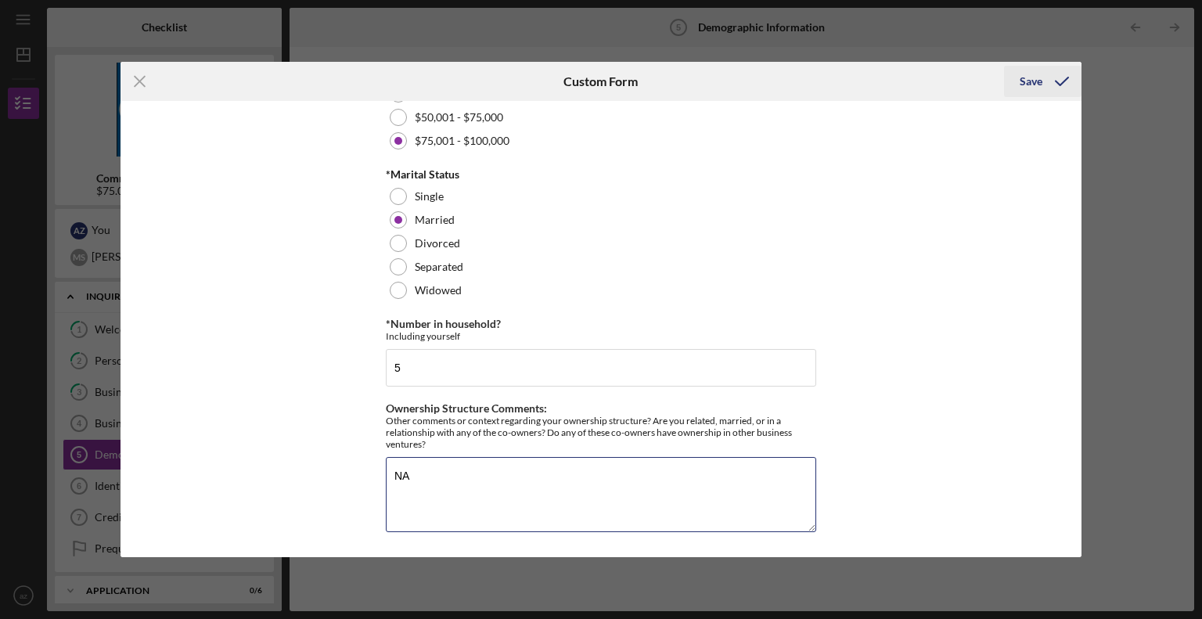
type textarea "NA"
click at [1032, 82] on div "Save" at bounding box center [1031, 81] width 23 height 31
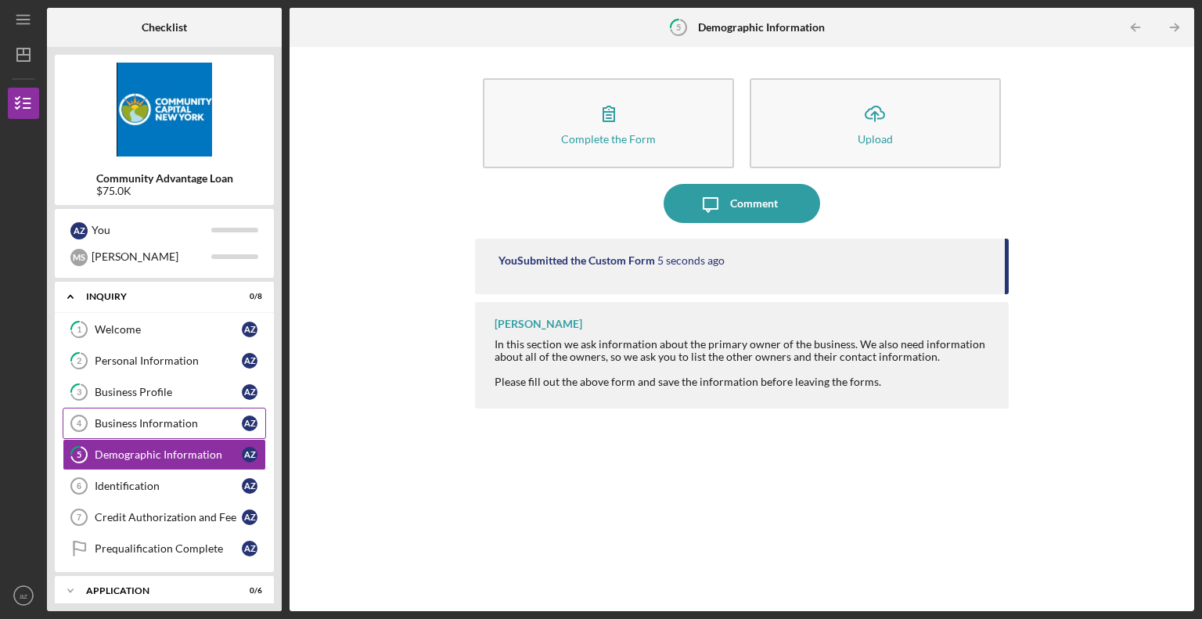
click at [153, 422] on div "Business Information" at bounding box center [168, 423] width 147 height 13
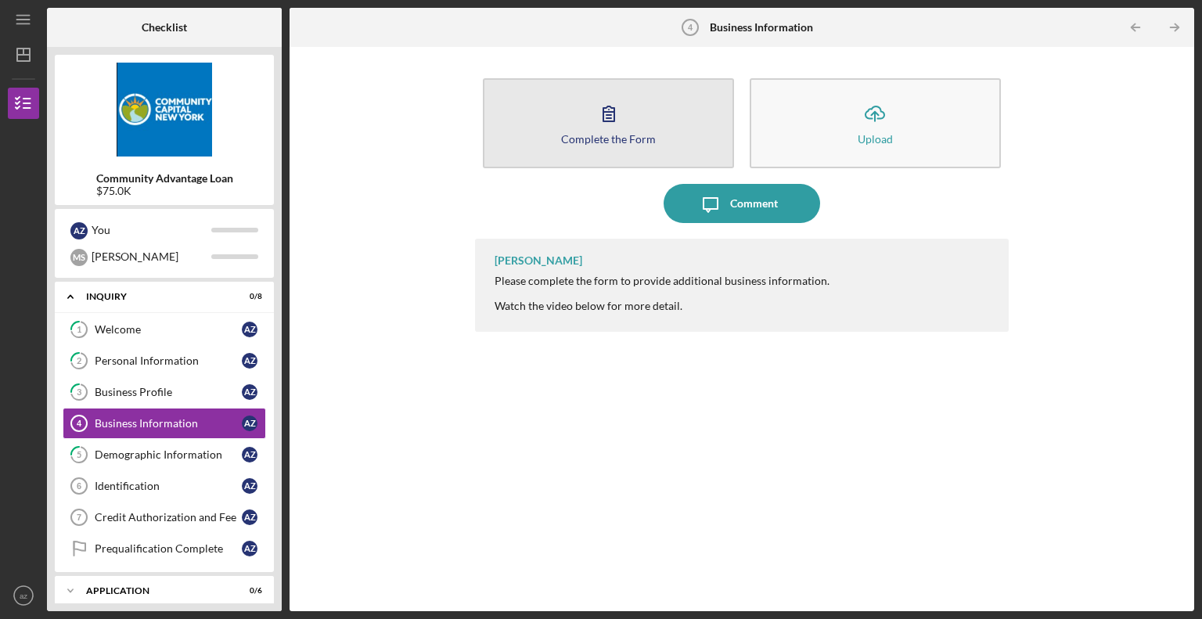
click at [624, 119] on icon "button" at bounding box center [608, 113] width 39 height 39
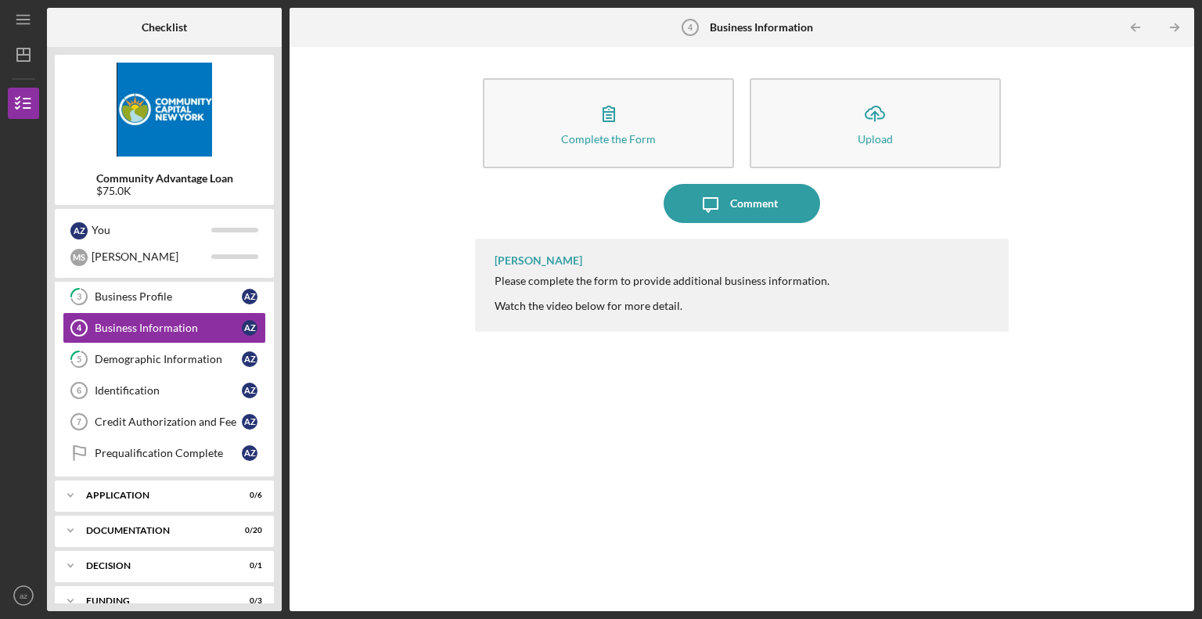
scroll to position [100, 0]
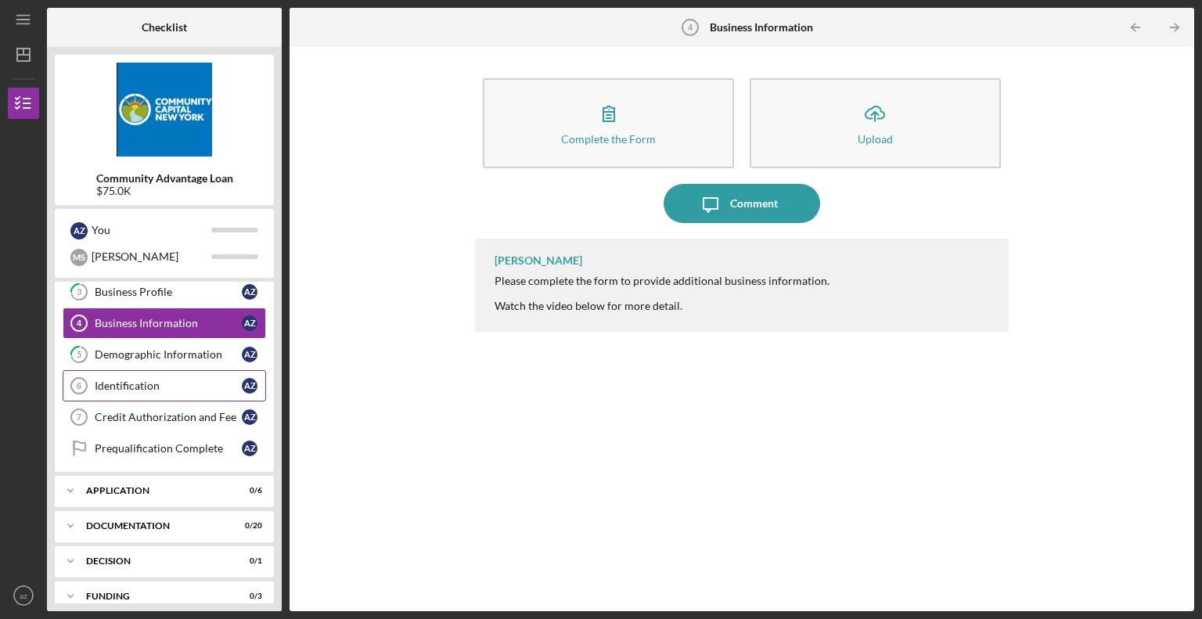
click at [157, 386] on div "Identification" at bounding box center [168, 386] width 147 height 13
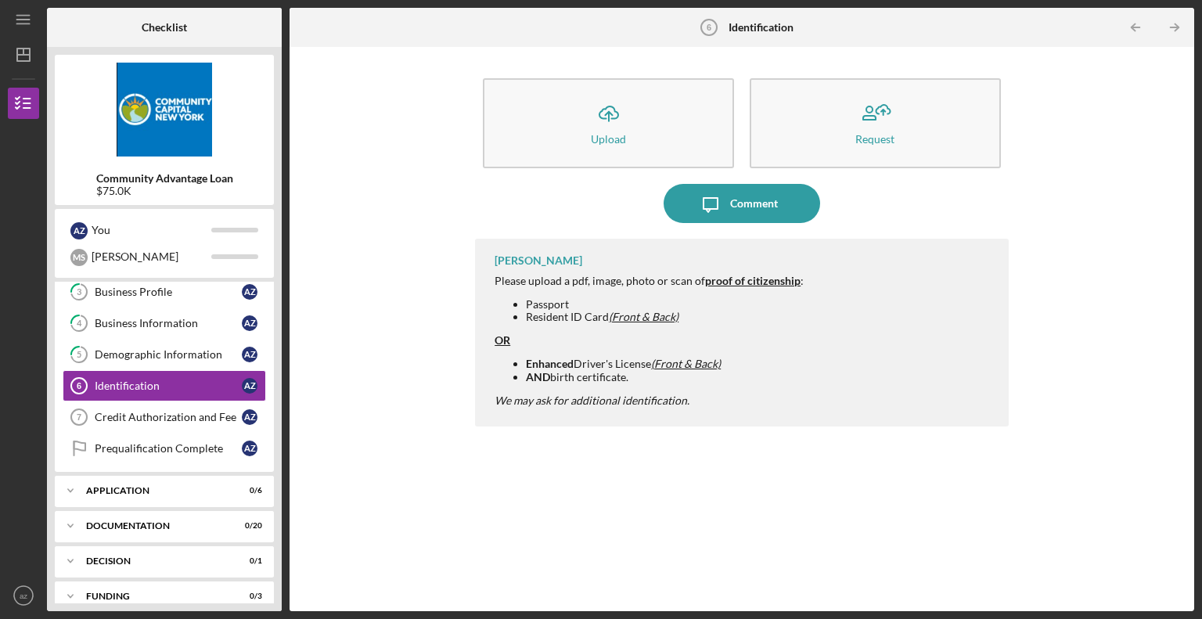
click at [624, 218] on div "Icon/Message Comment" at bounding box center [742, 203] width 534 height 39
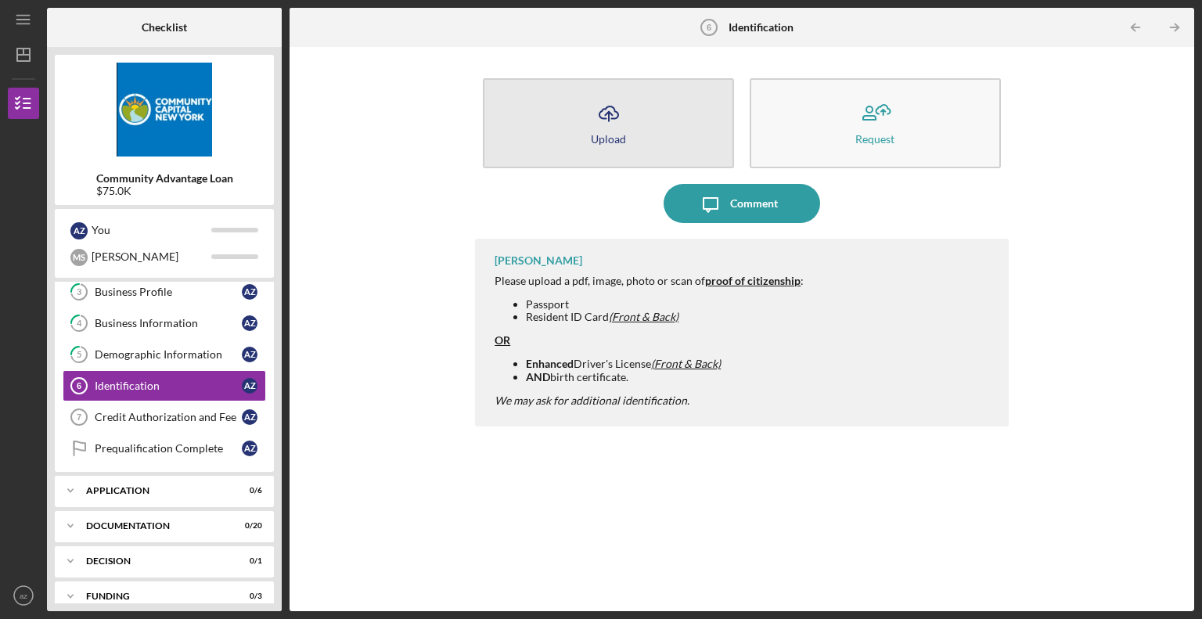
click at [622, 120] on icon "Icon/Upload" at bounding box center [608, 113] width 39 height 39
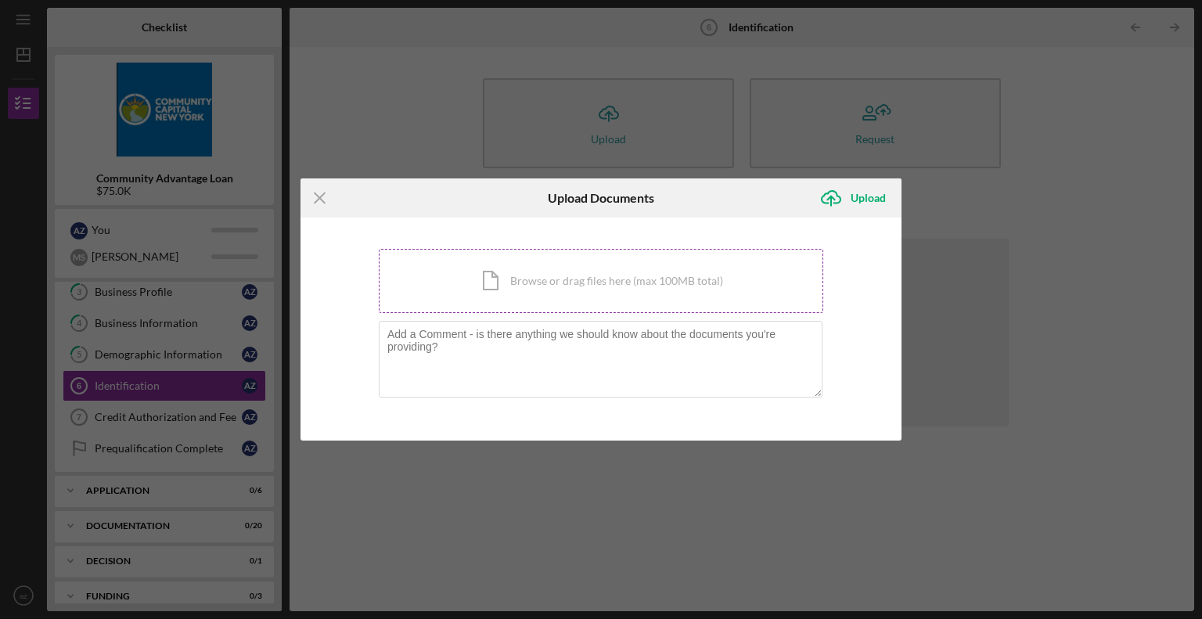
click at [507, 292] on div "Icon/Document Browse or drag files here (max 100MB total) Tap to choose files o…" at bounding box center [601, 281] width 445 height 64
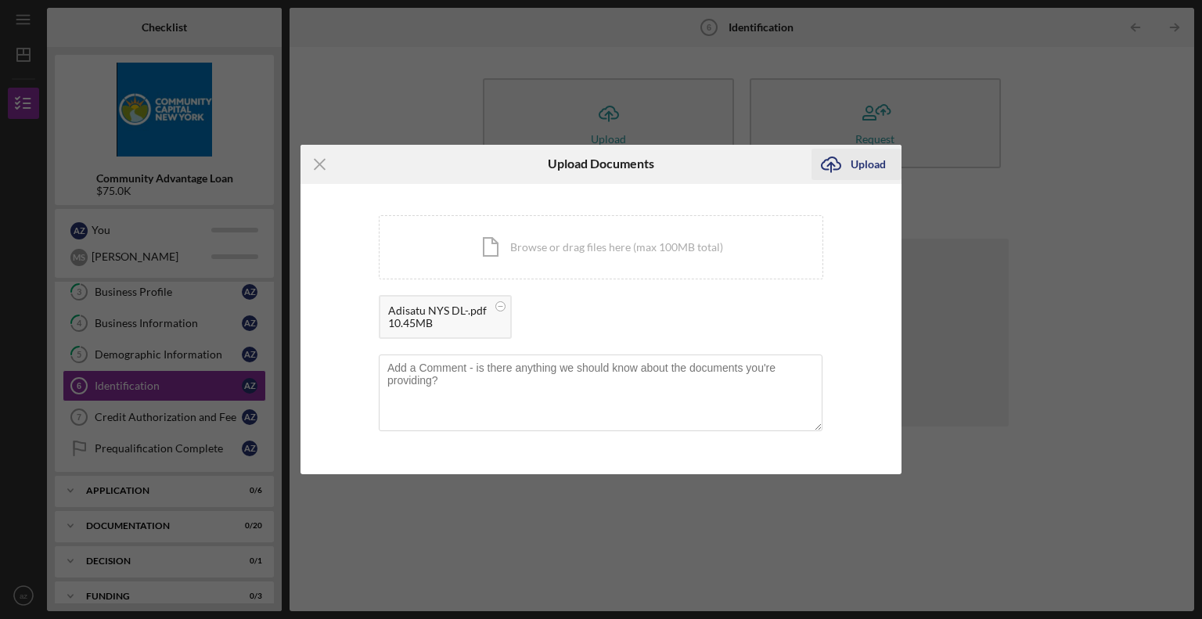
click at [866, 160] on div "Upload" at bounding box center [868, 164] width 35 height 31
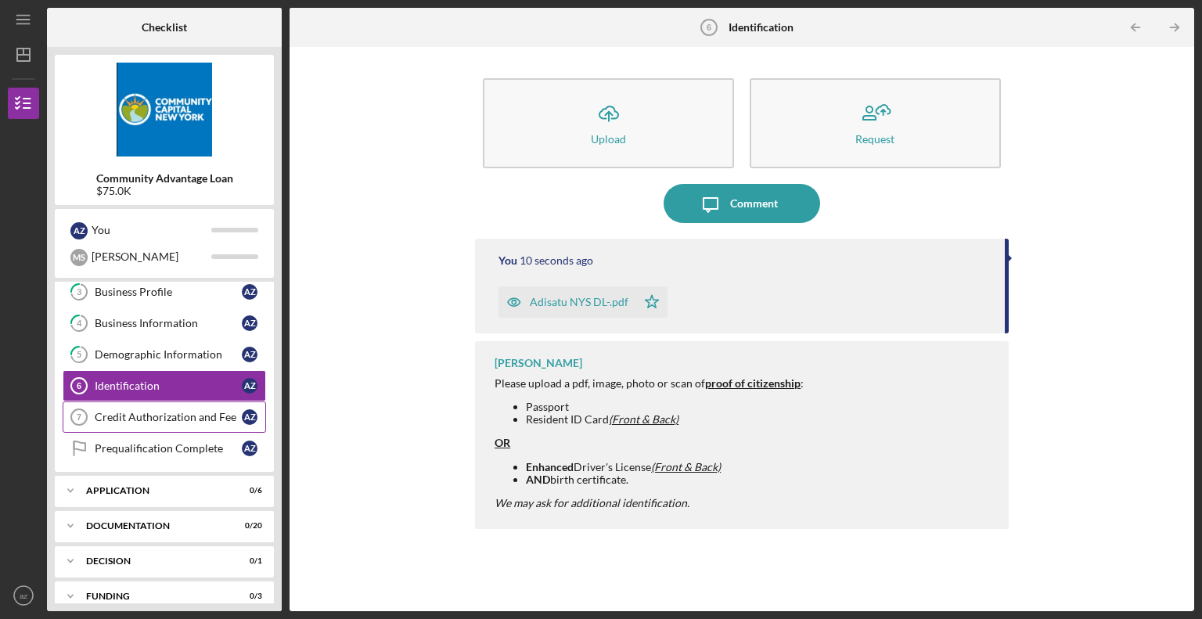
click at [186, 419] on div "Credit Authorization and Fee" at bounding box center [168, 417] width 147 height 13
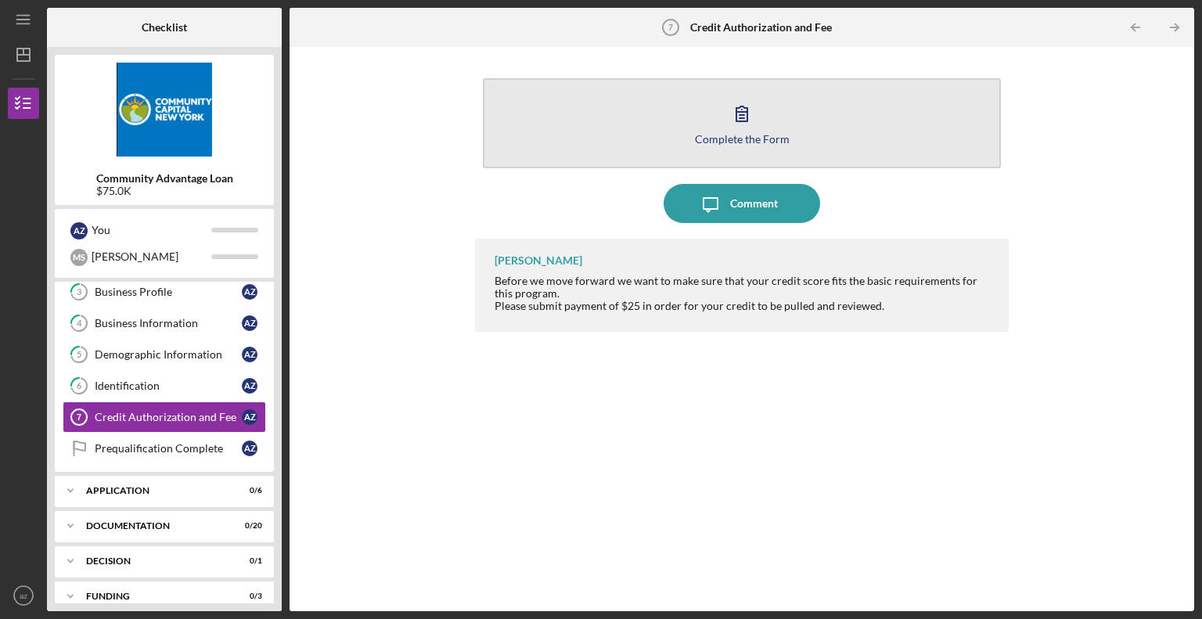
click at [740, 117] on icon "button" at bounding box center [741, 113] width 39 height 39
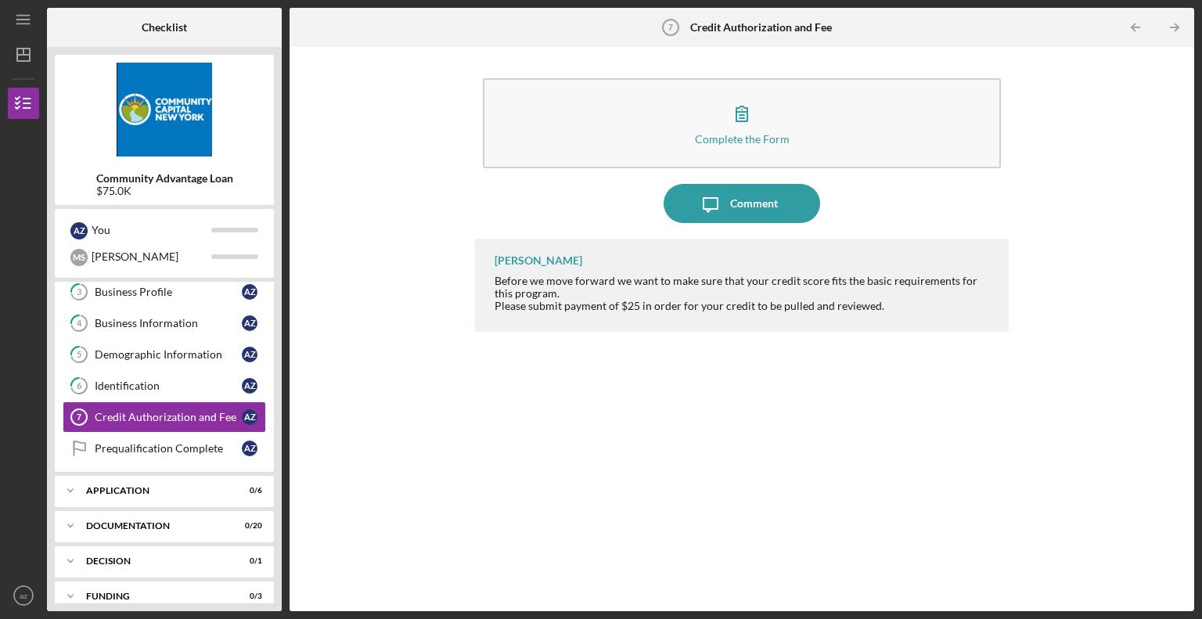
click at [398, 447] on div "Complete the Form Form Icon/Message Comment [PERSON_NAME] Before we move forwar…" at bounding box center [741, 329] width 889 height 549
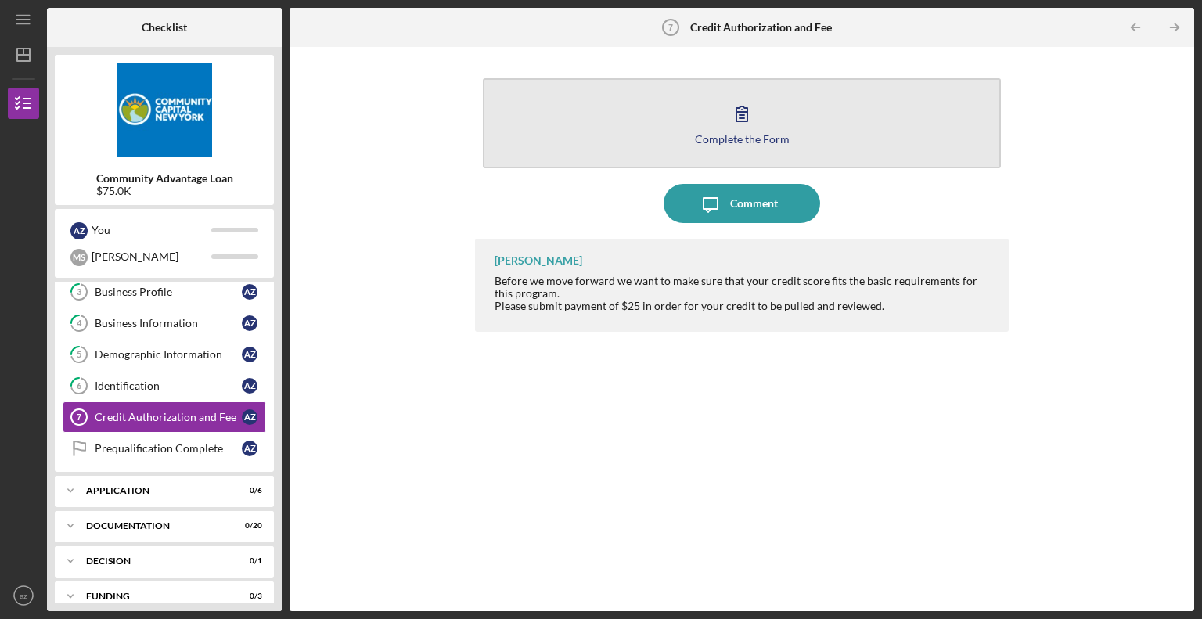
click at [729, 129] on icon "button" at bounding box center [741, 113] width 39 height 39
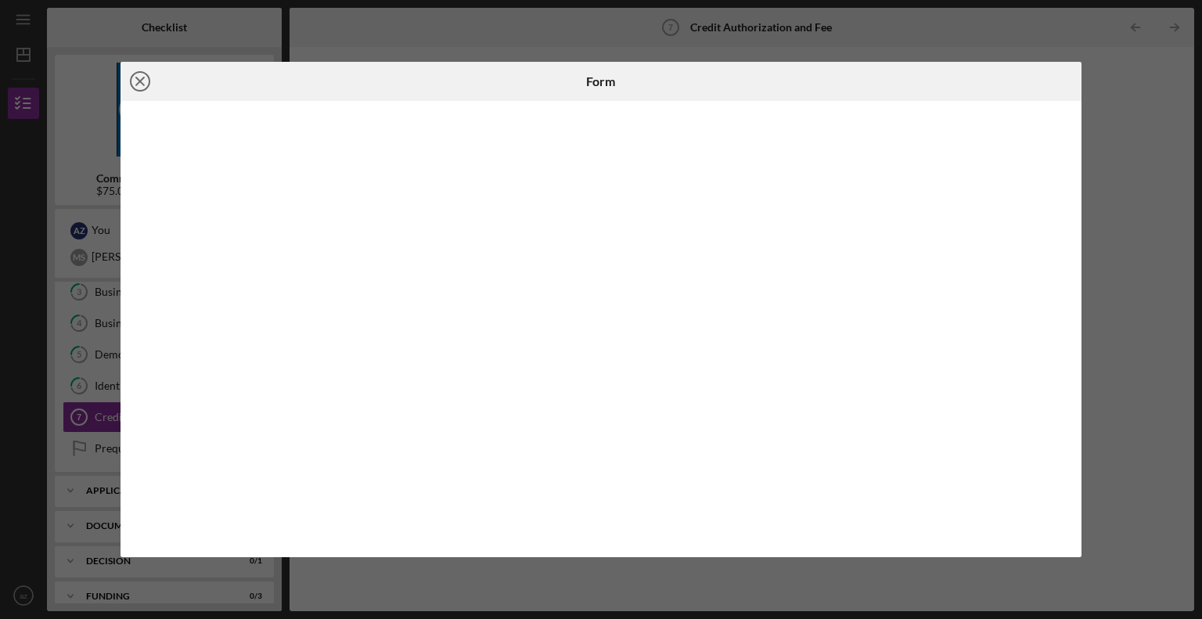
click at [139, 77] on icon "Icon/Close" at bounding box center [140, 81] width 39 height 39
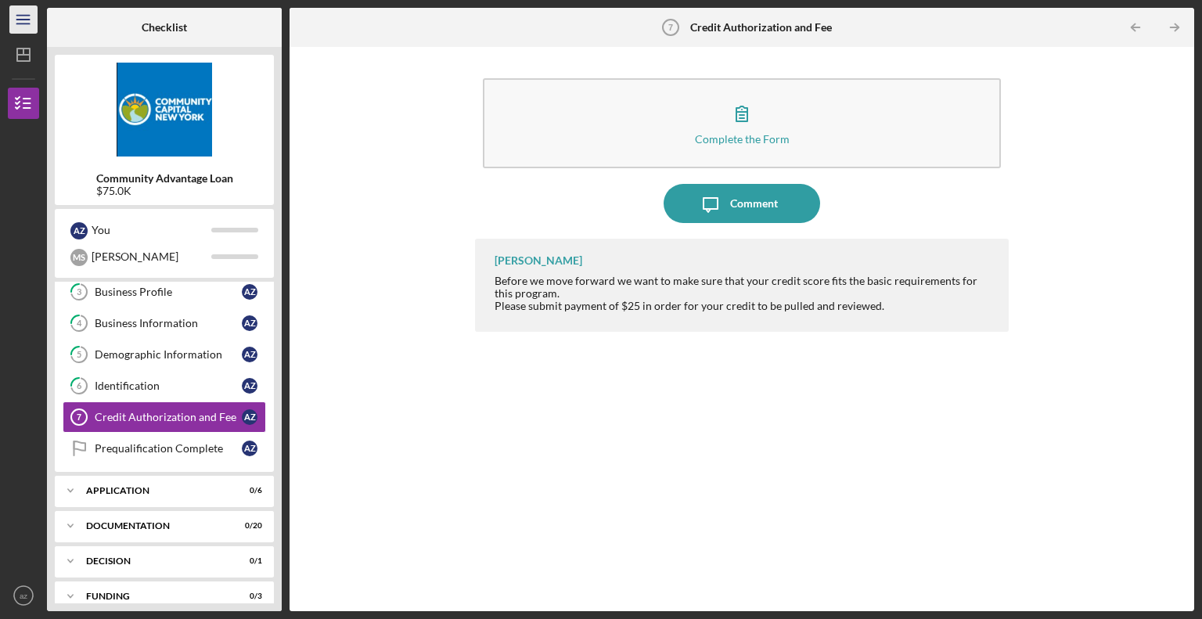
click at [27, 24] on icon "Icon/Menu" at bounding box center [23, 19] width 35 height 35
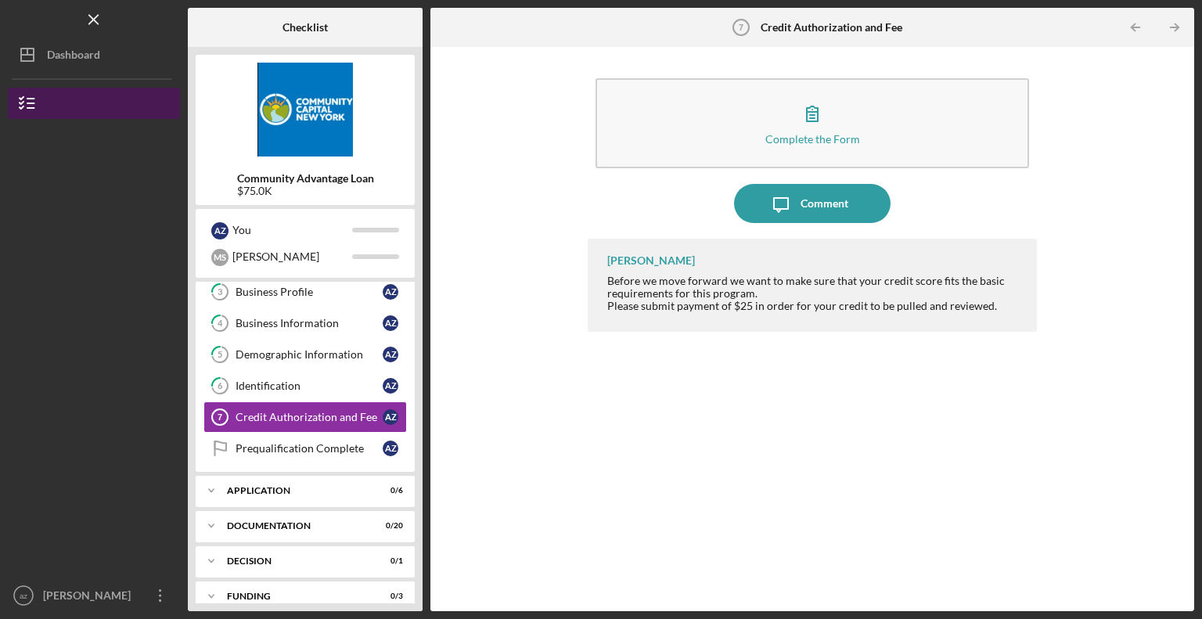
click at [25, 110] on icon "button" at bounding box center [27, 103] width 39 height 39
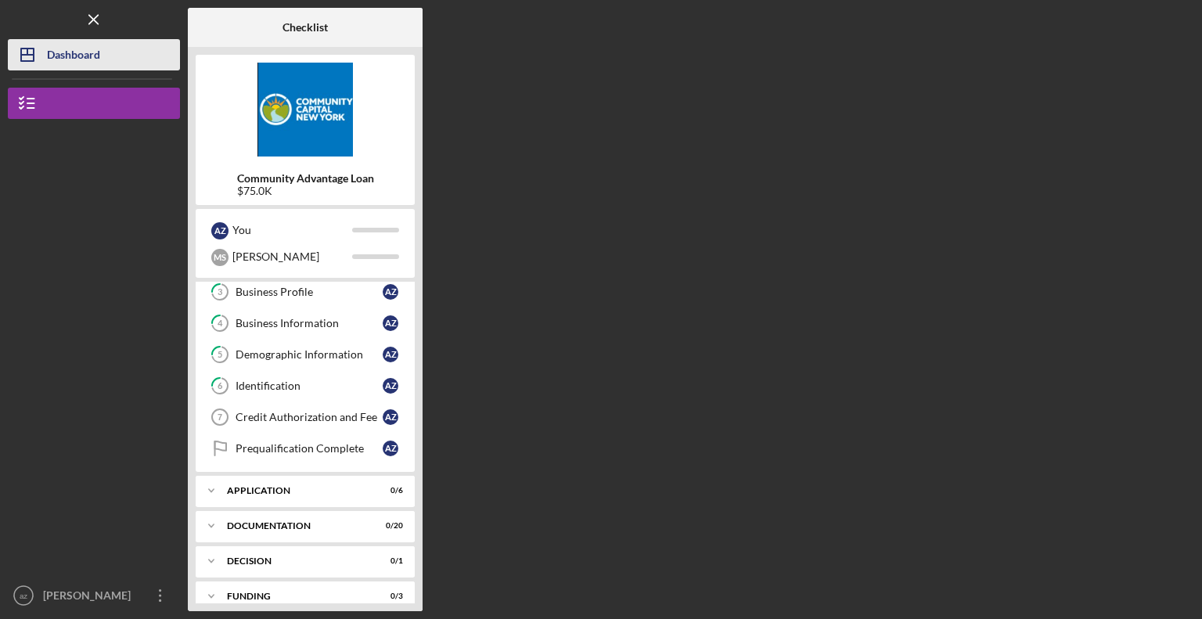
click at [103, 41] on button "Icon/Dashboard Dashboard" at bounding box center [94, 54] width 172 height 31
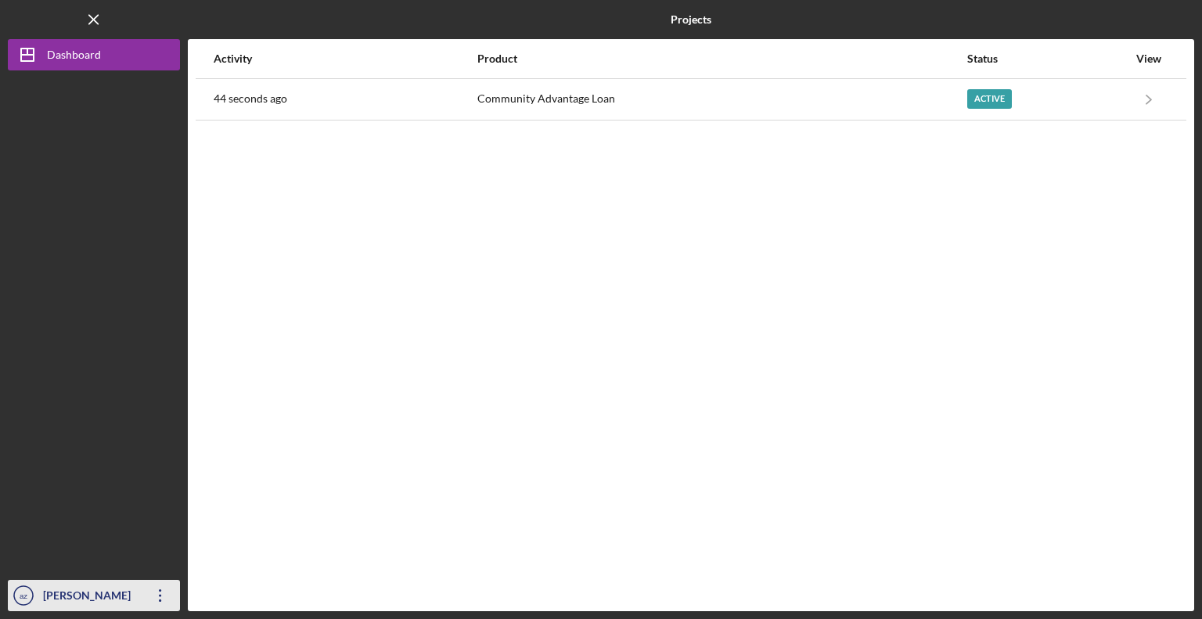
click at [91, 599] on div "[PERSON_NAME]" at bounding box center [90, 597] width 102 height 35
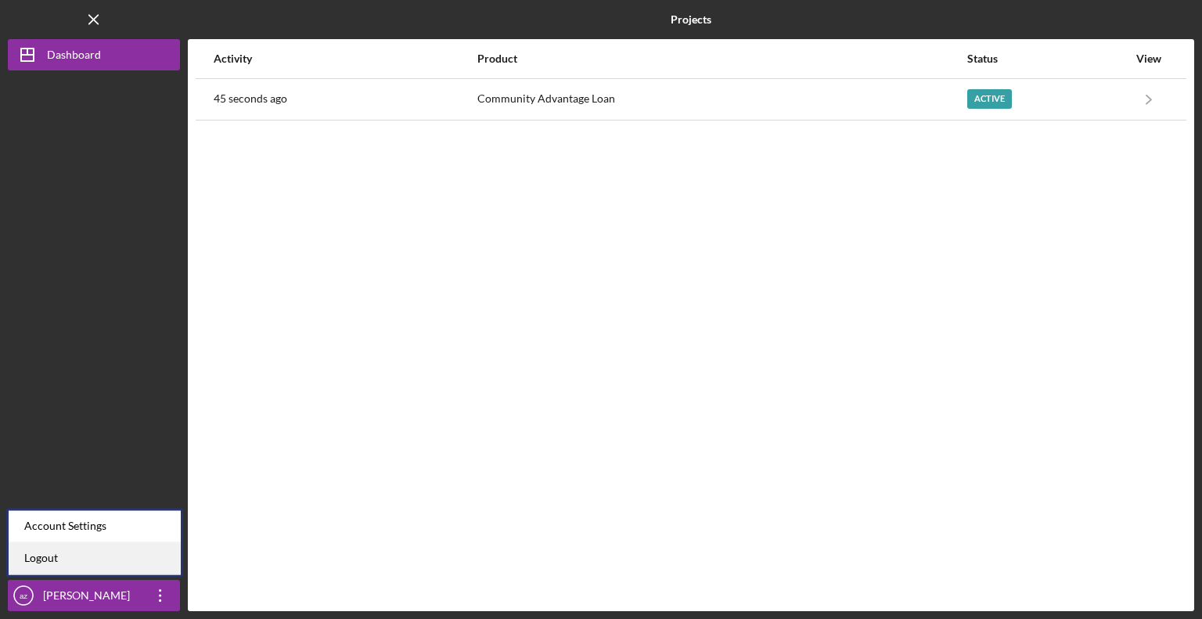
click at [46, 561] on link "Logout" at bounding box center [95, 558] width 172 height 32
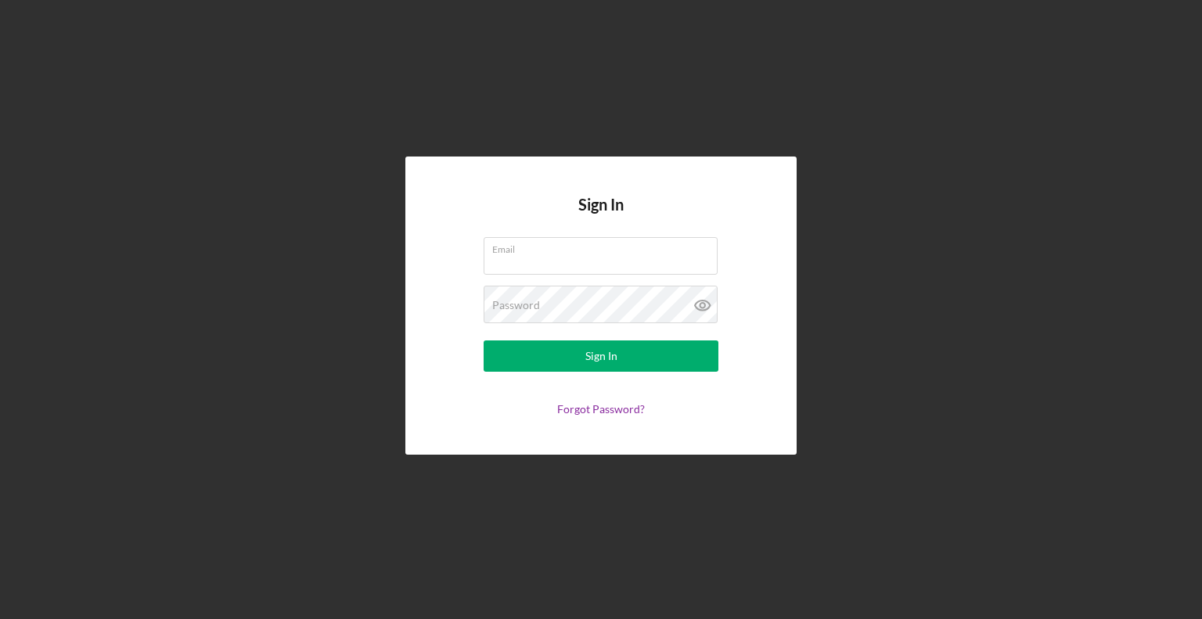
type input "[EMAIL_ADDRESS][DOMAIN_NAME]"
